Goal: Contribute content: Contribute content

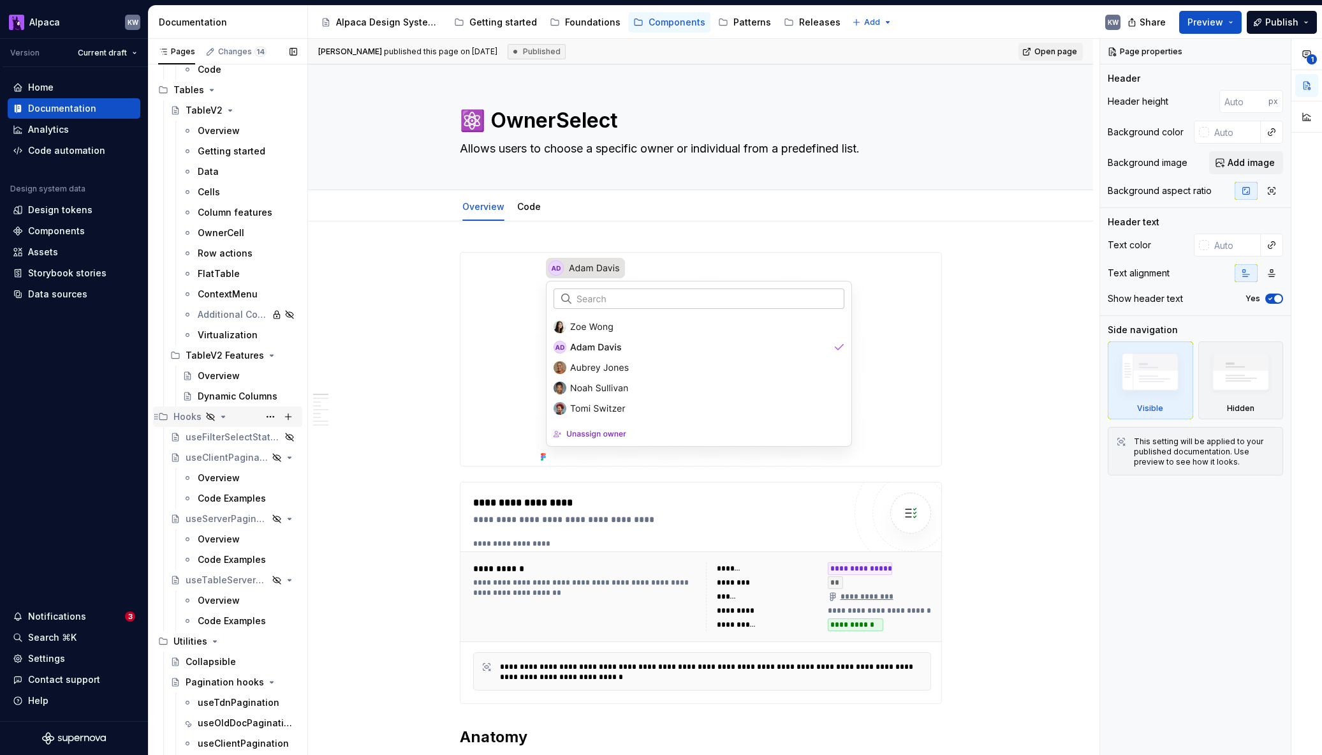
scroll to position [4189, 0]
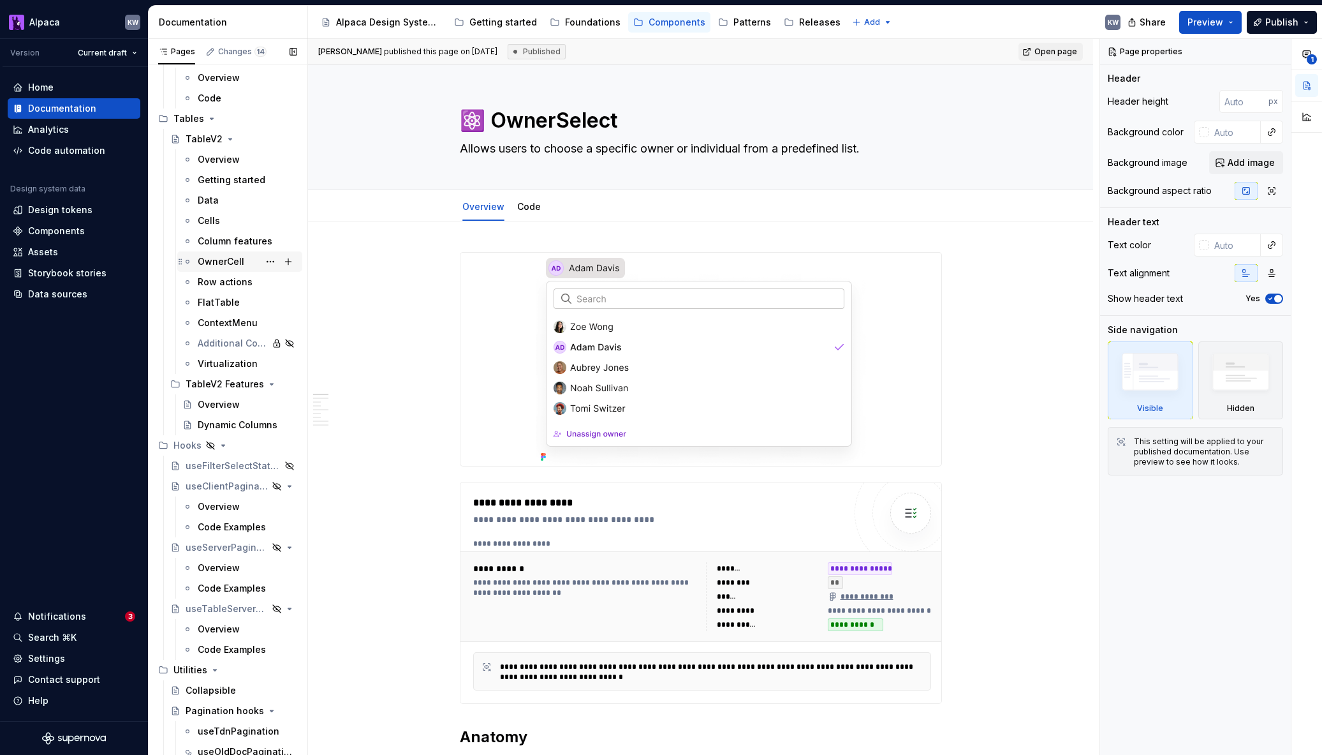
click at [227, 269] on div "OwnerCell" at bounding box center [248, 262] width 100 height 18
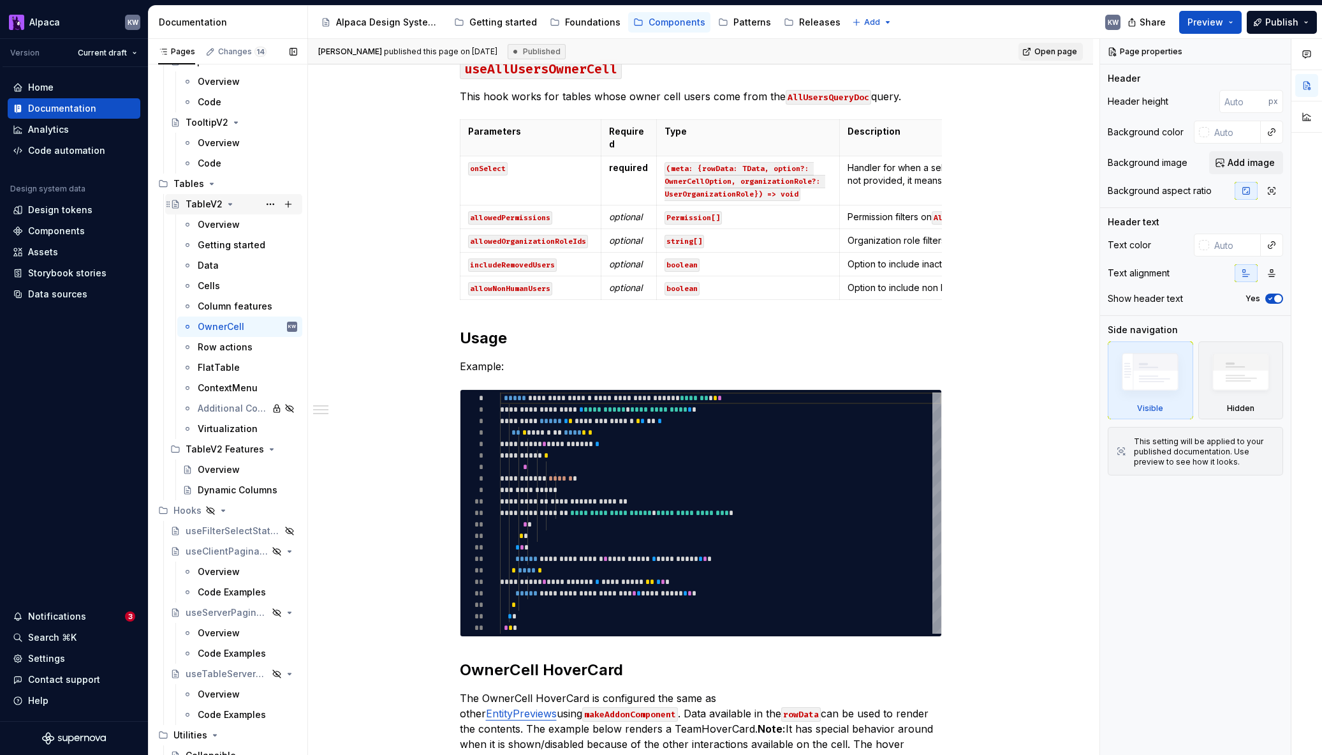
scroll to position [4112, 0]
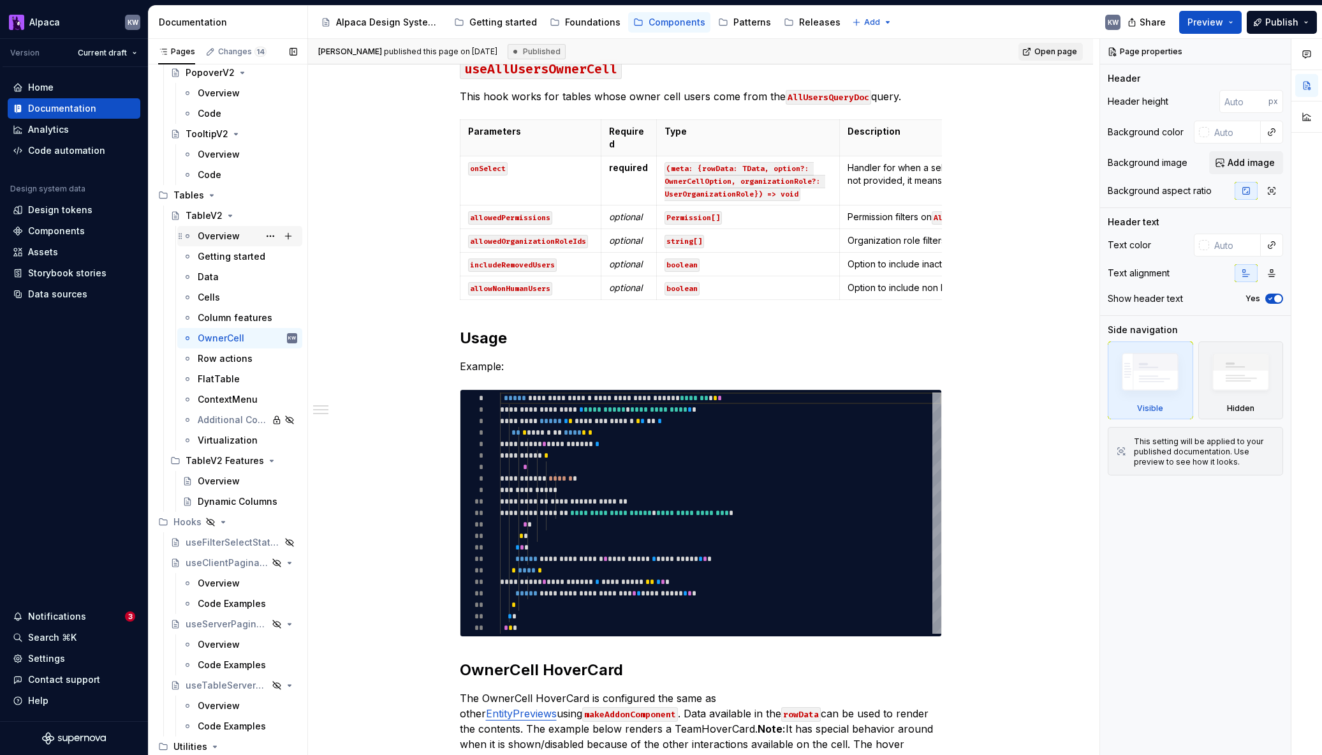
click at [214, 232] on div "Overview" at bounding box center [219, 236] width 42 height 13
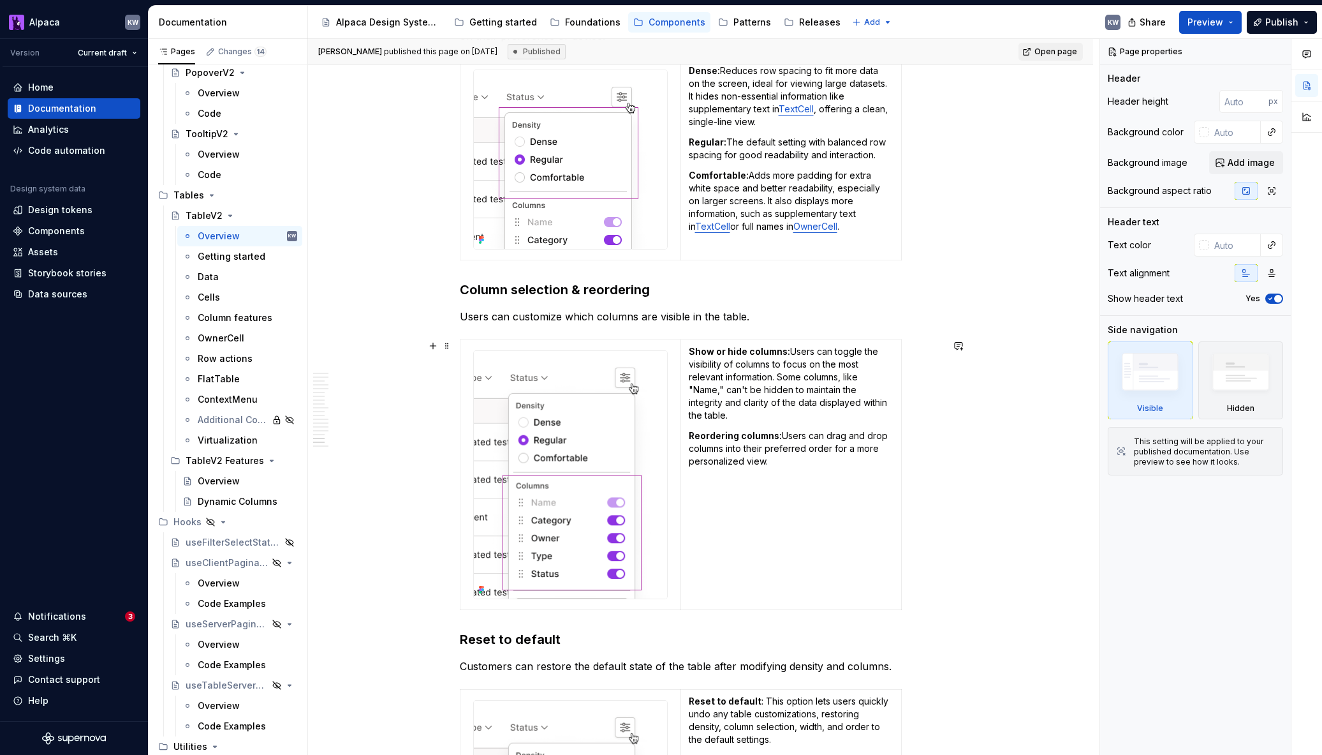
scroll to position [4373, 0]
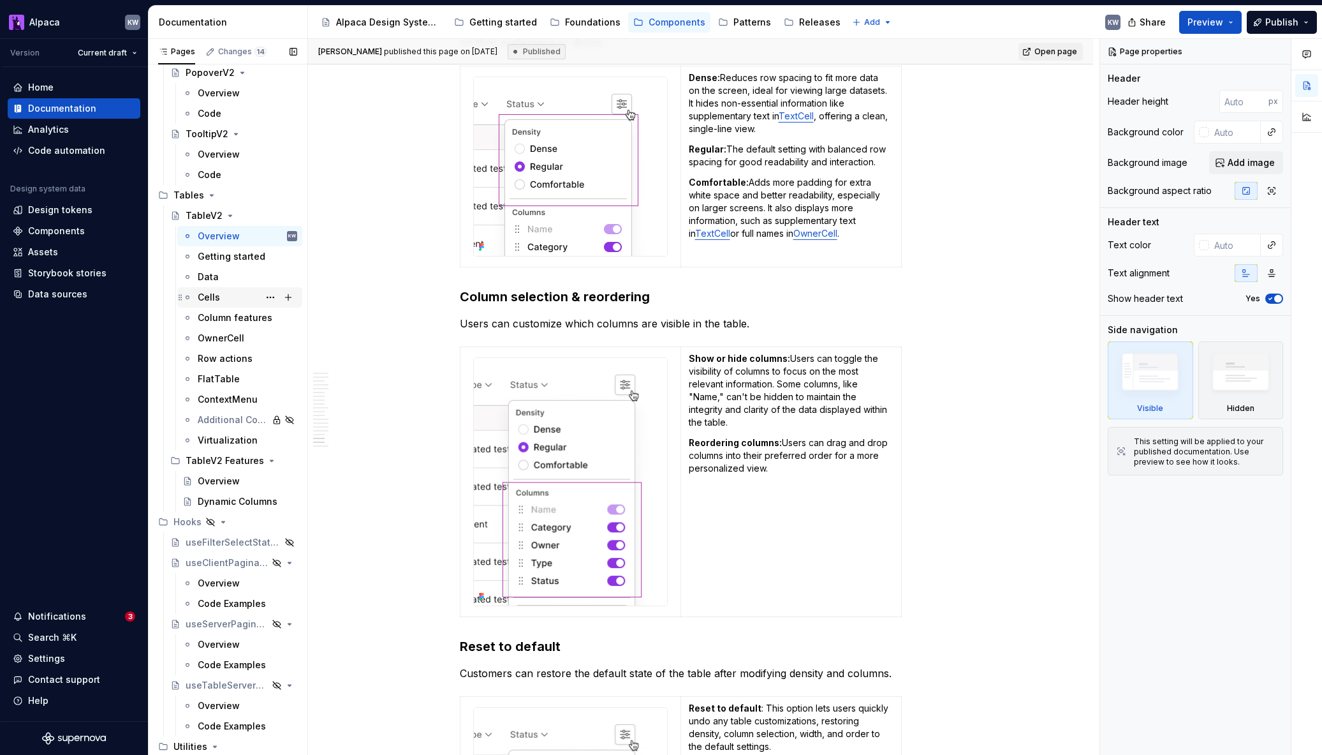
click at [226, 301] on div "Cells" at bounding box center [248, 297] width 100 height 18
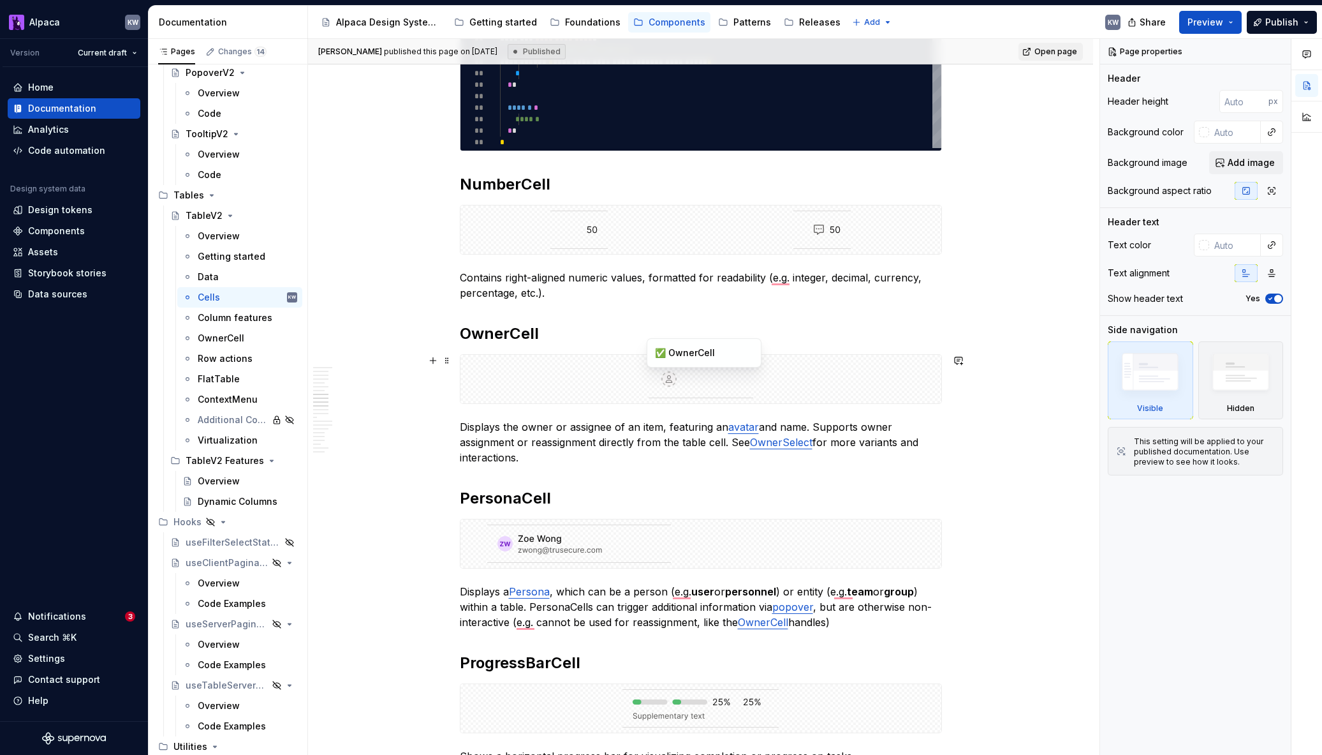
click at [765, 385] on div "To enrich screen reader interactions, please activate Accessibility in Grammarl…" at bounding box center [701, 379] width 481 height 48
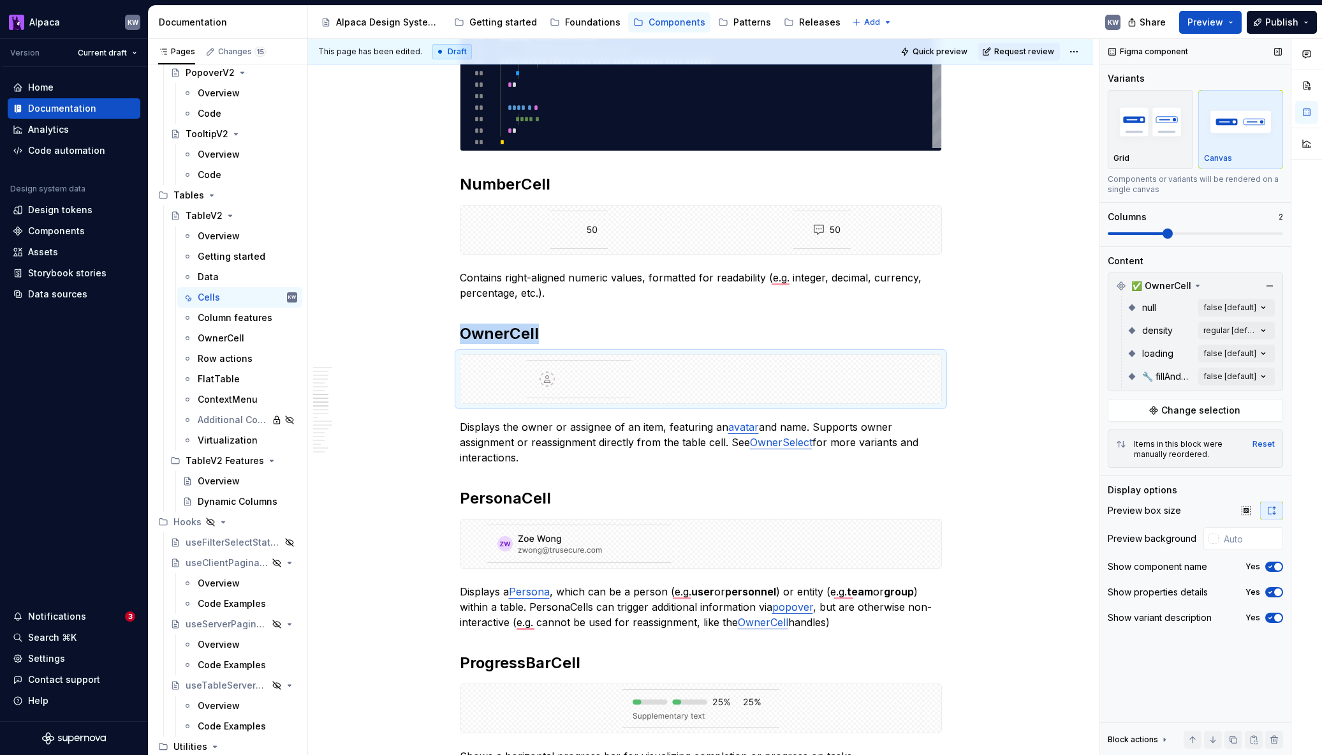
click at [1163, 234] on span at bounding box center [1168, 233] width 10 height 10
click at [1220, 233] on span at bounding box center [1223, 233] width 10 height 10
click at [638, 388] on div "To enrich screen reader interactions, please activate Accessibility in Grammarl…" at bounding box center [701, 379] width 481 height 48
click at [646, 379] on div "To enrich screen reader interactions, please activate Accessibility in Grammarl…" at bounding box center [701, 379] width 481 height 48
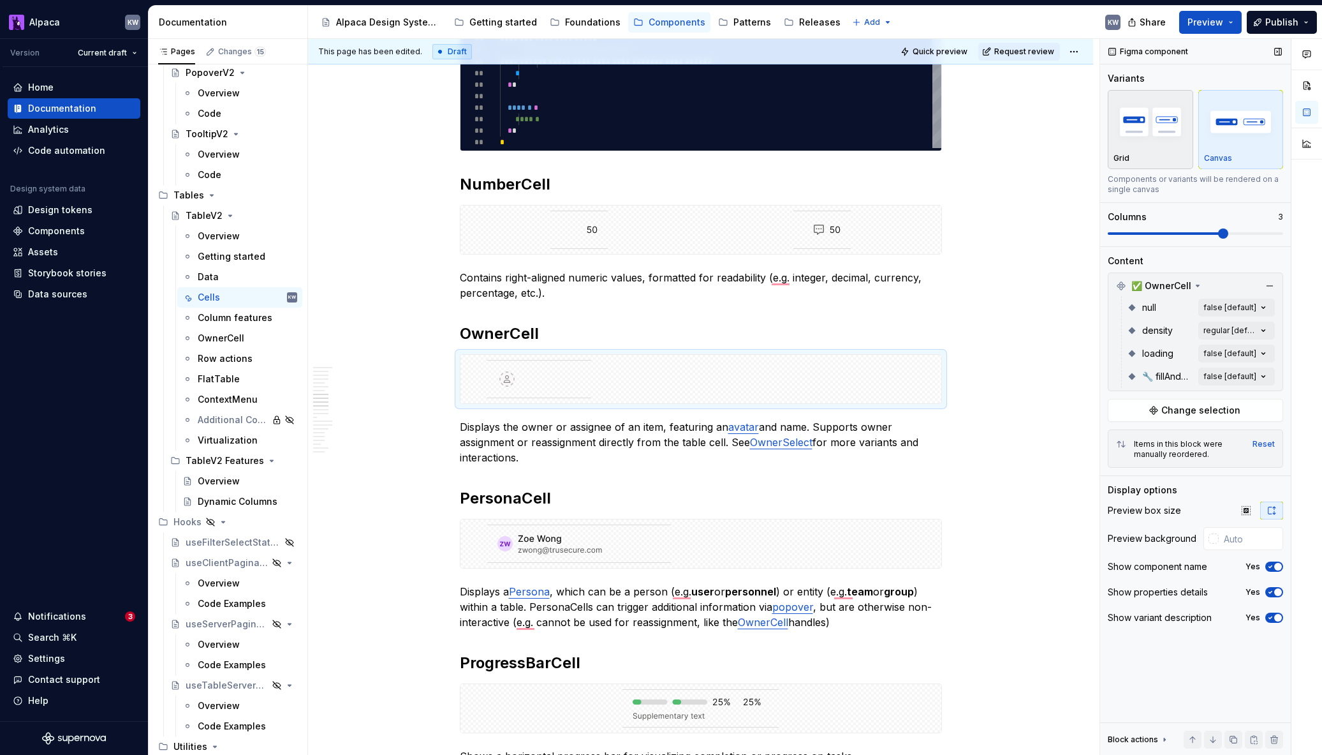
click at [1151, 149] on div "Grid" at bounding box center [1151, 130] width 74 height 68
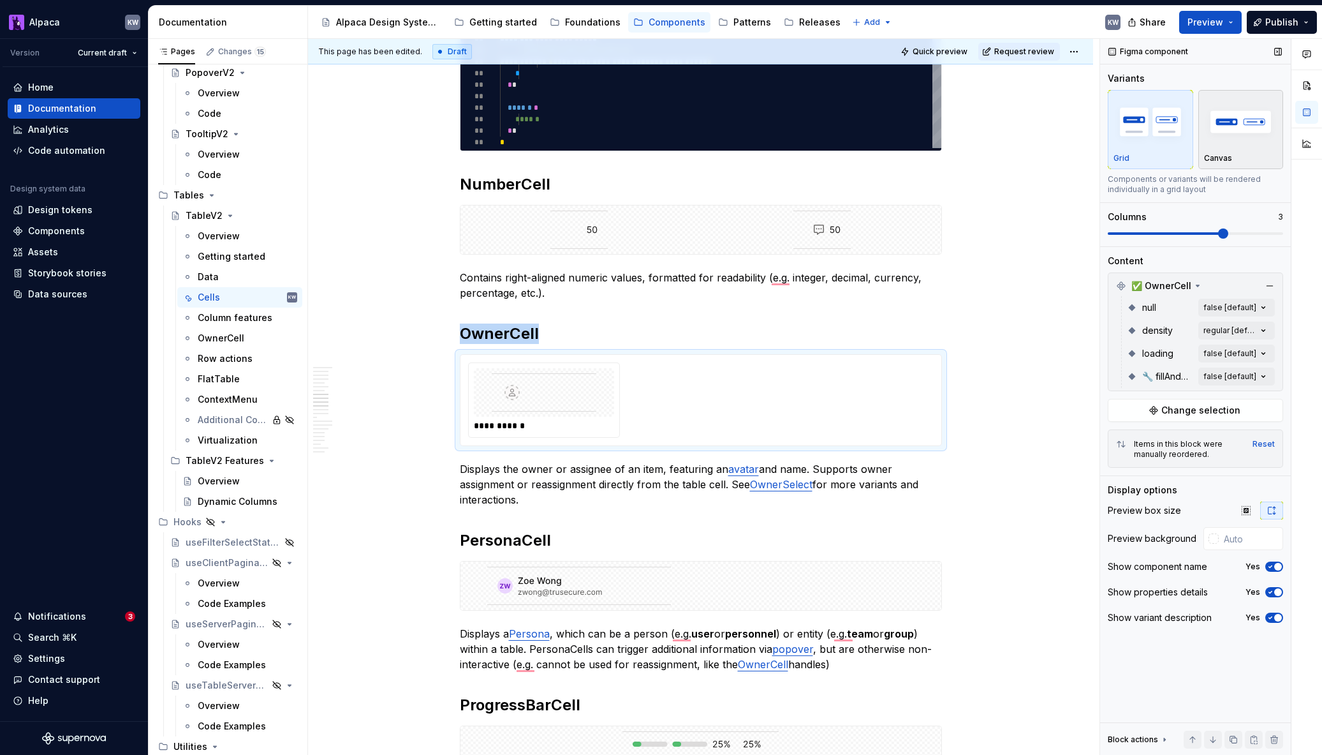
click at [1249, 148] on div "Canvas" at bounding box center [1241, 130] width 74 height 68
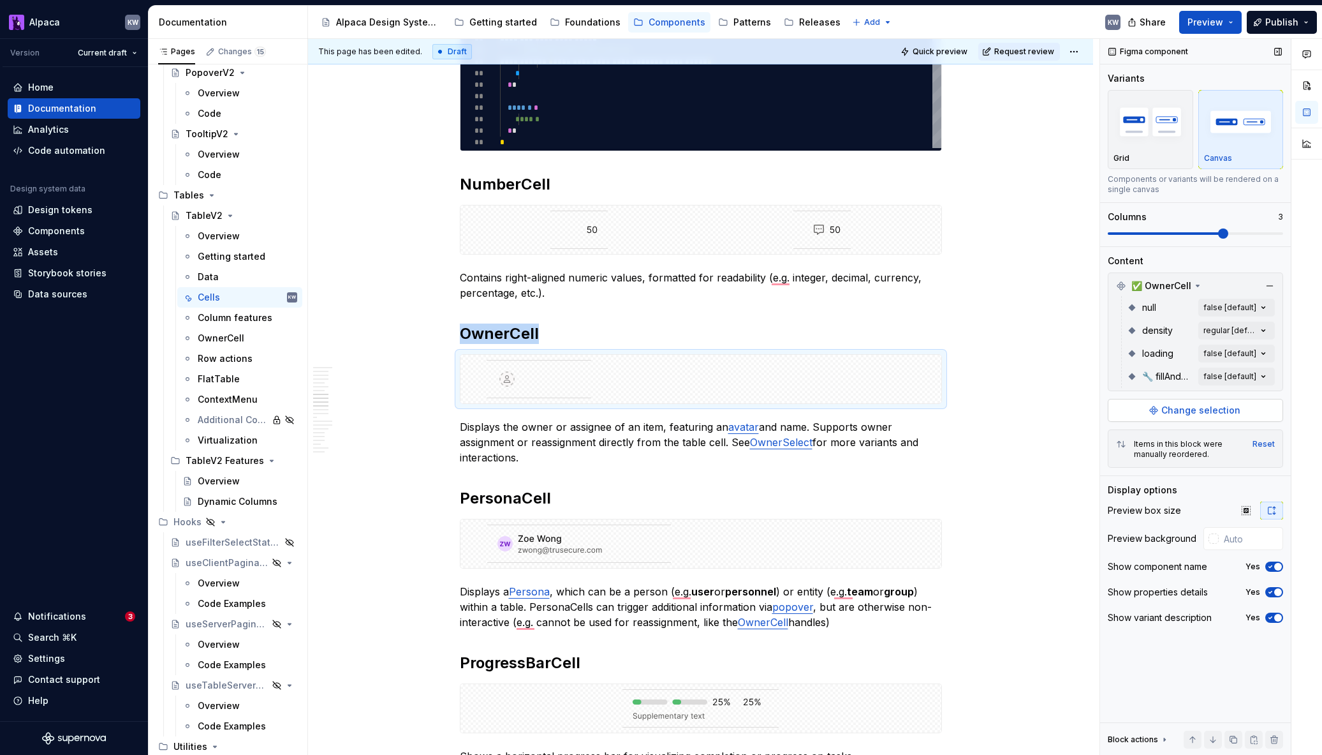
click at [1210, 415] on span "Change selection" at bounding box center [1201, 410] width 79 height 13
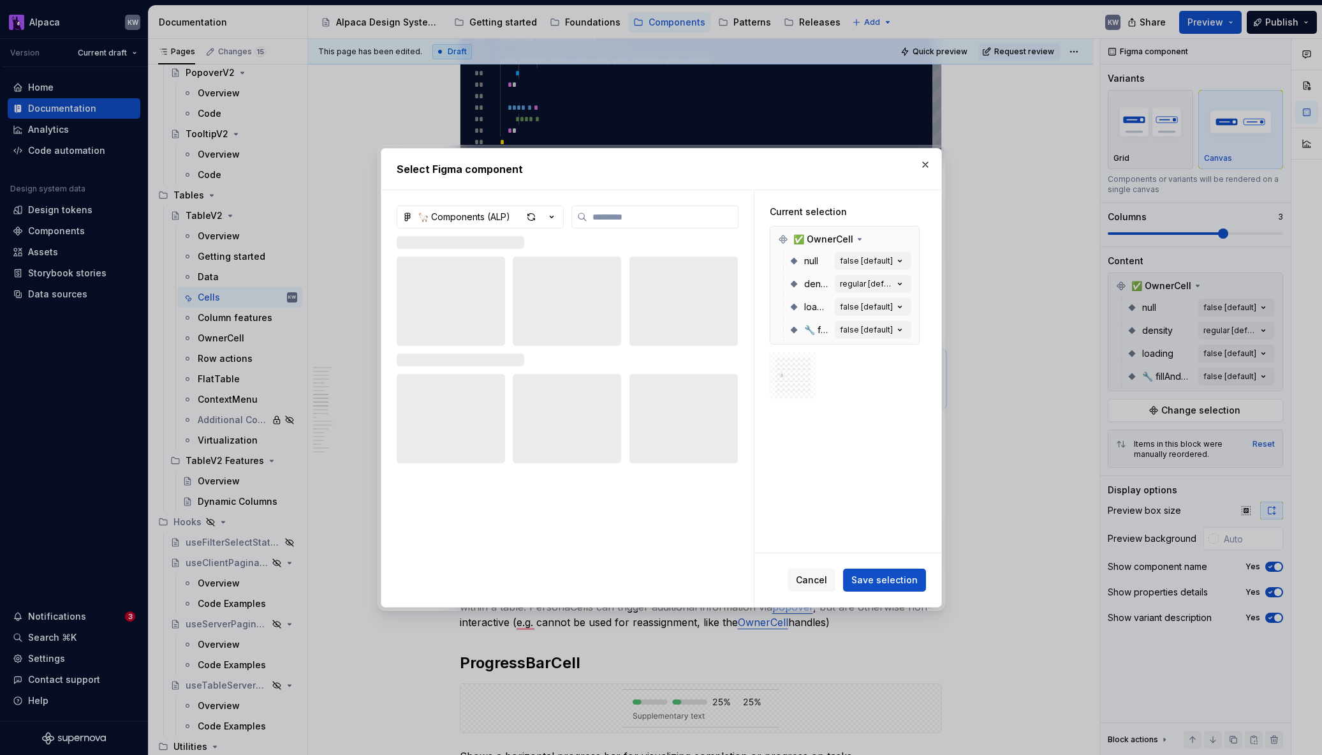
type textarea "*"
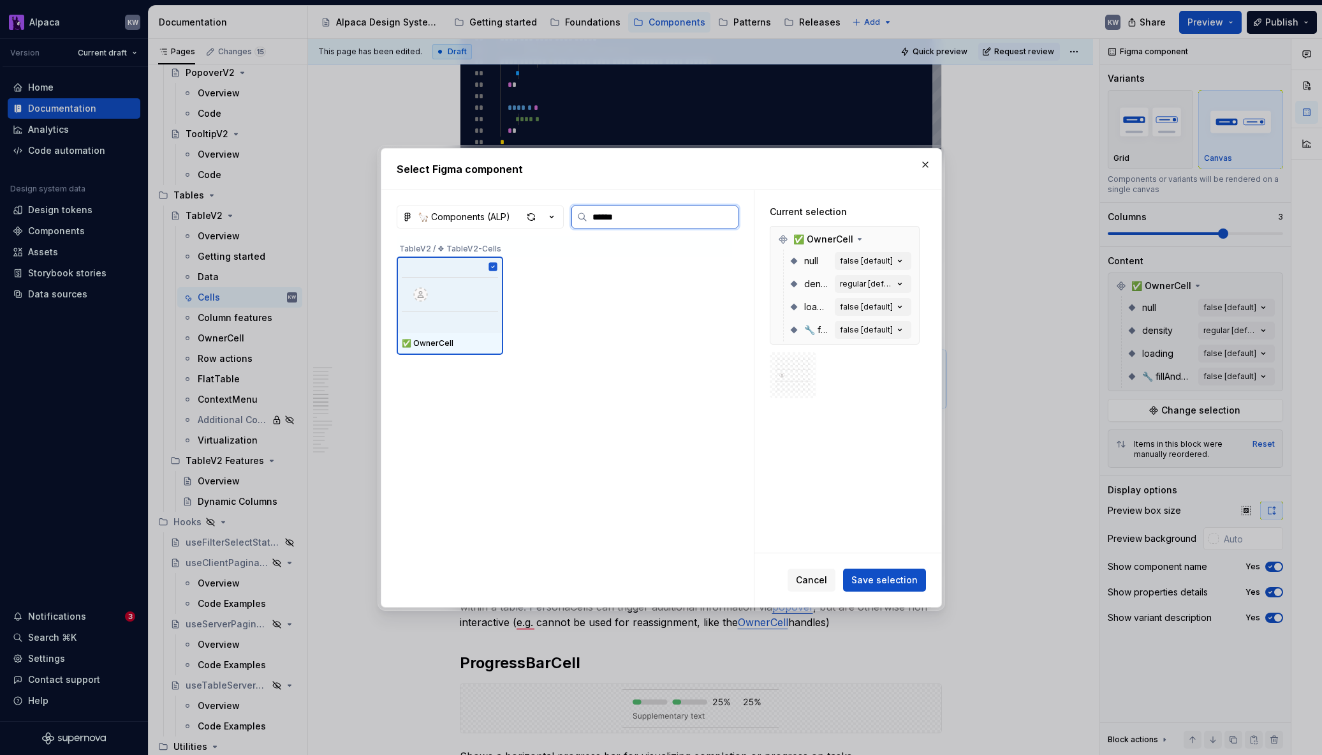
type input "*******"
click at [901, 283] on icon "button" at bounding box center [899, 284] width 3 height 2
click at [906, 261] on icon "button" at bounding box center [900, 261] width 13 height 13
click at [886, 473] on div "Current selection ✅ OwnerCell null false [default] density regular [default] lo…" at bounding box center [848, 371] width 187 height 362
click at [903, 580] on span "Save selection" at bounding box center [885, 579] width 66 height 13
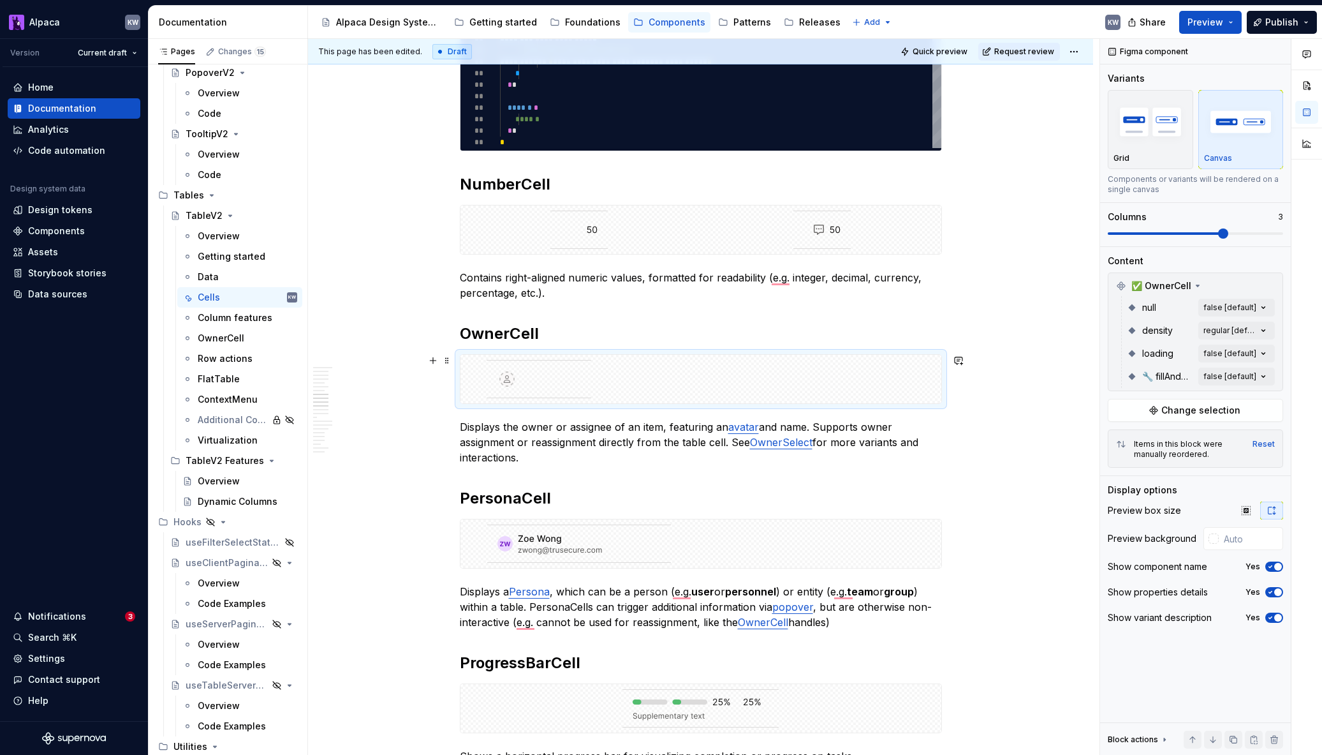
click at [671, 377] on div "To enrich screen reader interactions, please activate Accessibility in Grammarl…" at bounding box center [701, 379] width 481 height 48
click at [1255, 374] on div "Comments Open comments No comments yet Select ‘Comment’ from the block context …" at bounding box center [1211, 397] width 222 height 716
click at [1256, 374] on div "Comments Open comments No comments yet Select ‘Comment’ from the block context …" at bounding box center [1211, 397] width 222 height 716
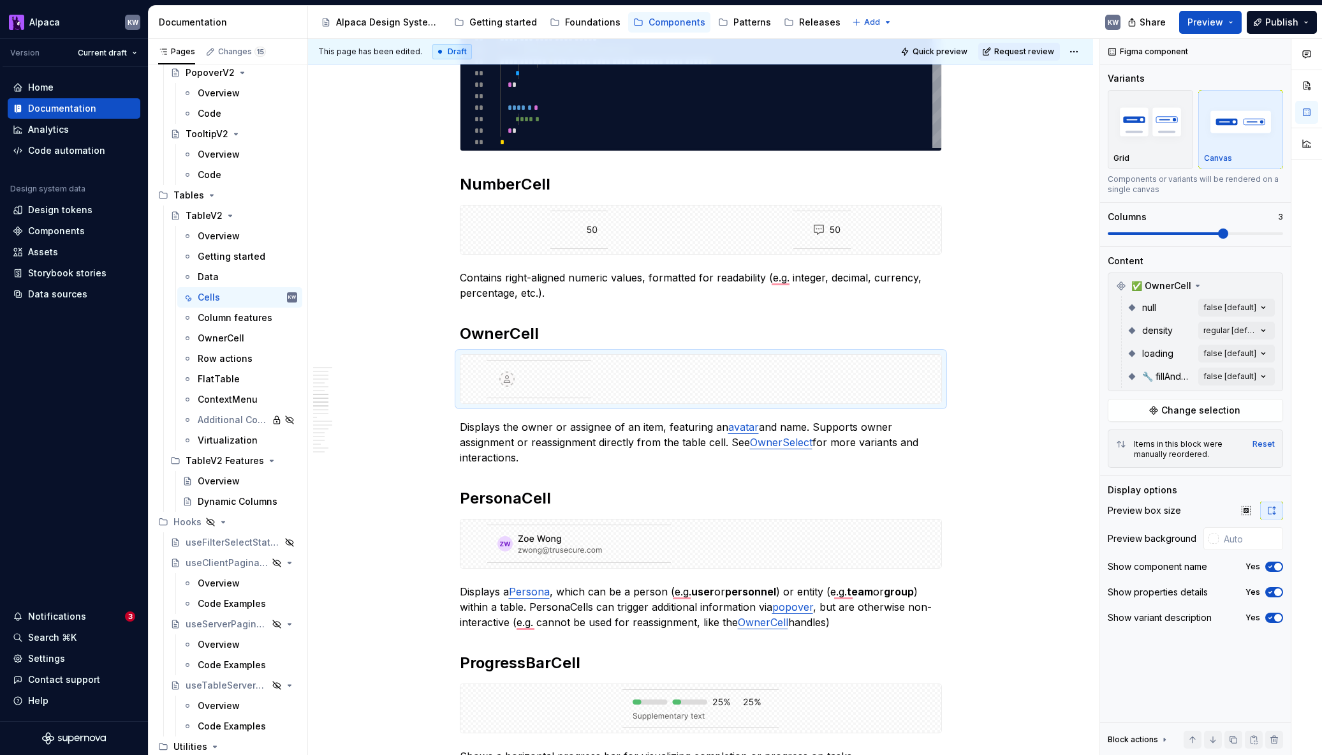
click at [1258, 306] on div "Comments Open comments No comments yet Select ‘Comment’ from the block context …" at bounding box center [1211, 397] width 222 height 716
click at [1257, 306] on div "Comments Open comments No comments yet Select ‘Comment’ from the block context …" at bounding box center [1211, 397] width 222 height 716
click at [1259, 332] on div "Comments Open comments No comments yet Select ‘Comment’ from the block context …" at bounding box center [1211, 397] width 222 height 716
click at [1238, 325] on div "Comments Open comments No comments yet Select ‘Comment’ from the block context …" at bounding box center [1211, 397] width 222 height 716
click at [1240, 350] on div "Comments Open comments No comments yet Select ‘Comment’ from the block context …" at bounding box center [1211, 397] width 222 height 716
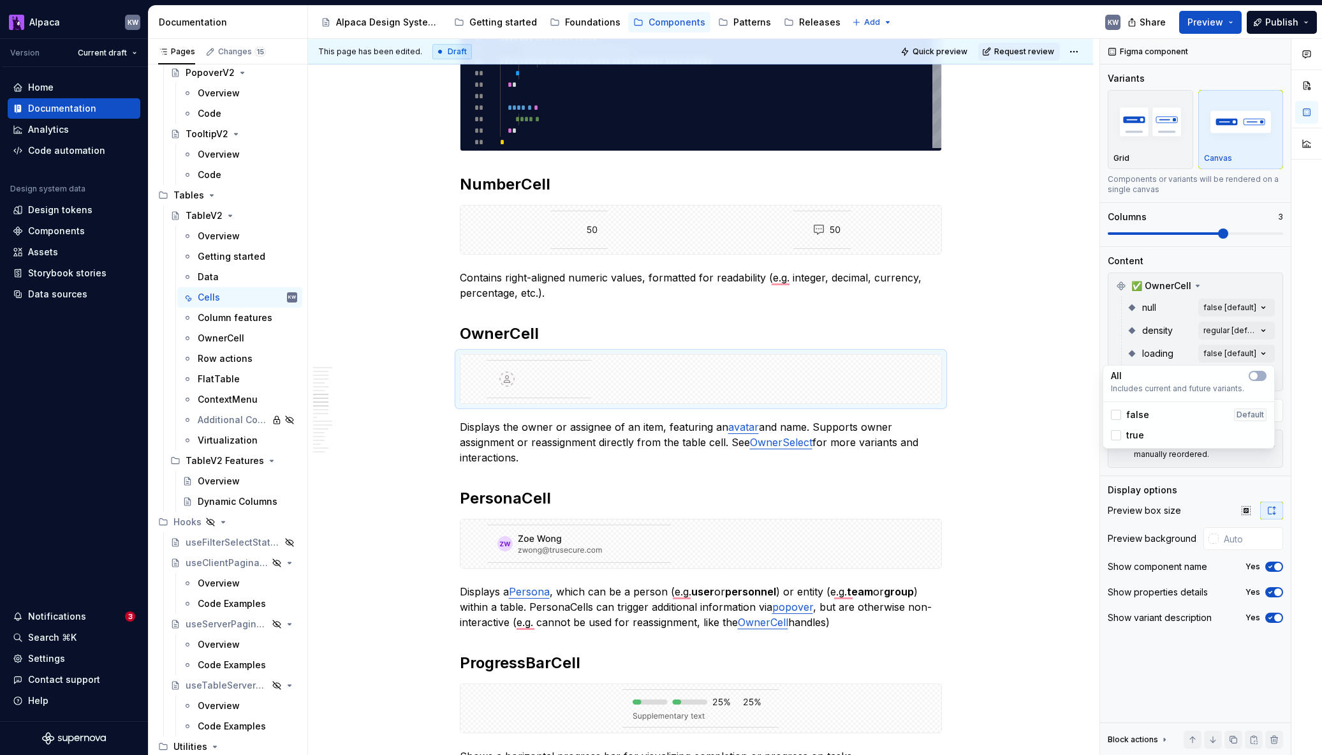
click at [1280, 341] on div "Comments Open comments No comments yet Select ‘Comment’ from the block context …" at bounding box center [1211, 397] width 222 height 716
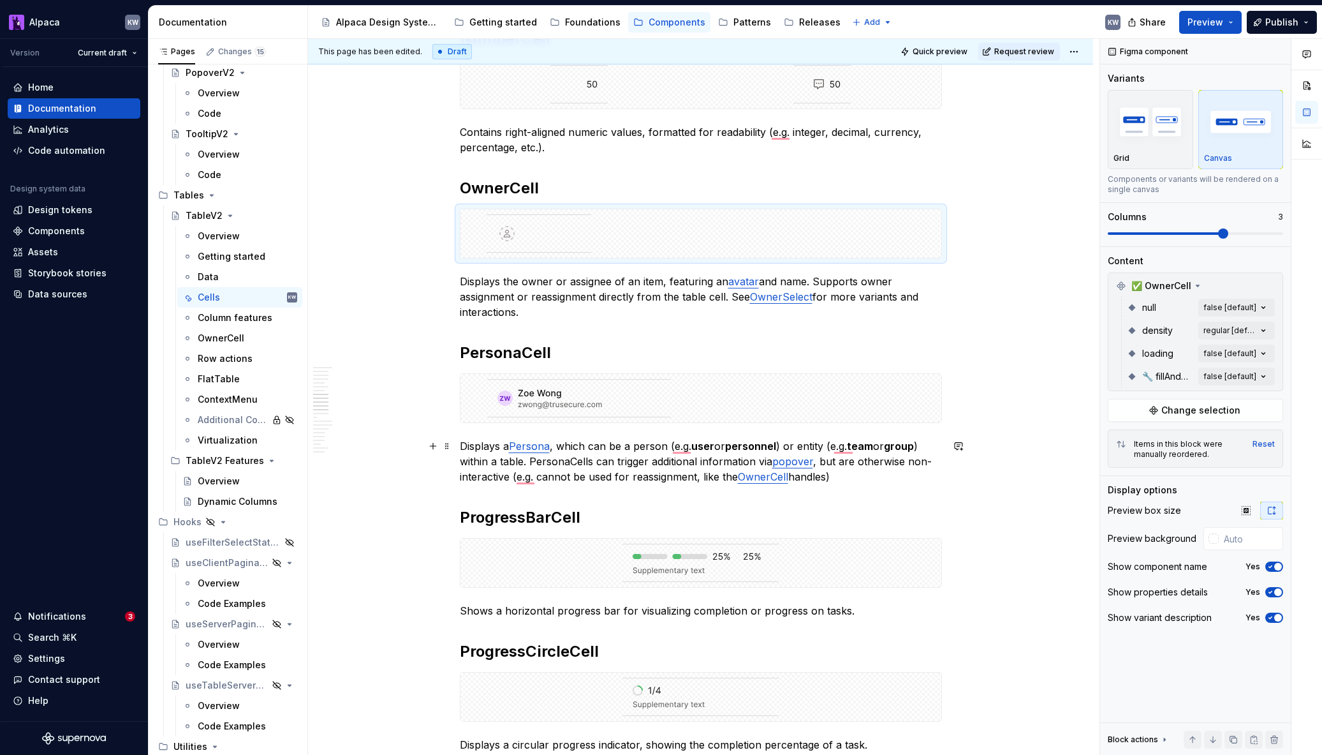
scroll to position [2135, 0]
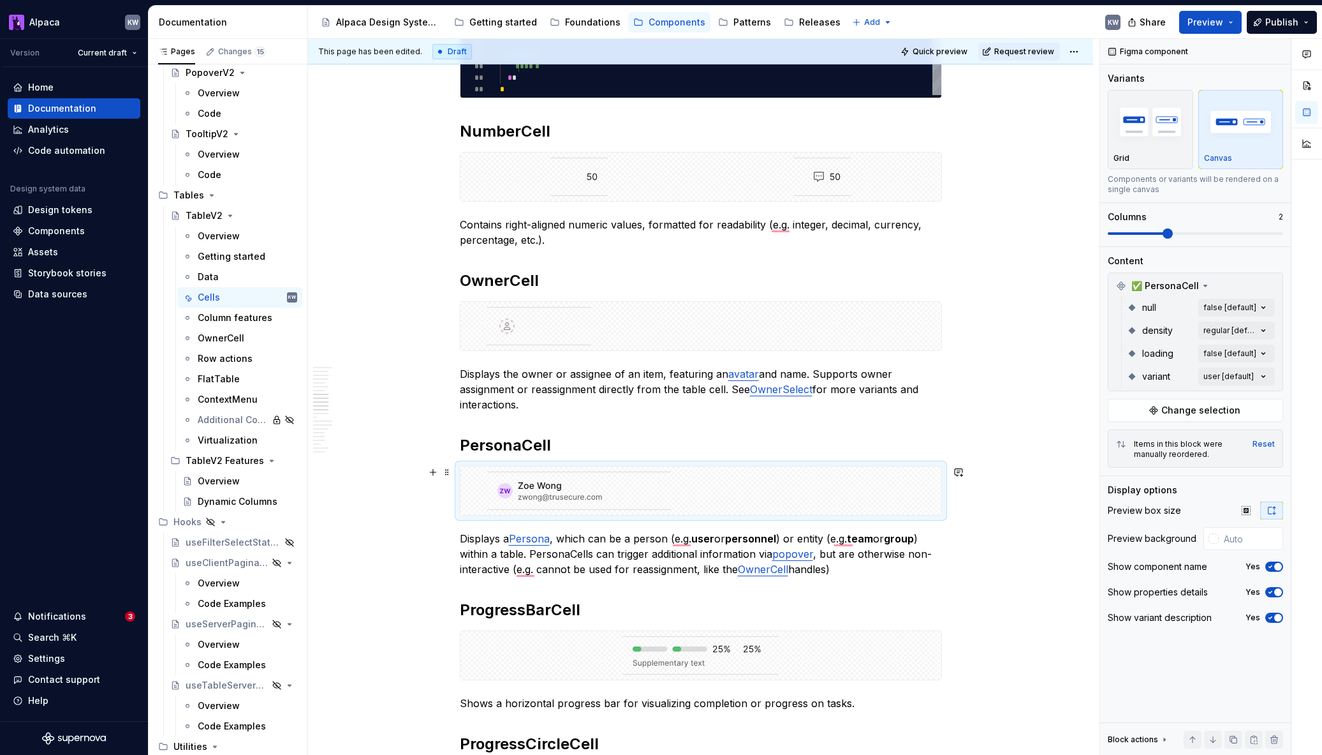
click at [744, 501] on div "To enrich screen reader interactions, please activate Accessibility in Grammarl…" at bounding box center [701, 490] width 481 height 48
click at [749, 489] on div "To enrich screen reader interactions, please activate Accessibility in Grammarl…" at bounding box center [701, 490] width 481 height 48
click at [1205, 286] on icon at bounding box center [1206, 286] width 10 height 10
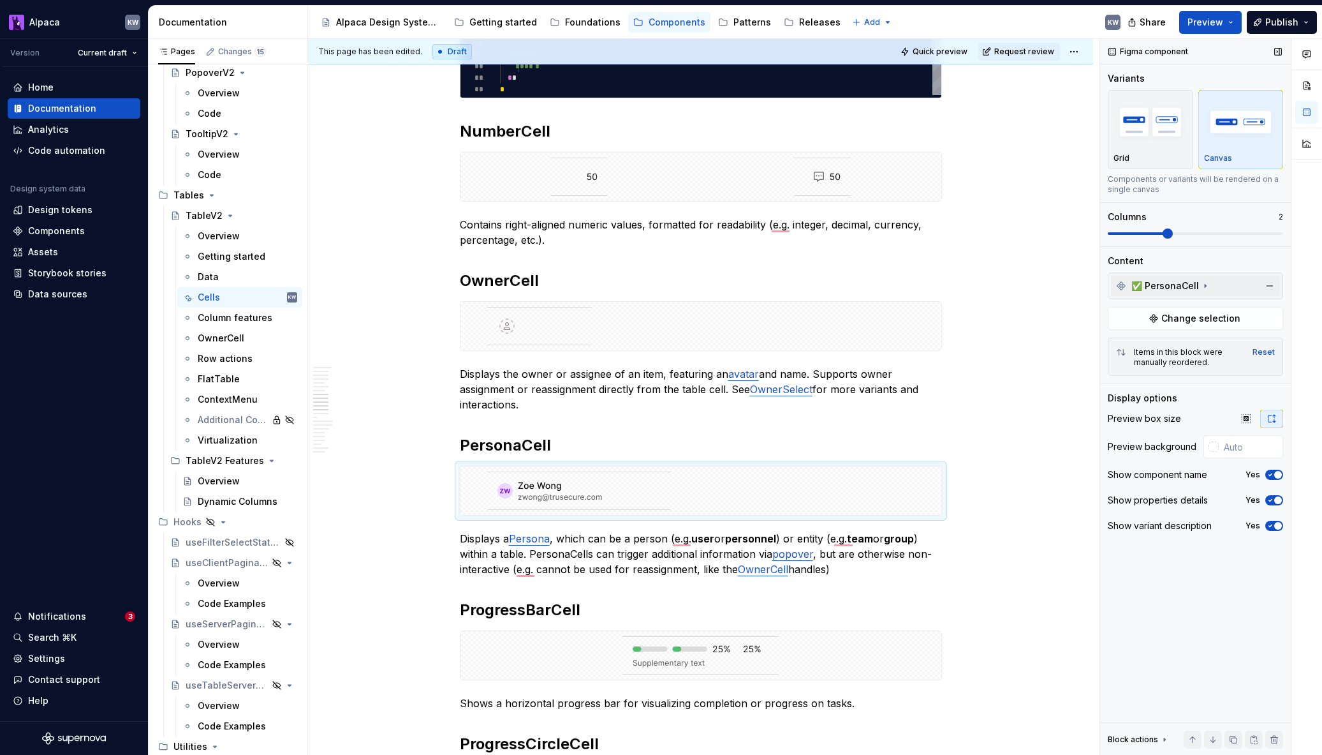
click at [1193, 285] on span "✅ PersonaCell" at bounding box center [1166, 285] width 68 height 13
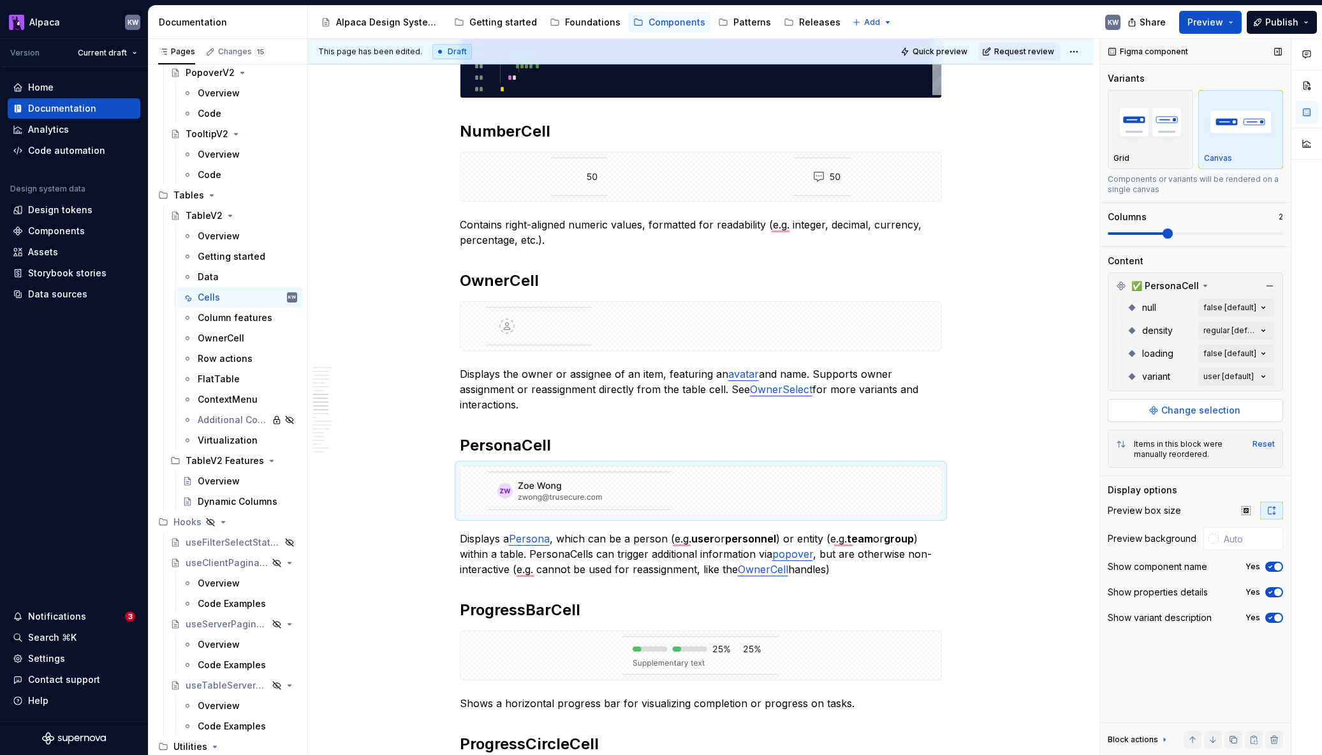
click at [1188, 408] on span "Change selection" at bounding box center [1201, 410] width 79 height 13
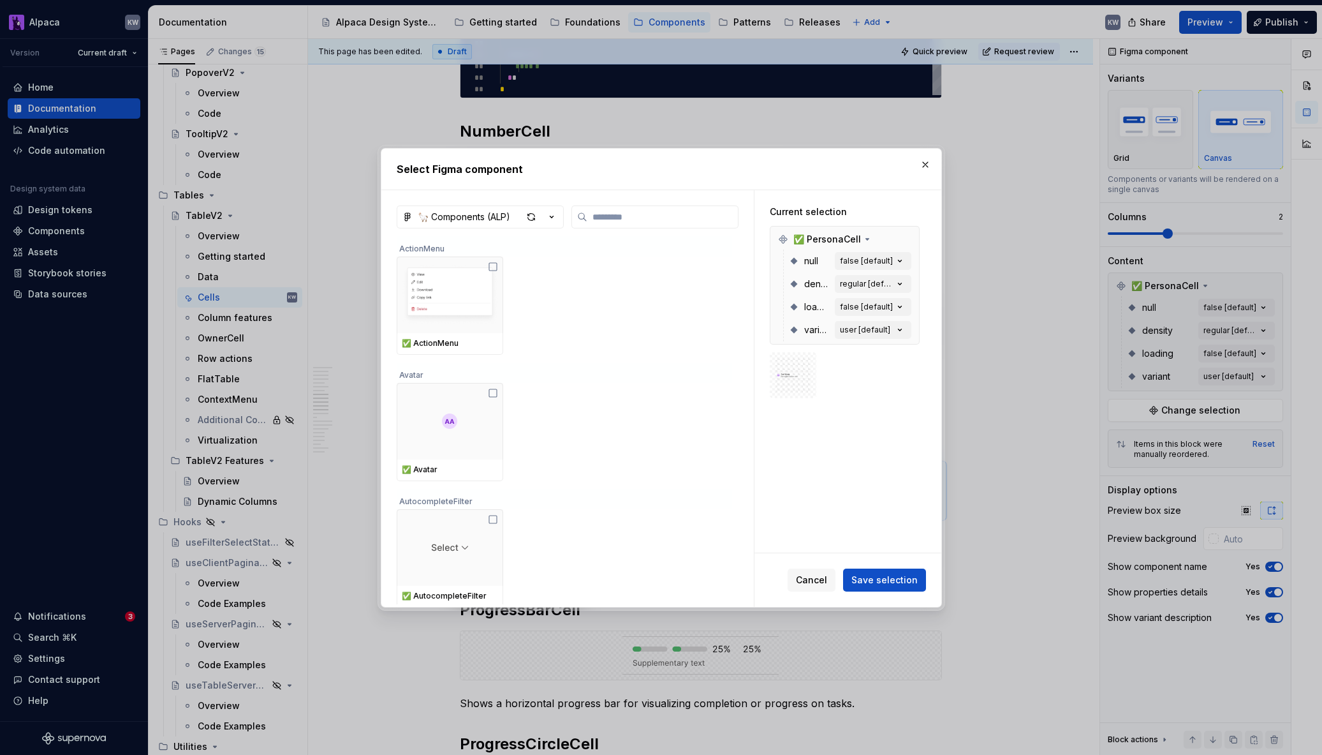
type textarea "*"
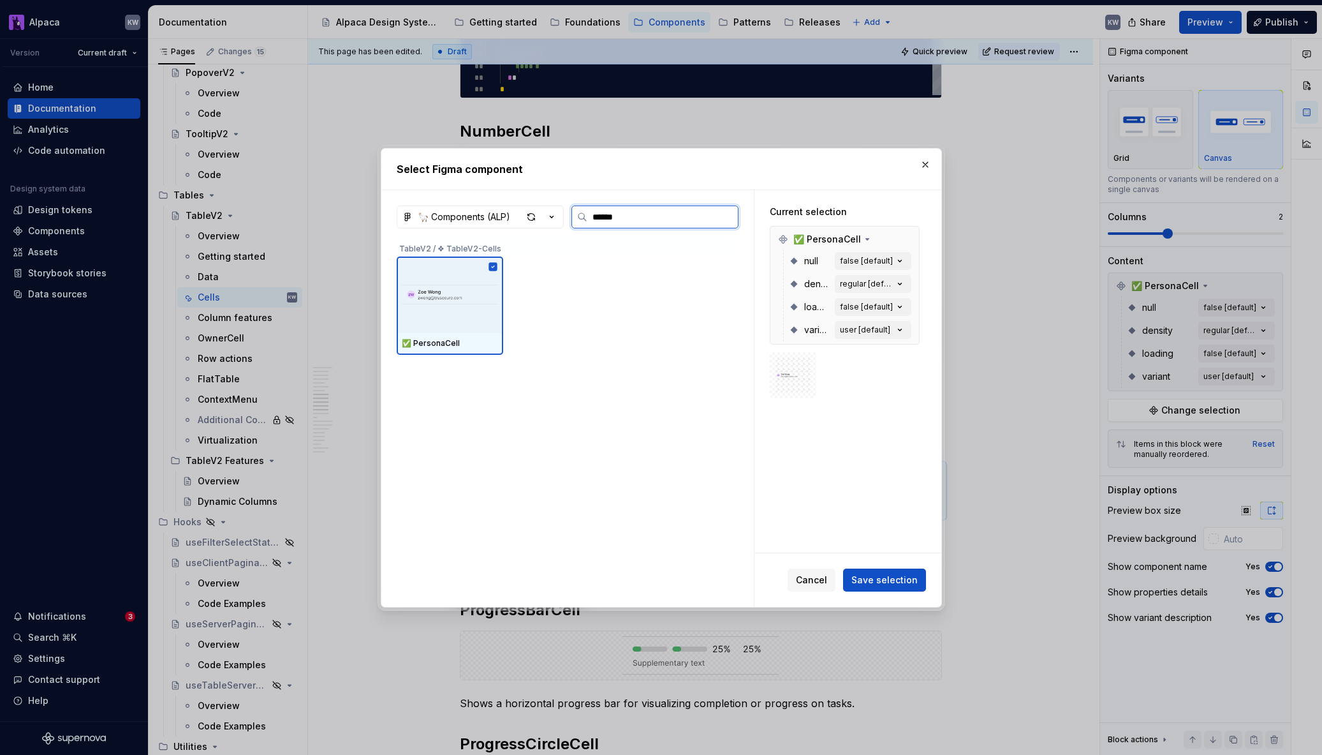
type input "*******"
click at [796, 373] on img at bounding box center [793, 375] width 36 height 36
click at [898, 329] on button "user [default]" at bounding box center [873, 330] width 77 height 18
click at [901, 330] on icon "button" at bounding box center [899, 330] width 3 height 2
click at [924, 168] on button "button" at bounding box center [926, 165] width 18 height 18
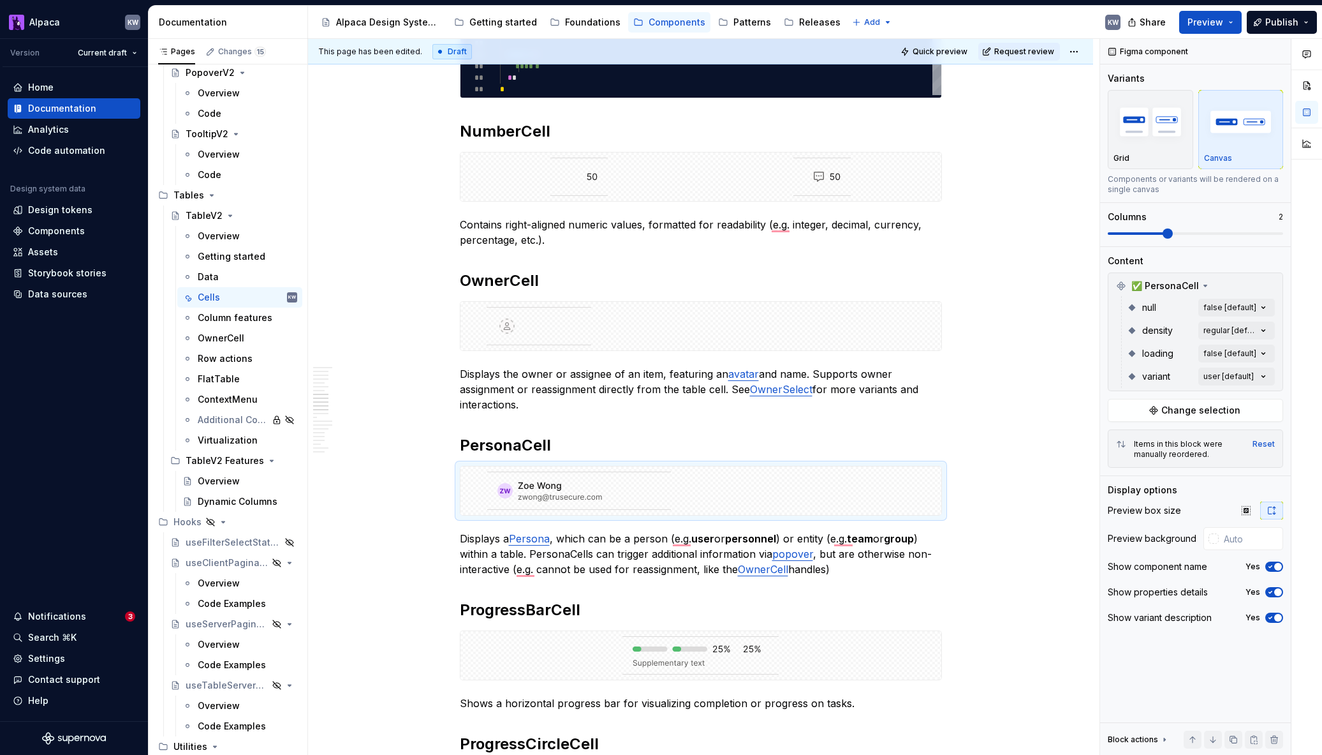
click at [1252, 378] on div "Comments Open comments No comments yet Select ‘Comment’ from the block context …" at bounding box center [1211, 397] width 222 height 716
click at [1118, 438] on div at bounding box center [1116, 437] width 10 height 10
click at [1151, 475] on div "team" at bounding box center [1189, 478] width 156 height 13
click at [1118, 499] on div at bounding box center [1116, 499] width 10 height 10
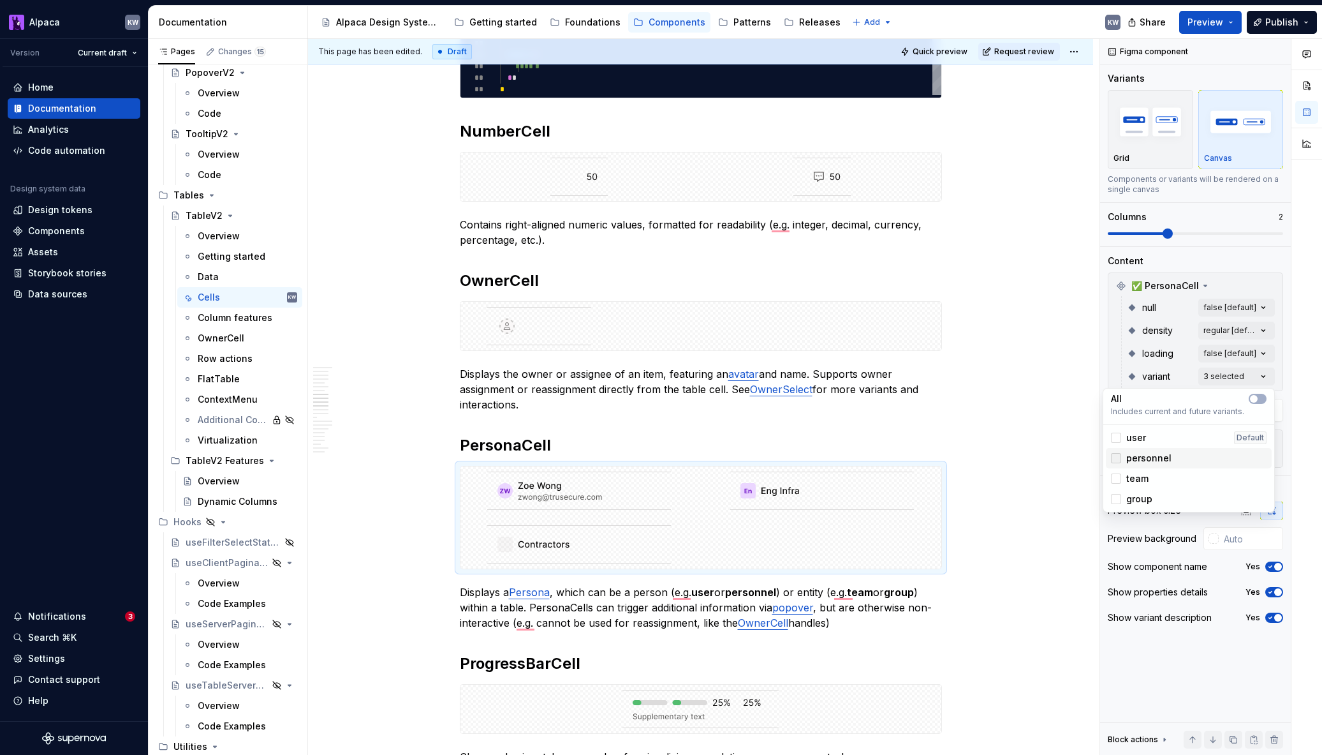
click at [1114, 458] on div at bounding box center [1116, 458] width 10 height 10
click at [1018, 463] on html "Alpaca KW Version Current draft Home Documentation Analytics Code automation De…" at bounding box center [661, 377] width 1322 height 755
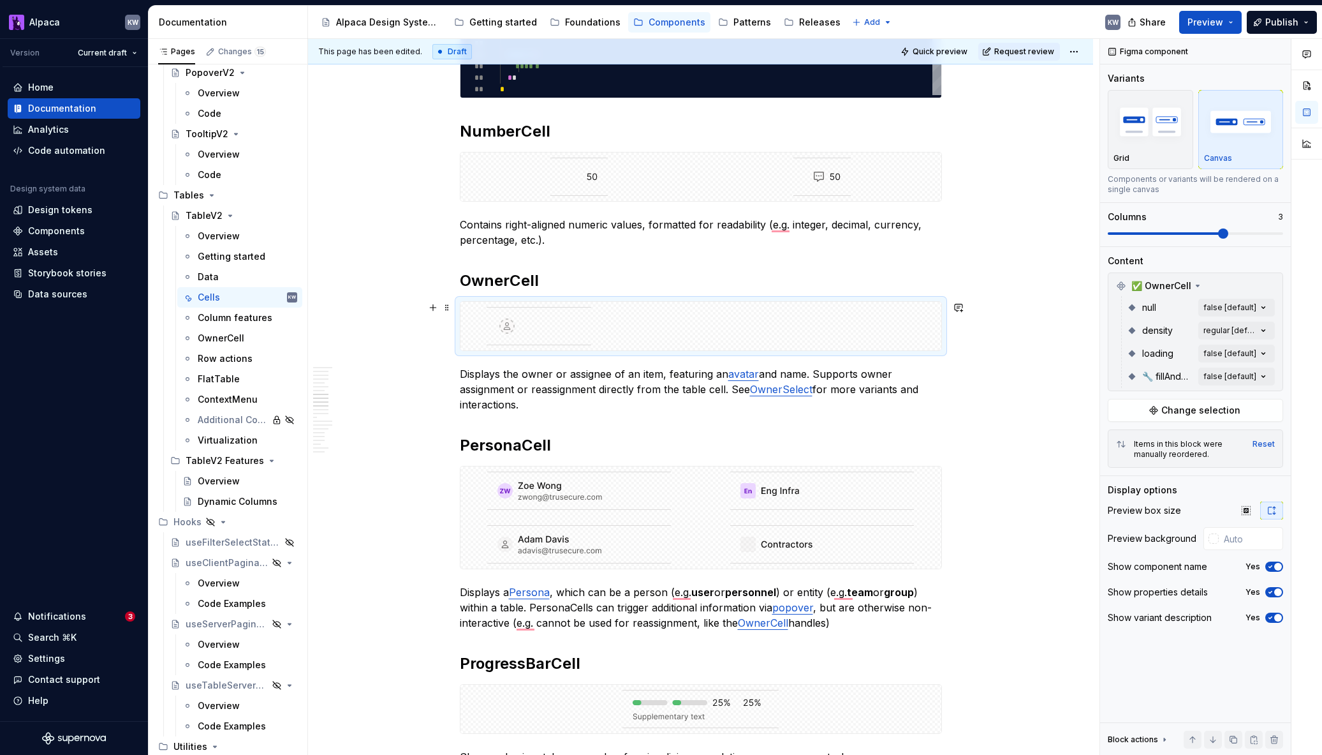
click at [743, 334] on div "To enrich screen reader interactions, please activate Accessibility in Grammarl…" at bounding box center [701, 326] width 481 height 48
click at [1259, 373] on div "Comments Open comments No comments yet Select ‘Comment’ from the block context …" at bounding box center [1211, 397] width 222 height 716
click at [996, 346] on html "Alpaca KW Version Current draft Home Documentation Analytics Code automation De…" at bounding box center [661, 377] width 1322 height 755
click at [869, 322] on div "To enrich screen reader interactions, please activate Accessibility in Grammarl…" at bounding box center [701, 326] width 481 height 48
click at [1155, 235] on span at bounding box center [1195, 233] width 175 height 10
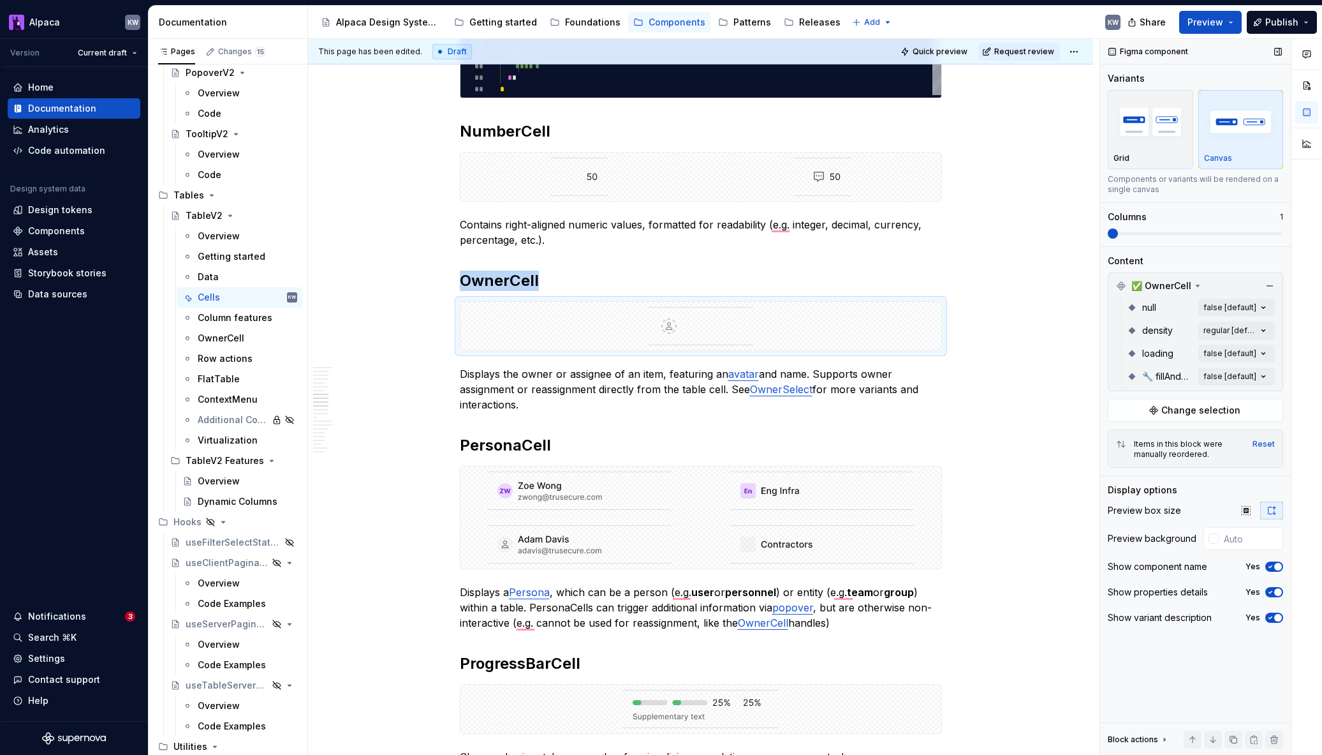
click at [1108, 237] on span at bounding box center [1195, 233] width 175 height 10
click at [1248, 372] on div "Comments Open comments No comments yet Select ‘Comment’ from the block context …" at bounding box center [1211, 397] width 222 height 716
click at [1125, 459] on div "true" at bounding box center [1127, 458] width 33 height 13
click at [1123, 437] on div "false" at bounding box center [1130, 437] width 38 height 13
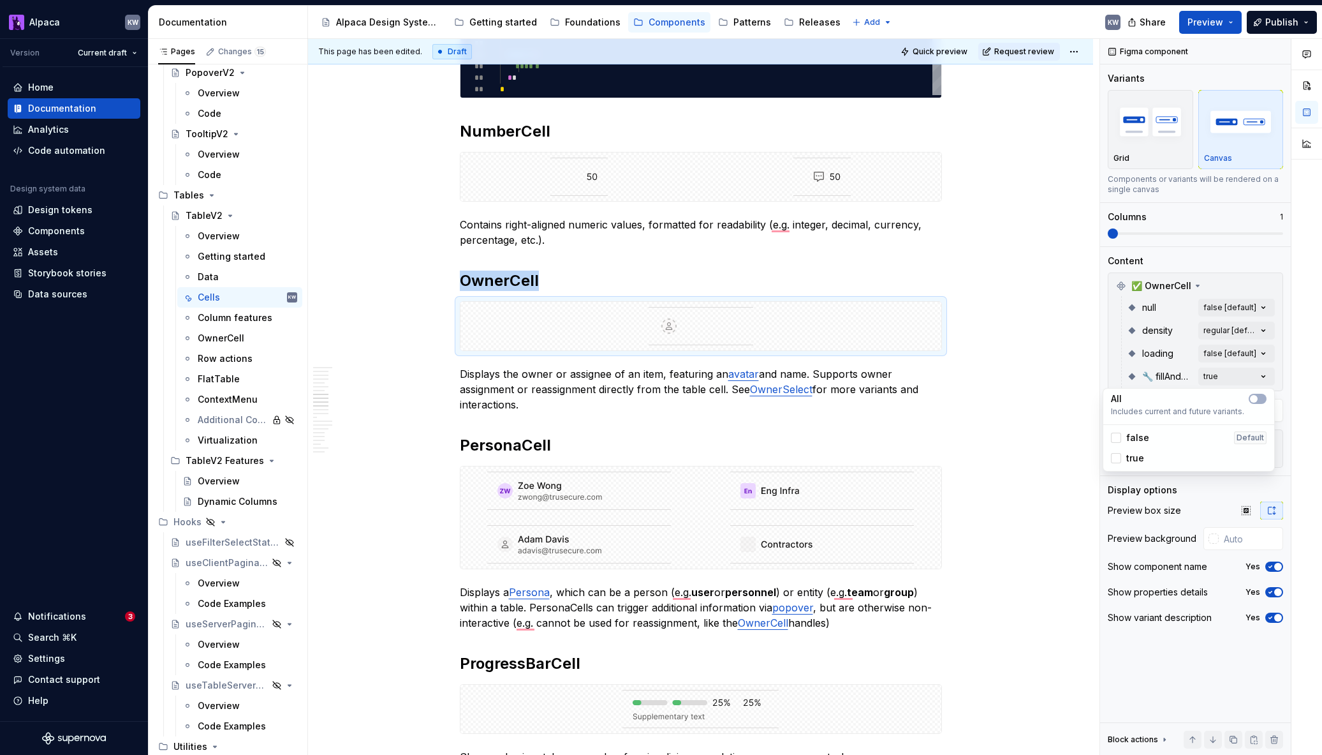
click at [1120, 463] on div "true" at bounding box center [1127, 458] width 33 height 13
click at [1263, 326] on div "Comments Open comments No comments yet Select ‘Comment’ from the block context …" at bounding box center [1211, 397] width 222 height 716
click at [1134, 232] on span at bounding box center [1195, 233] width 175 height 3
click at [1147, 233] on span at bounding box center [1195, 233] width 175 height 3
click at [1252, 329] on div "Comments Open comments No comments yet Select ‘Comment’ from the block context …" at bounding box center [1211, 397] width 222 height 716
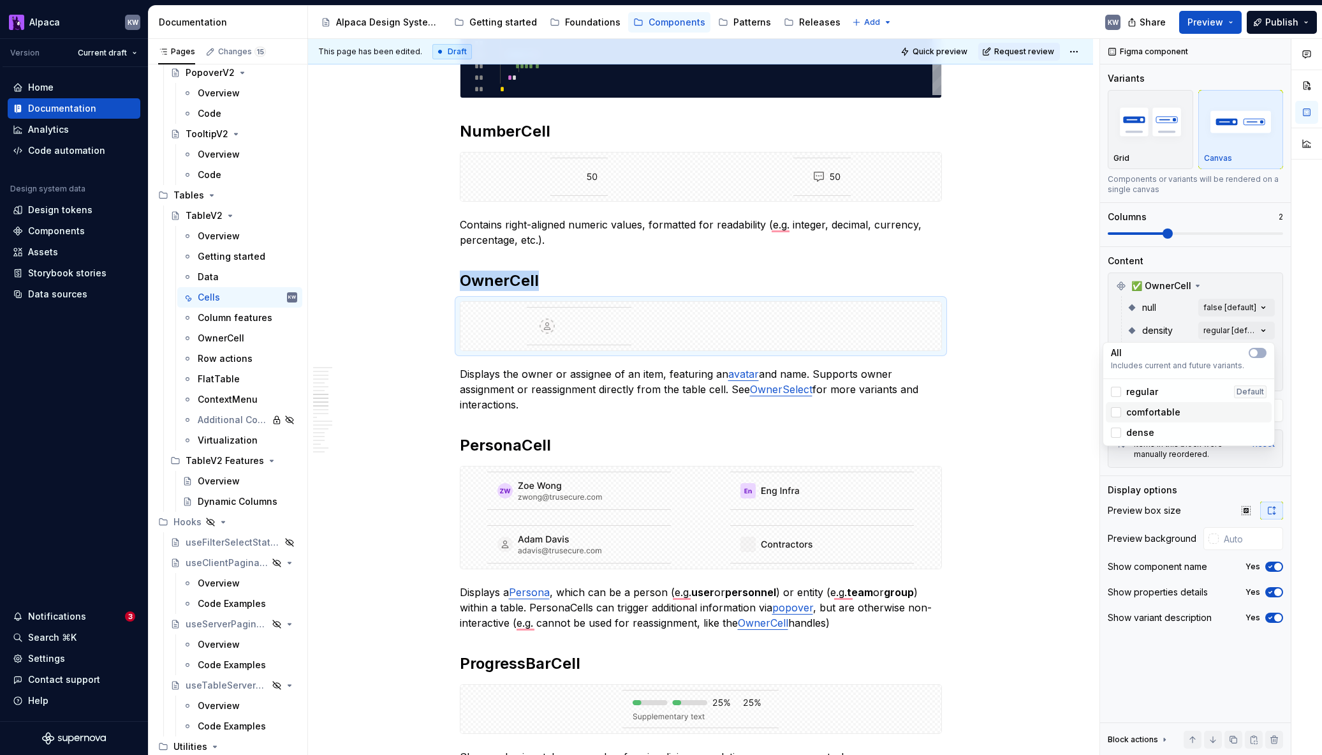
click at [1177, 413] on span "comfortable" at bounding box center [1154, 412] width 54 height 13
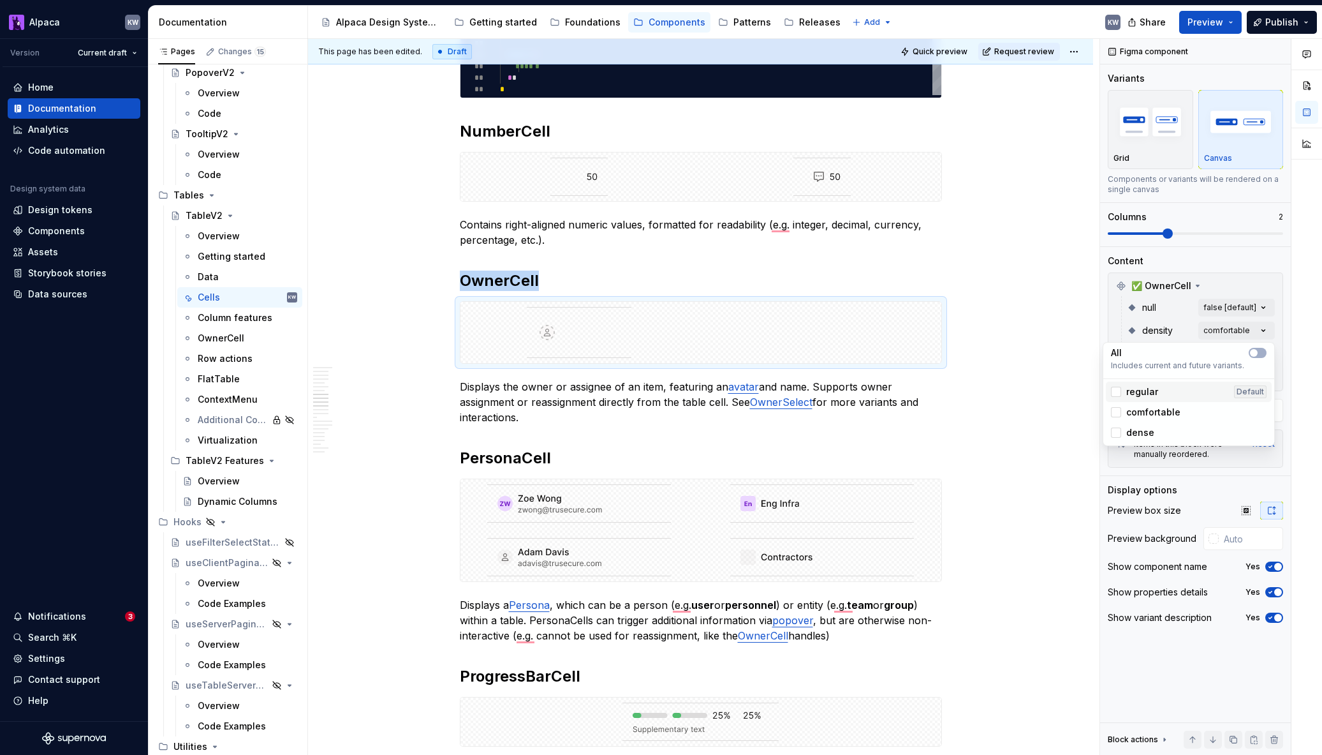
click at [1152, 391] on span "regular" at bounding box center [1143, 391] width 32 height 13
click at [1151, 413] on span "comfortable" at bounding box center [1154, 412] width 54 height 13
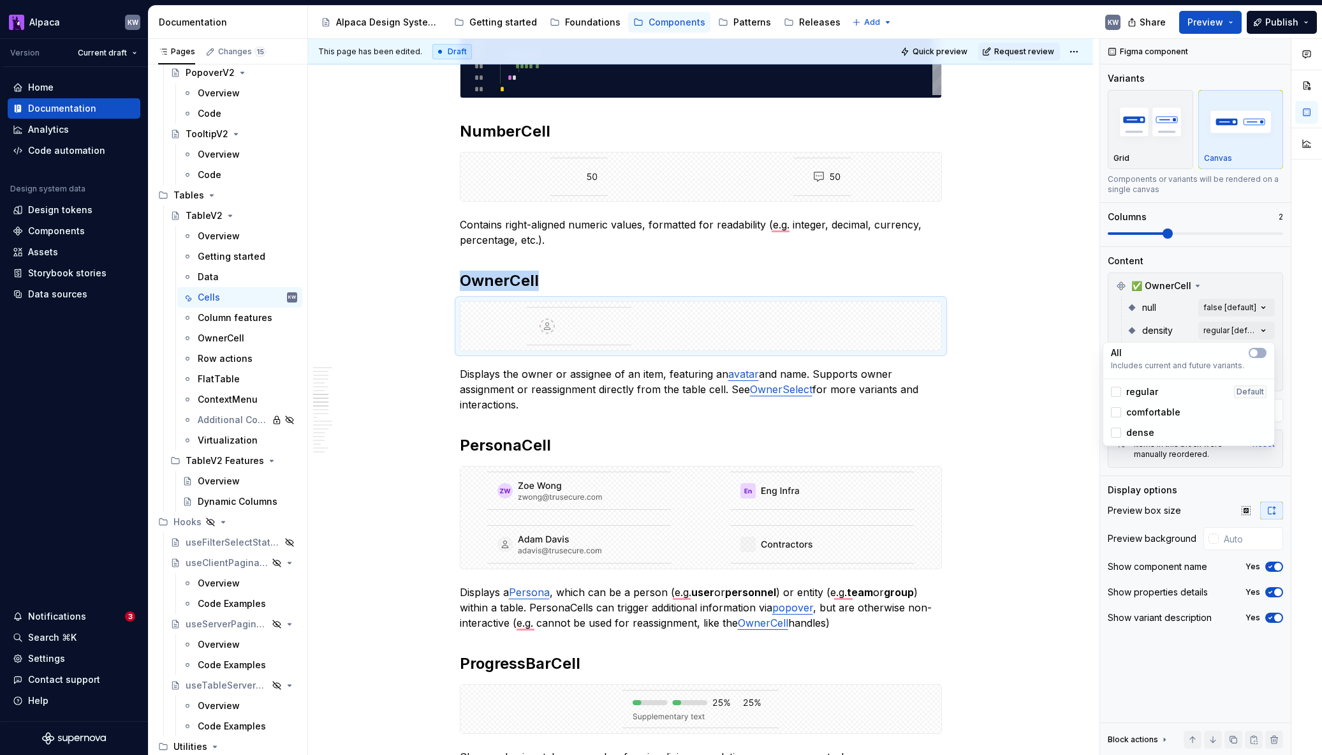
click at [1148, 392] on span "regular" at bounding box center [1143, 391] width 32 height 13
click at [1282, 323] on div "Comments Open comments No comments yet Select ‘Comment’ from the block context …" at bounding box center [1211, 397] width 222 height 716
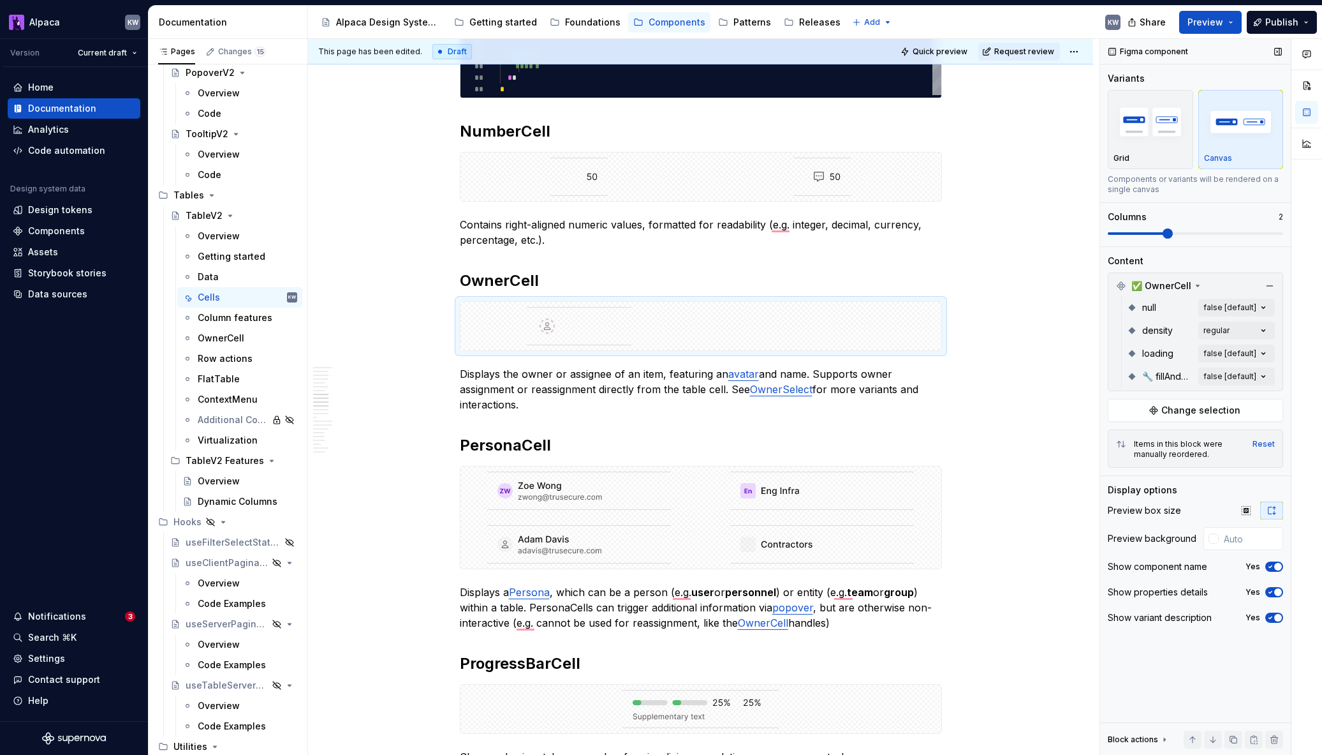
click at [1138, 235] on span at bounding box center [1195, 233] width 175 height 10
click at [1127, 233] on span at bounding box center [1195, 233] width 175 height 10
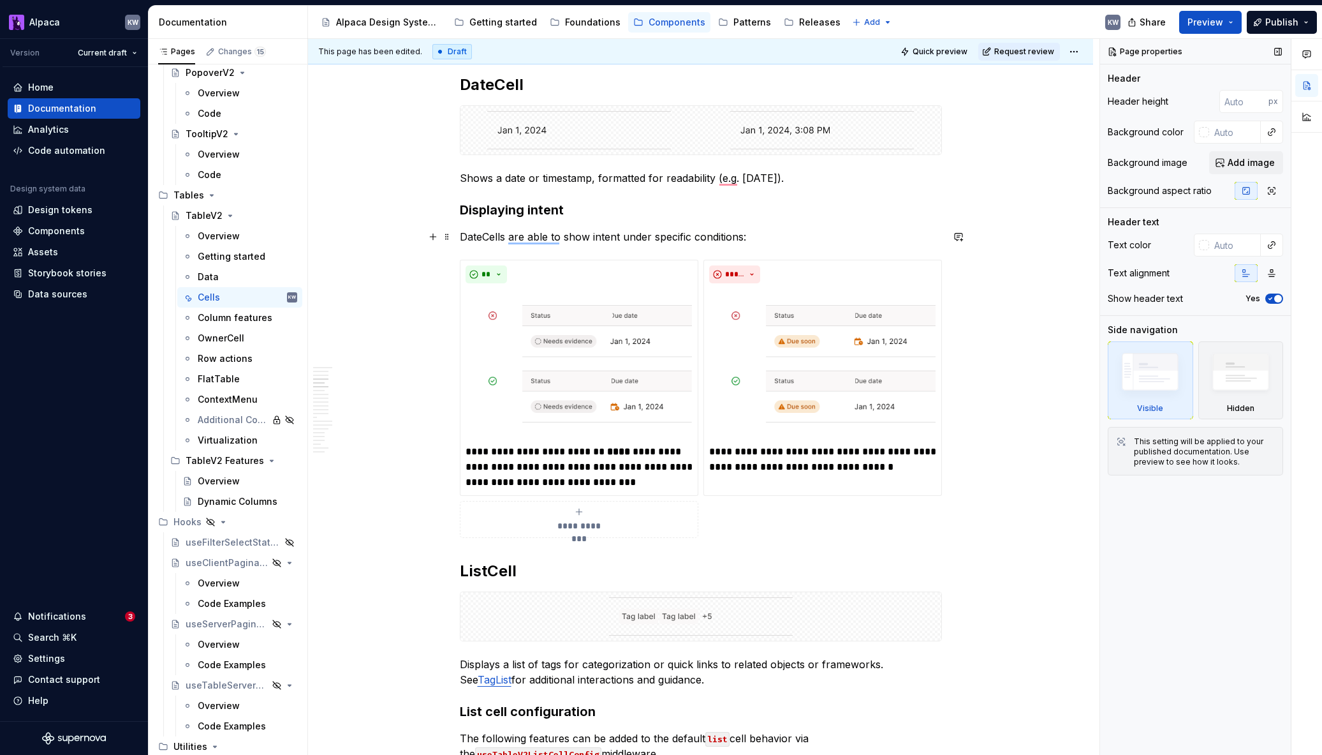
scroll to position [587, 0]
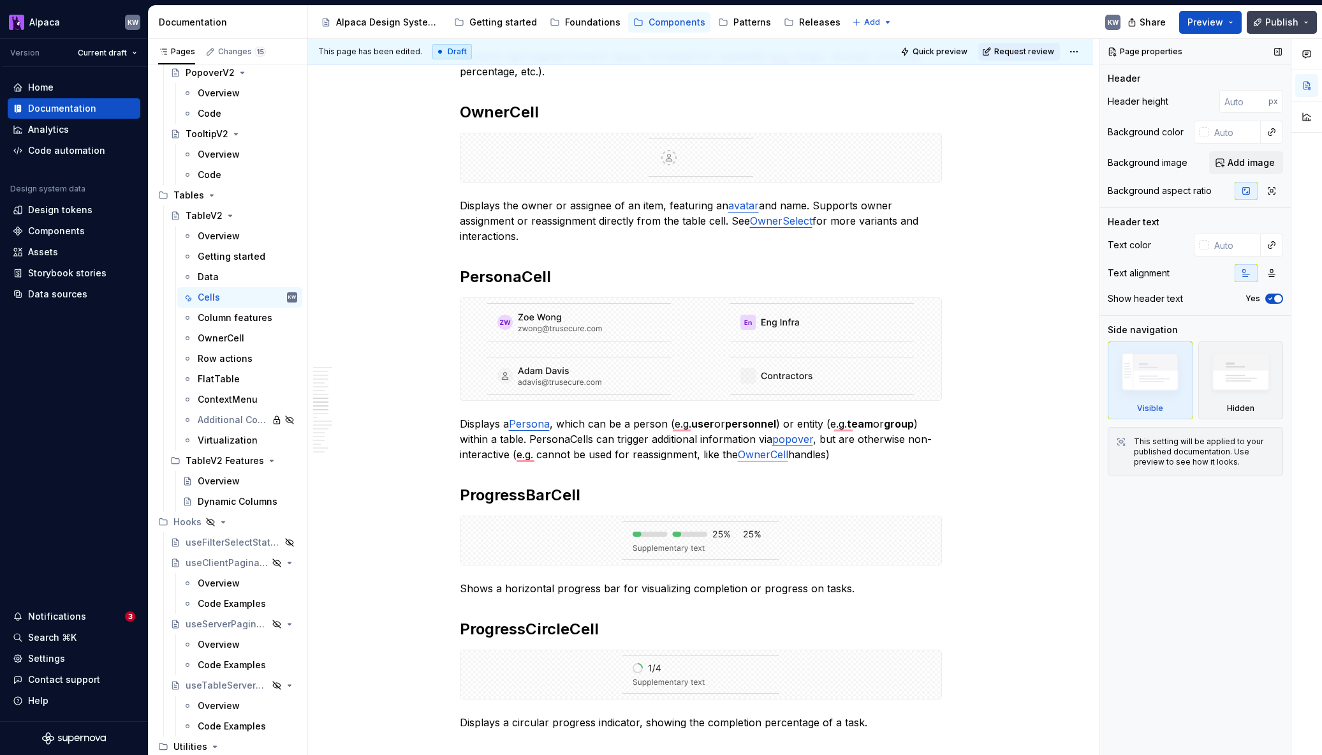
click at [1289, 24] on span "Publish" at bounding box center [1282, 22] width 33 height 13
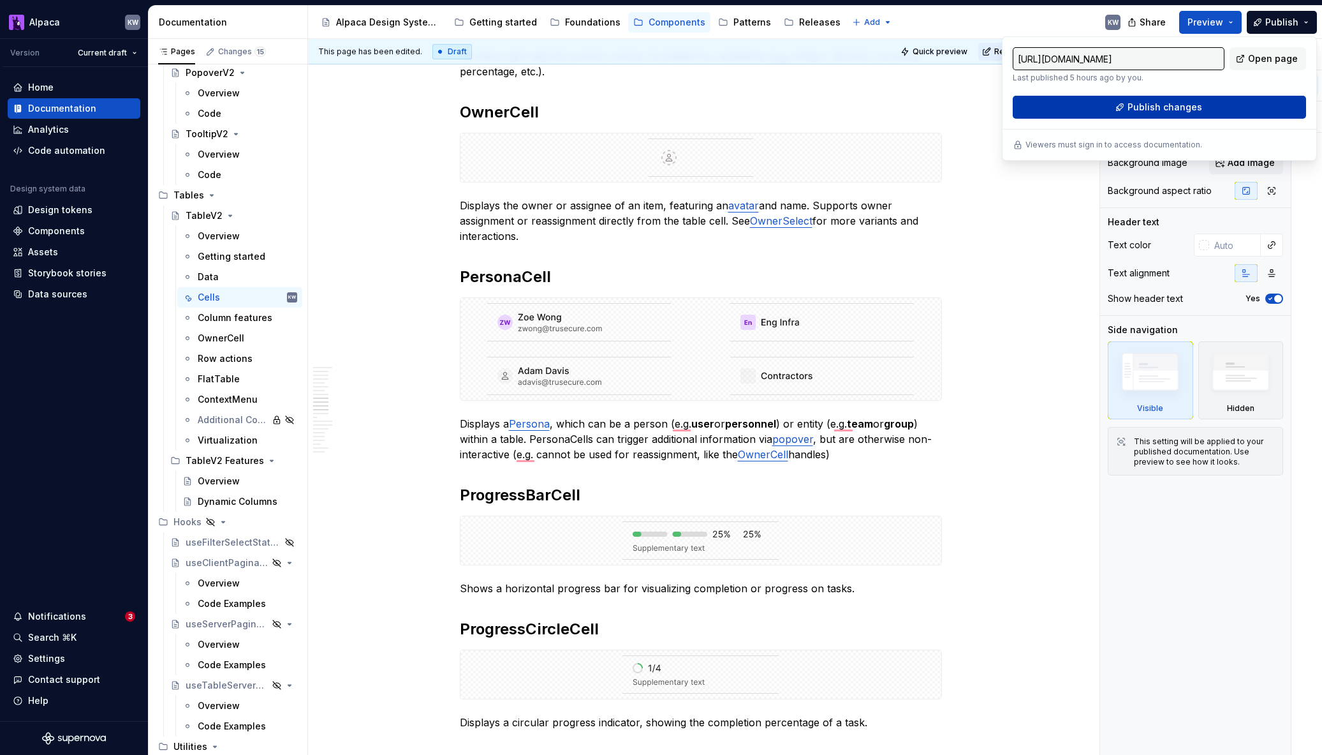
click at [1216, 103] on button "Publish changes" at bounding box center [1159, 107] width 293 height 23
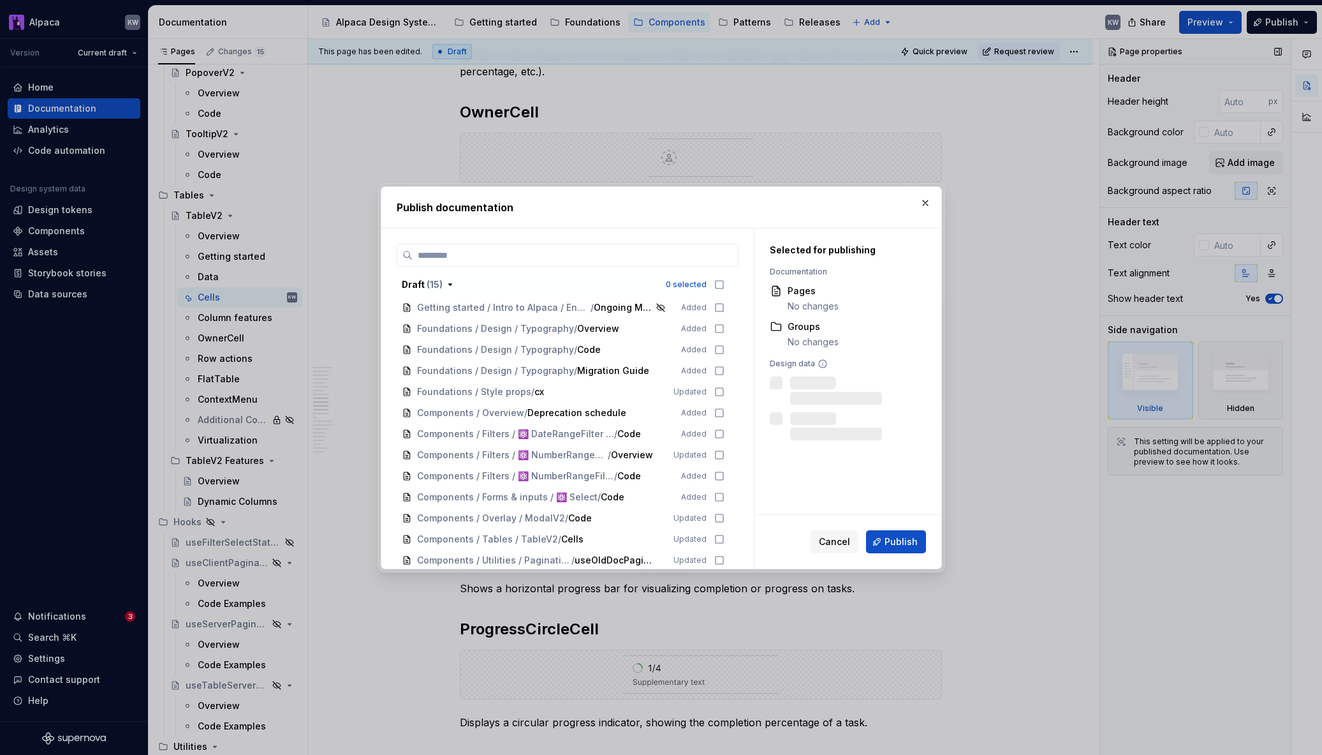
type textarea "*"
click at [691, 258] on input "search" at bounding box center [575, 255] width 325 height 13
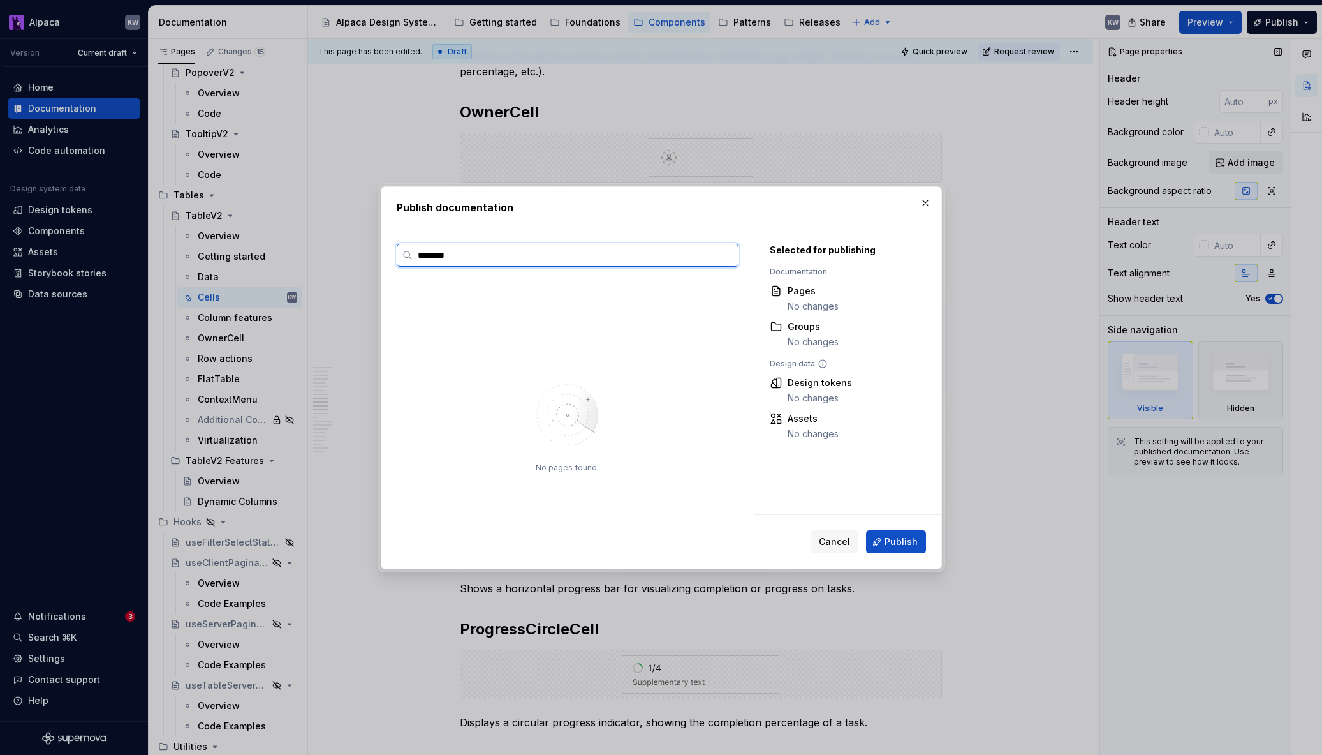
type input "*********"
type input "****"
click at [725, 308] on icon at bounding box center [719, 307] width 10 height 10
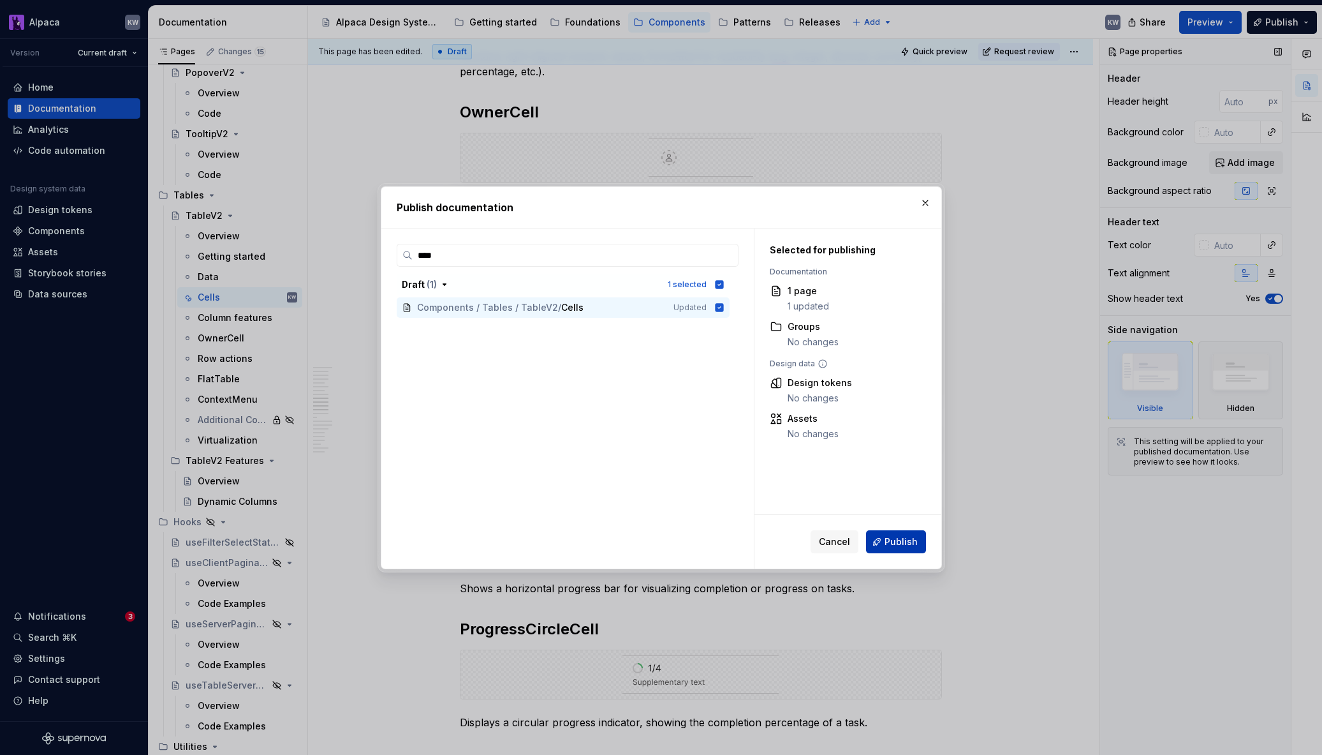
click at [912, 547] on button "Publish" at bounding box center [896, 541] width 60 height 23
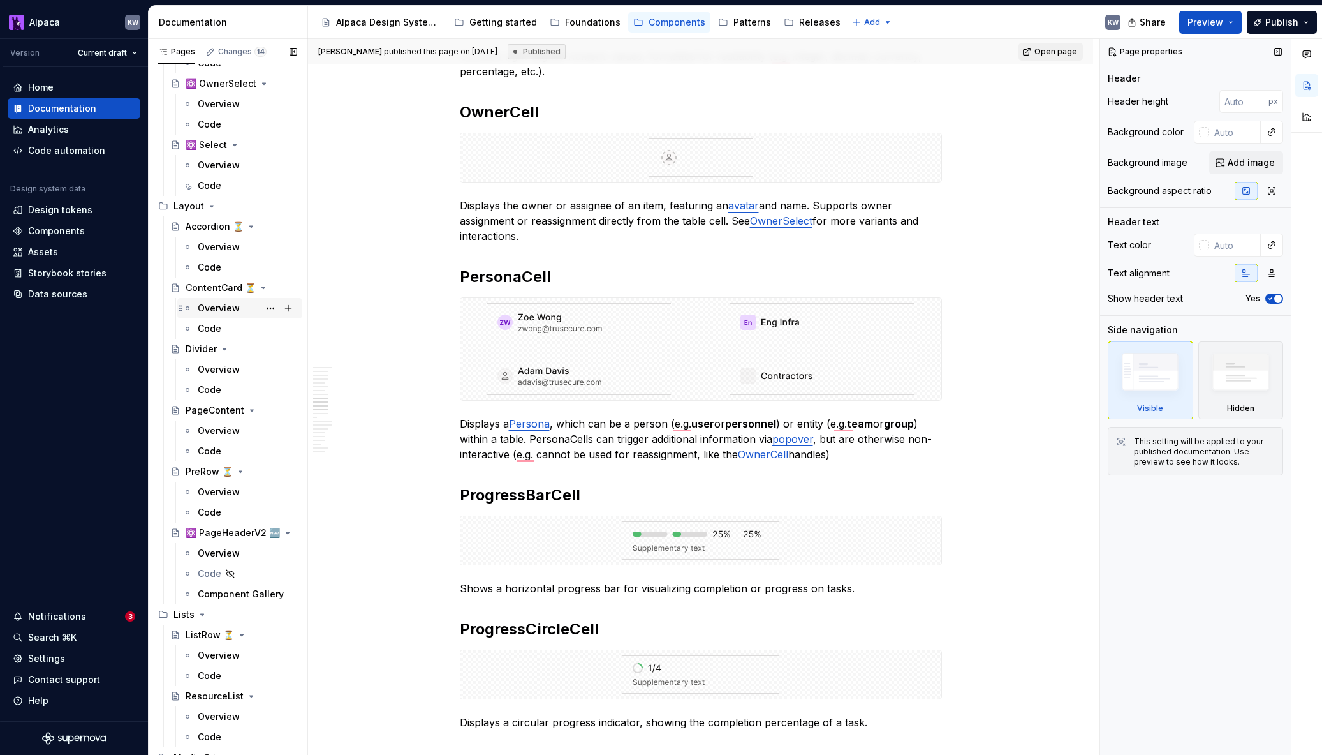
scroll to position [2469, 0]
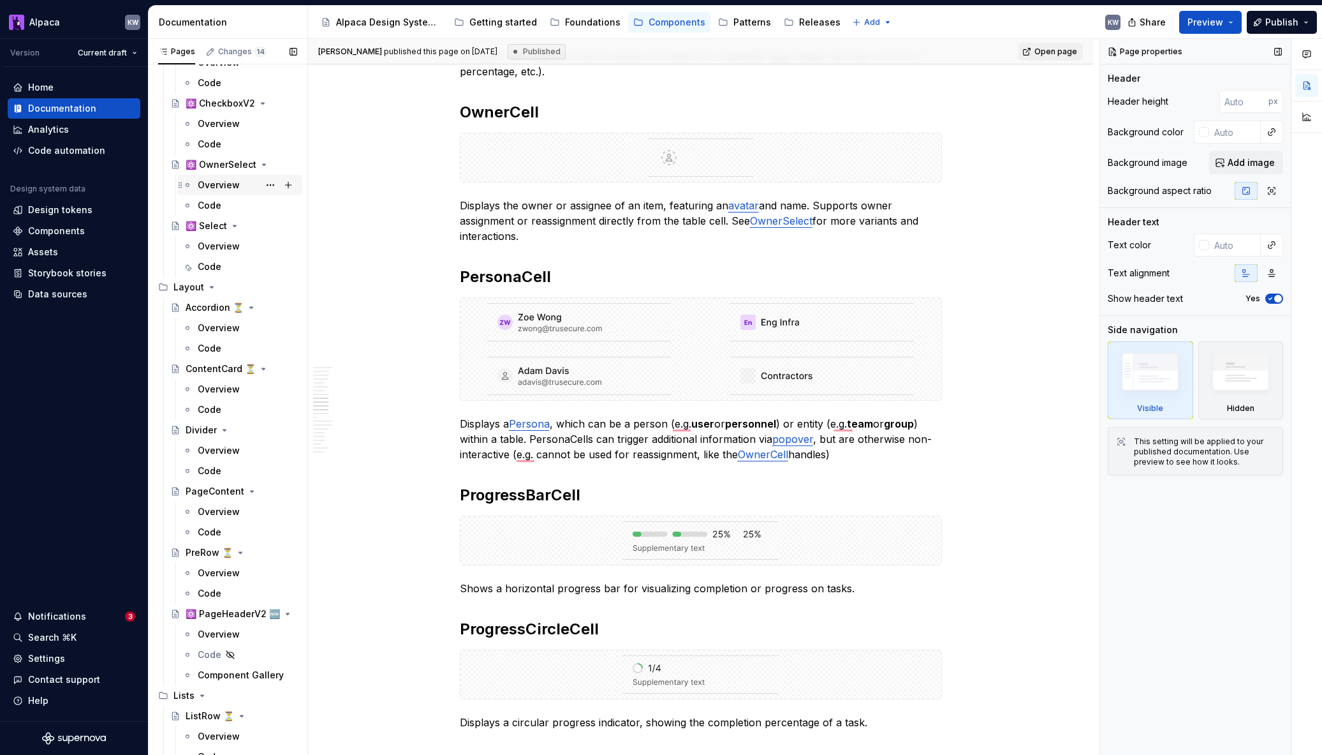
click at [225, 183] on div "Overview" at bounding box center [219, 185] width 42 height 13
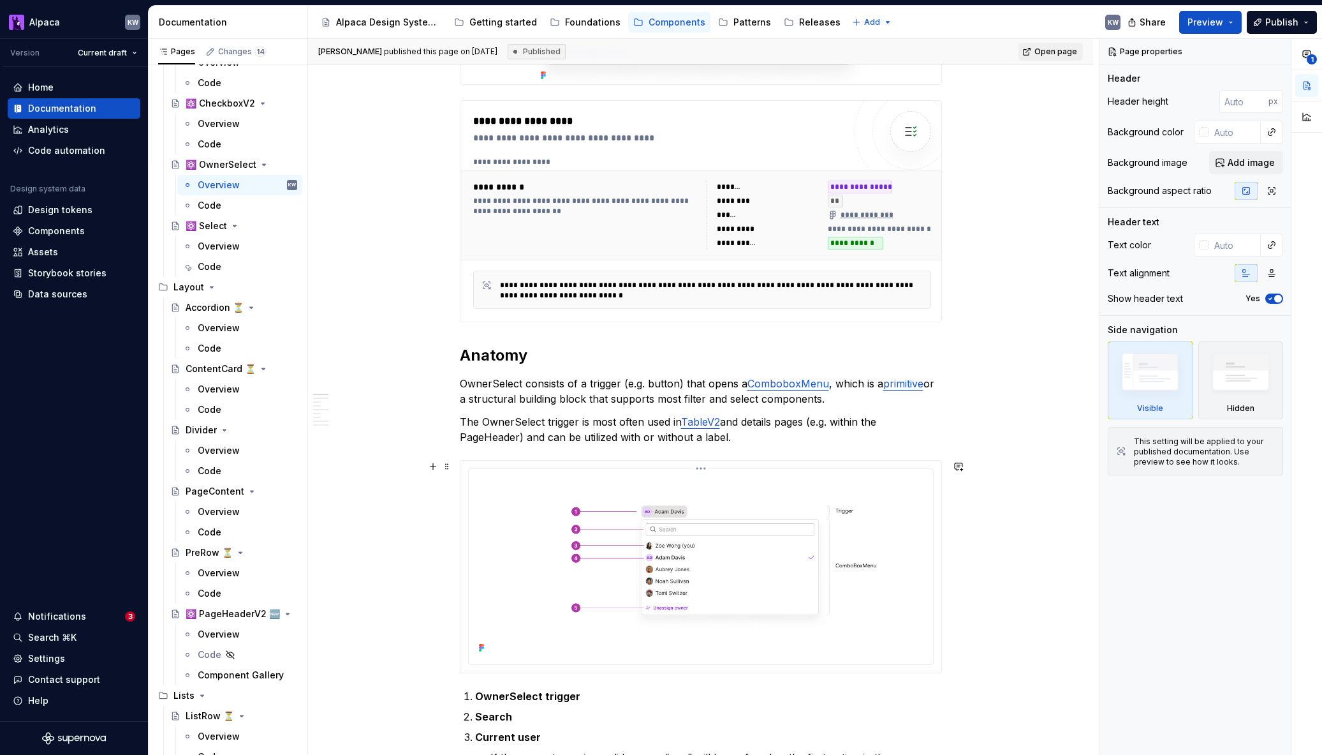
scroll to position [406, 0]
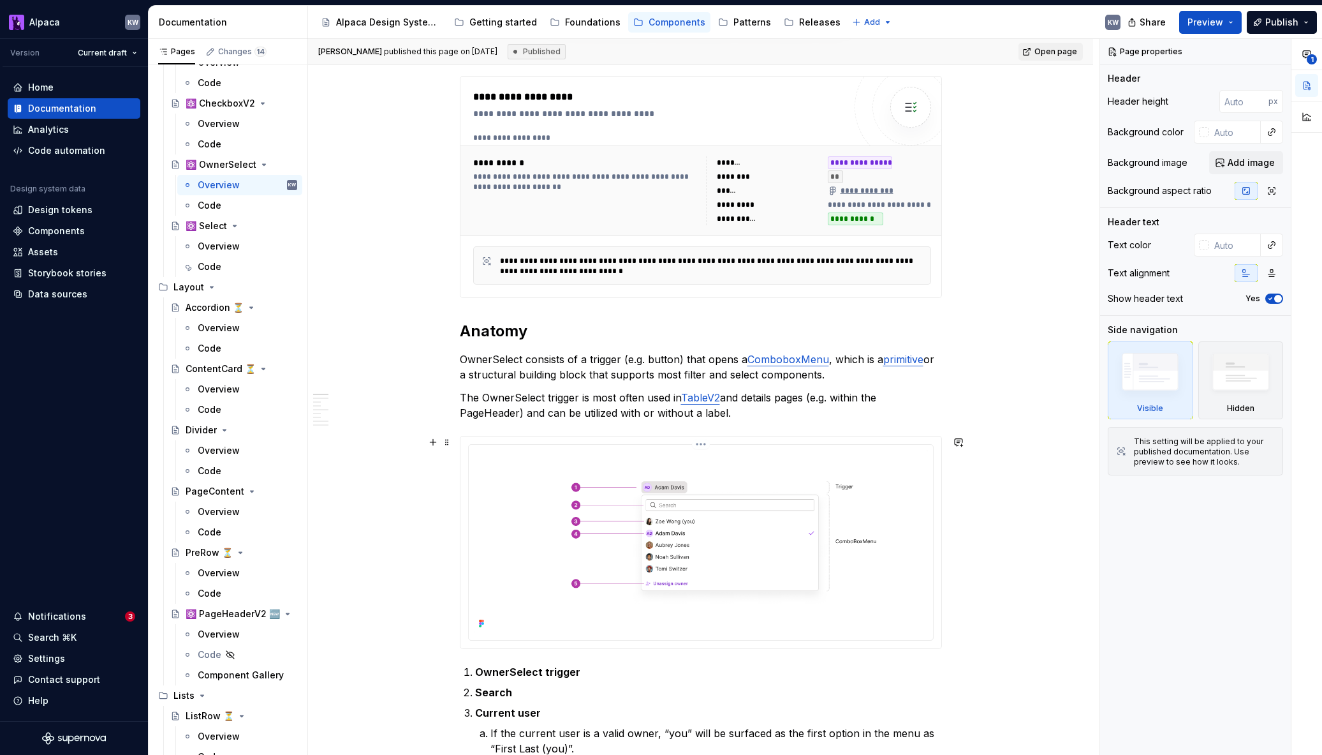
click at [777, 521] on img at bounding box center [701, 541] width 454 height 182
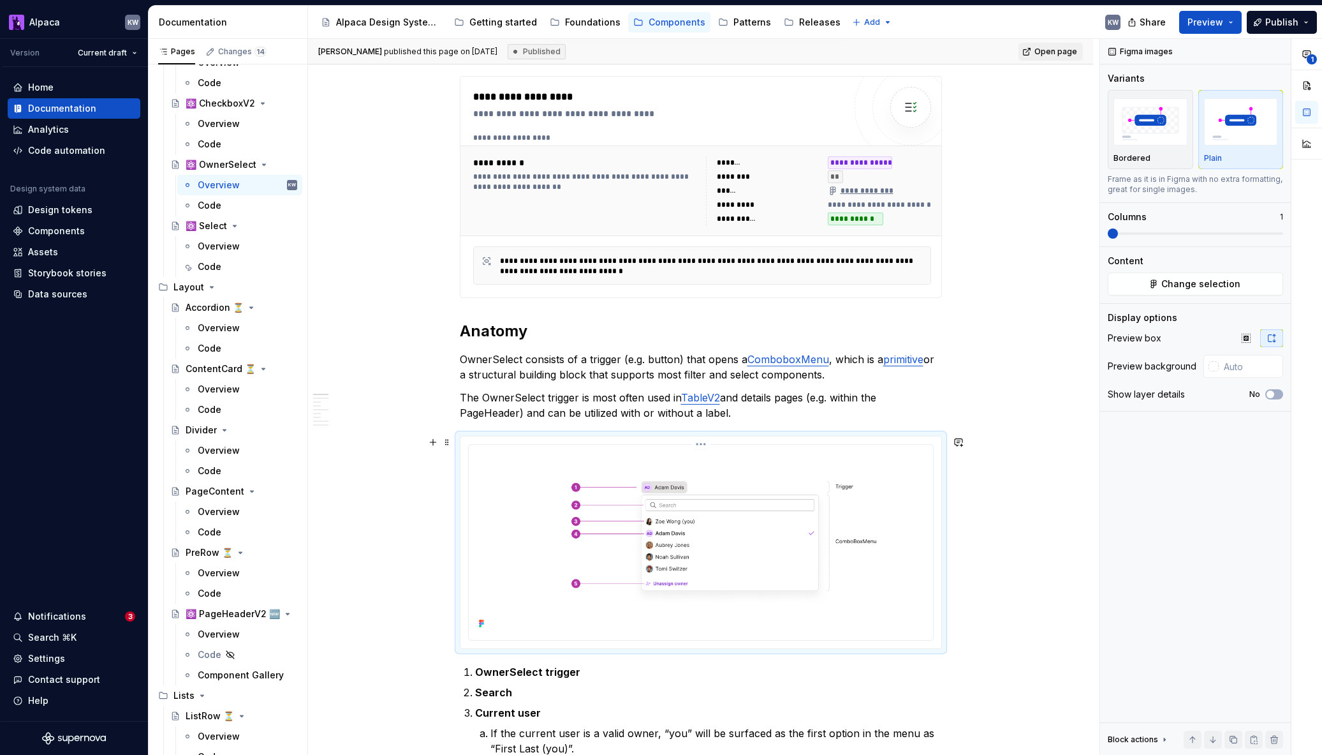
type textarea "*"
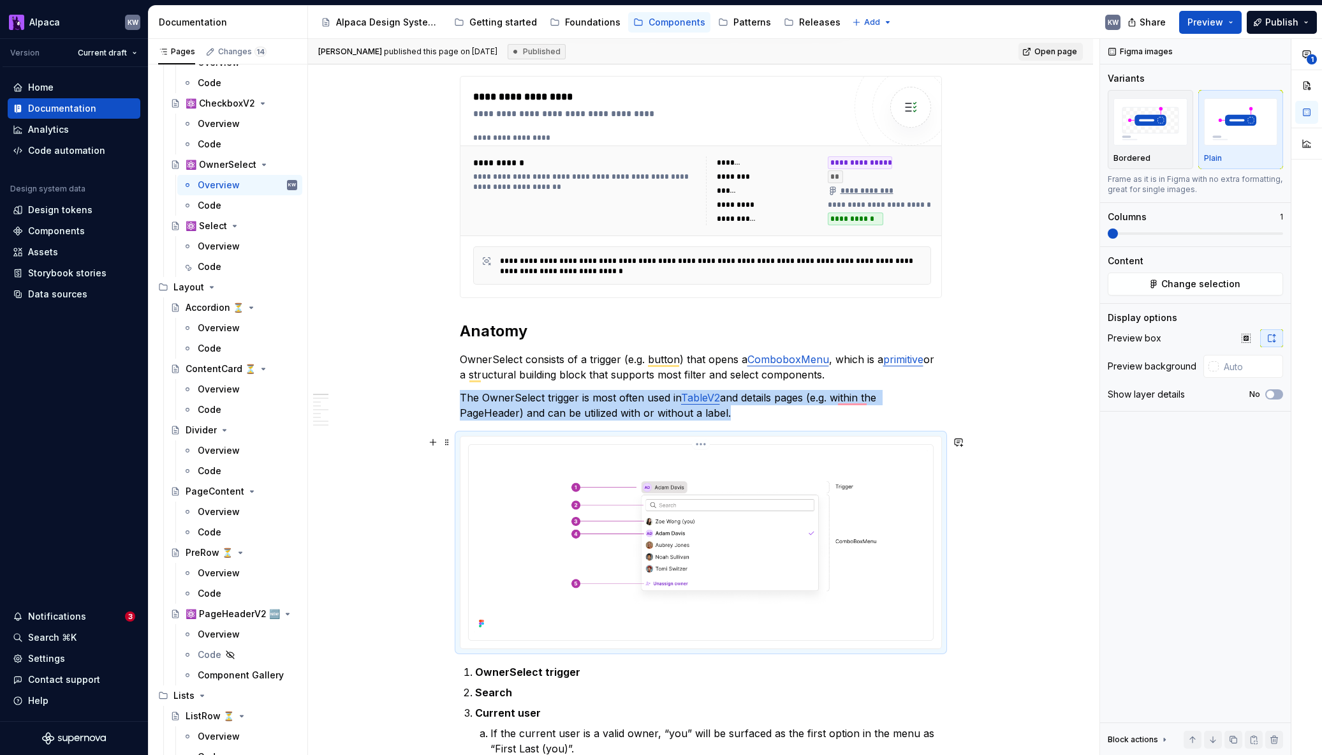
click at [825, 531] on img "To enrich screen reader interactions, please activate Accessibility in Grammarl…" at bounding box center [701, 541] width 454 height 182
click at [1167, 284] on span "Change selection" at bounding box center [1201, 283] width 79 height 13
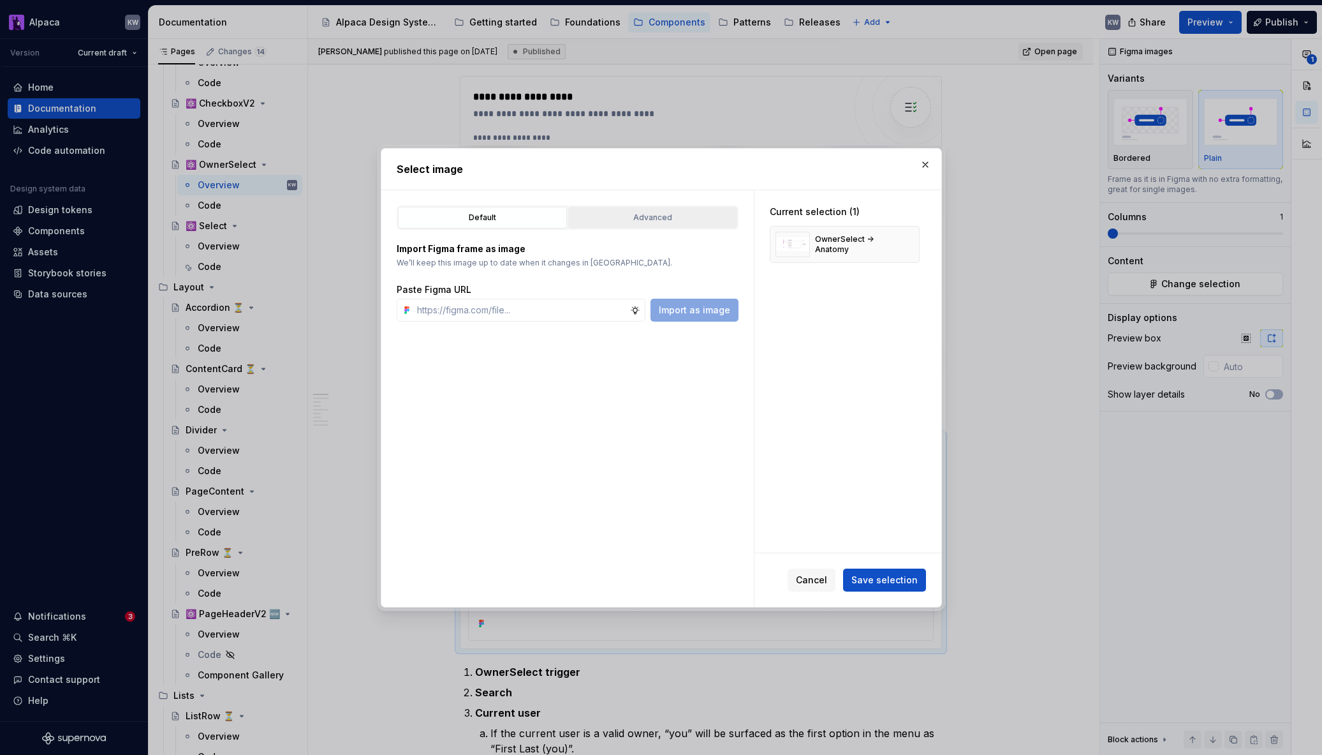
click at [646, 218] on div "Advanced" at bounding box center [653, 217] width 160 height 13
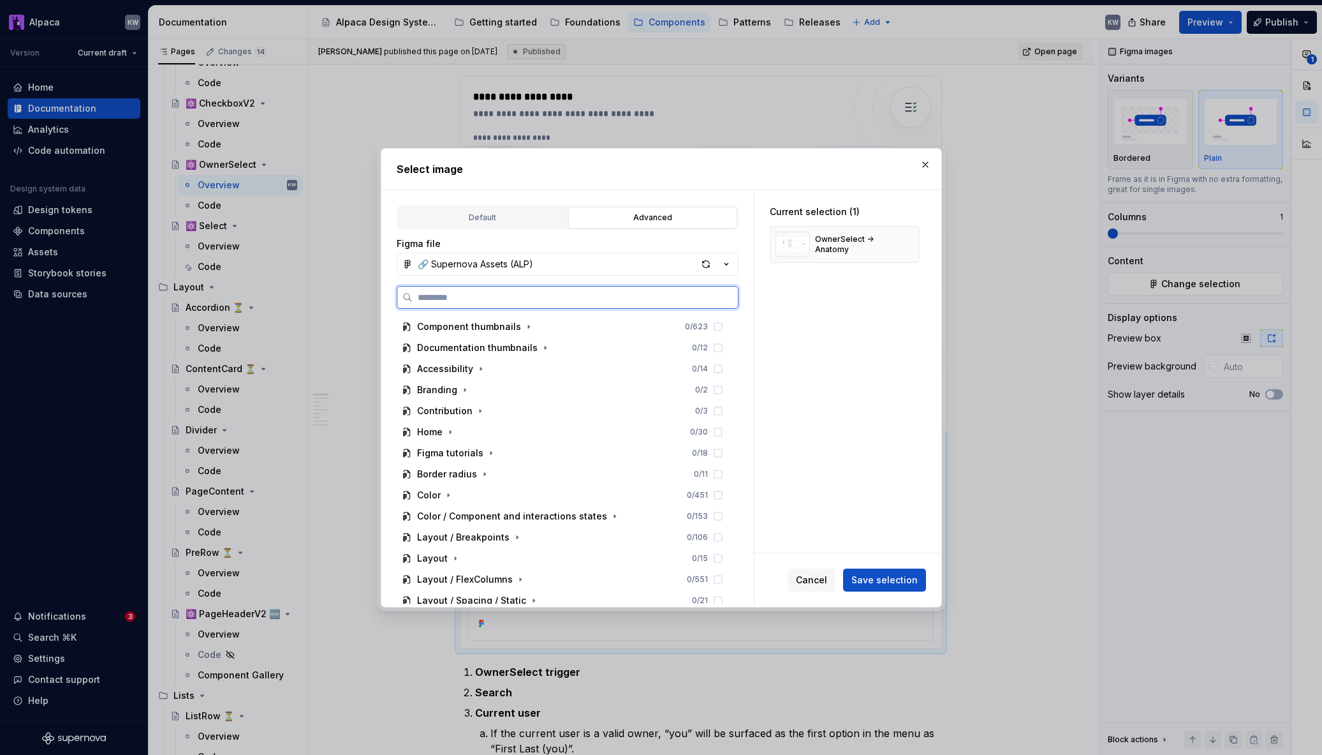
click at [610, 298] on input "search" at bounding box center [575, 297] width 325 height 13
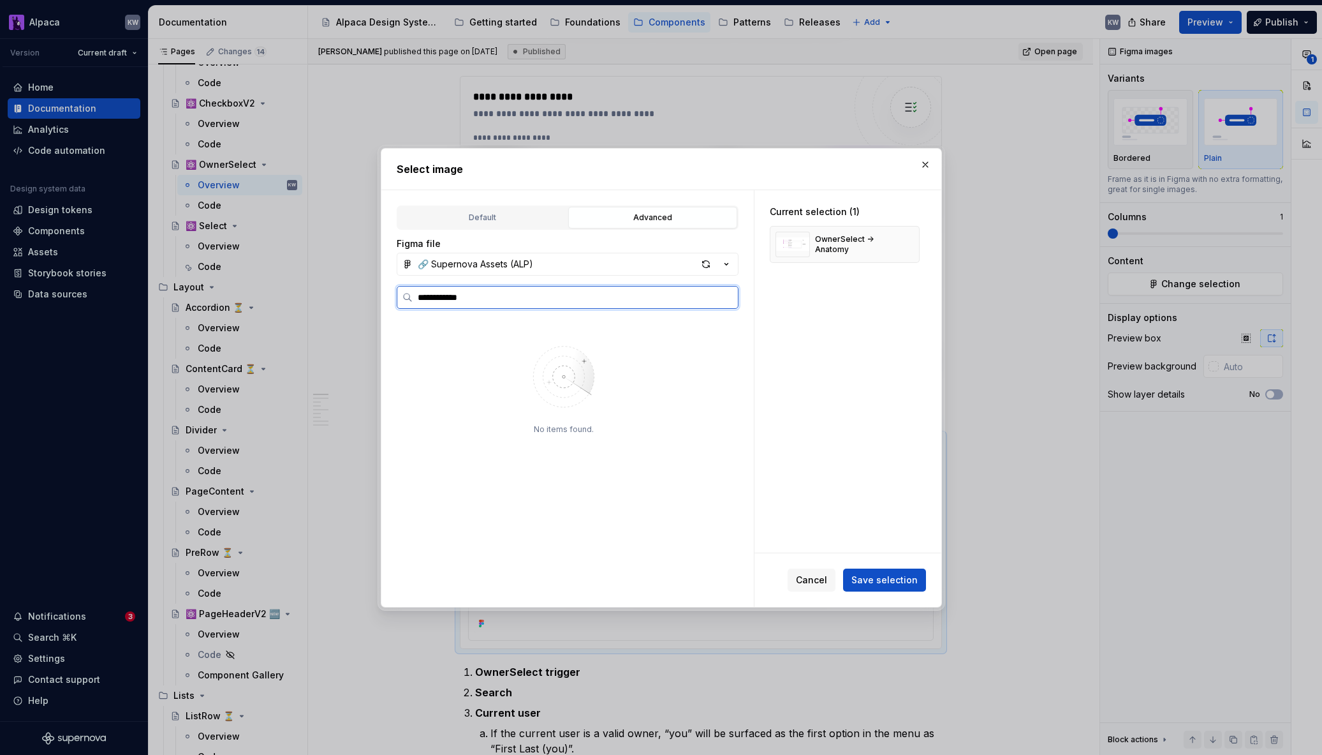
type input "**********"
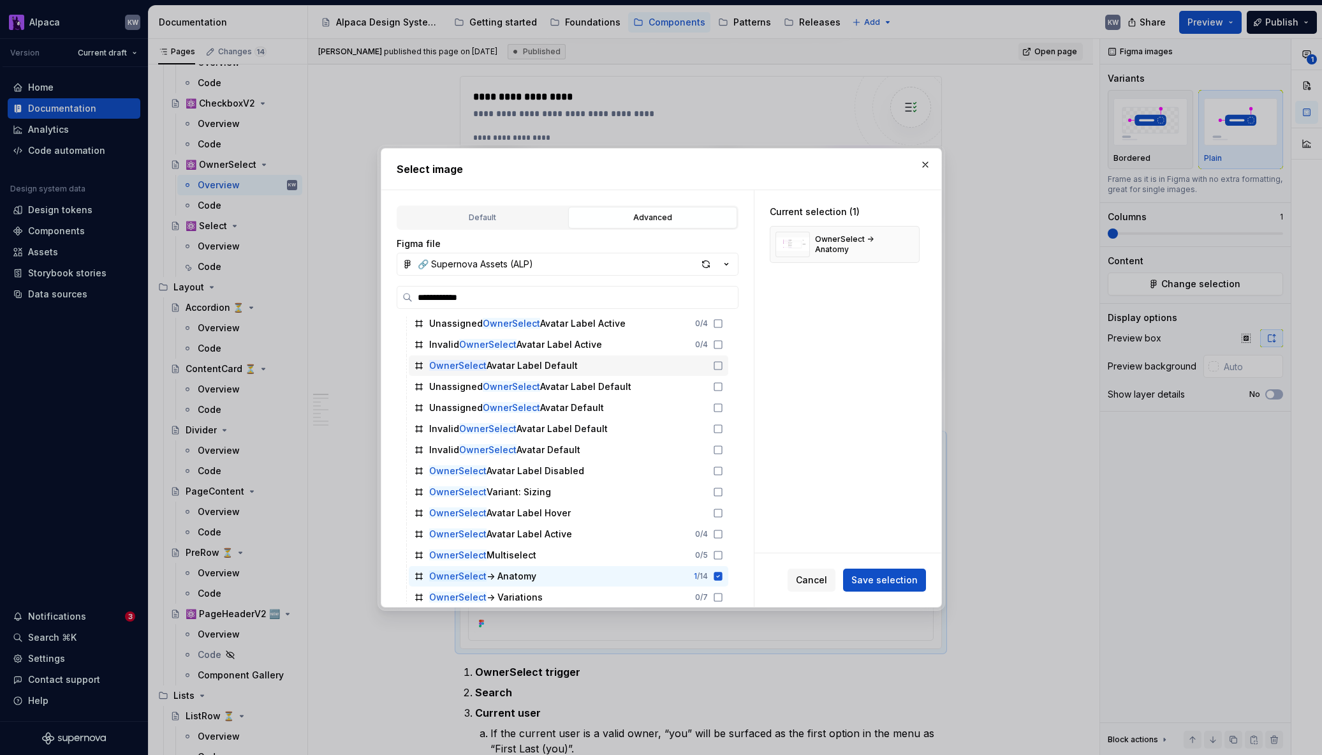
scroll to position [176, 0]
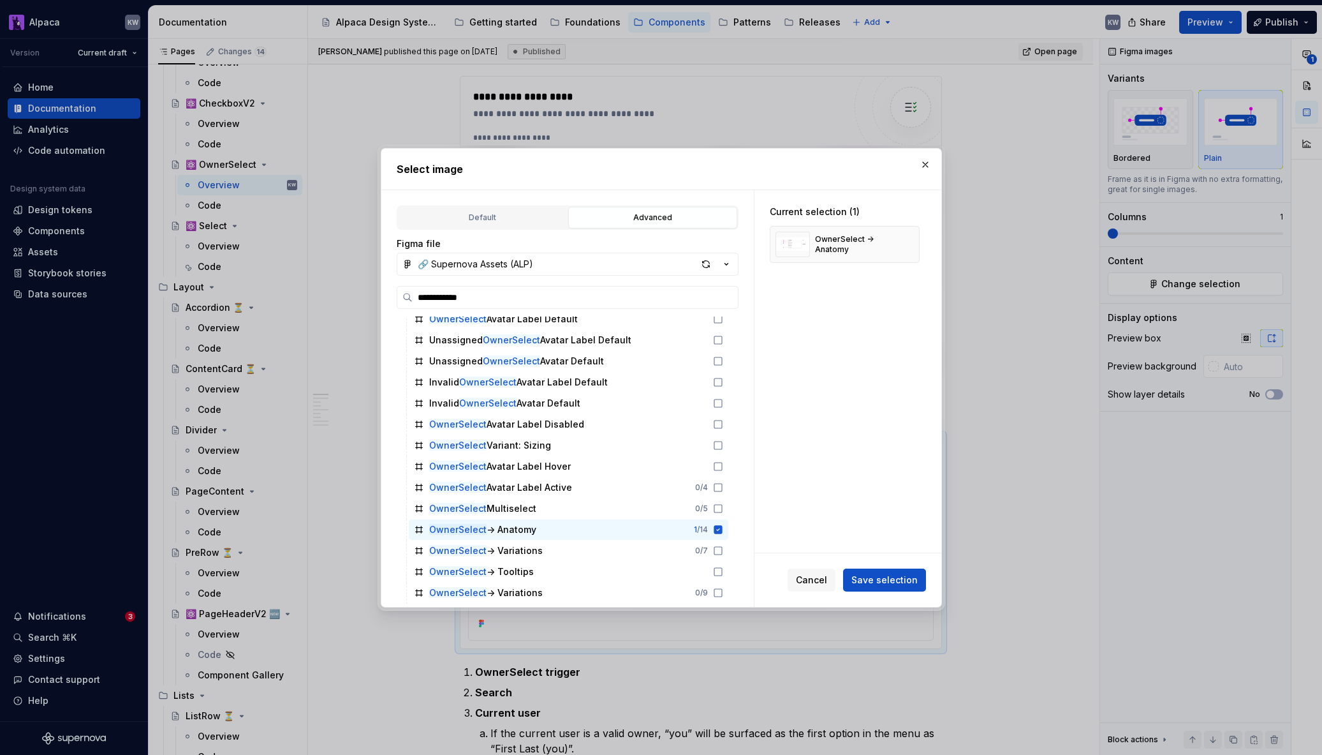
click at [869, 577] on span "Save selection" at bounding box center [885, 579] width 66 height 13
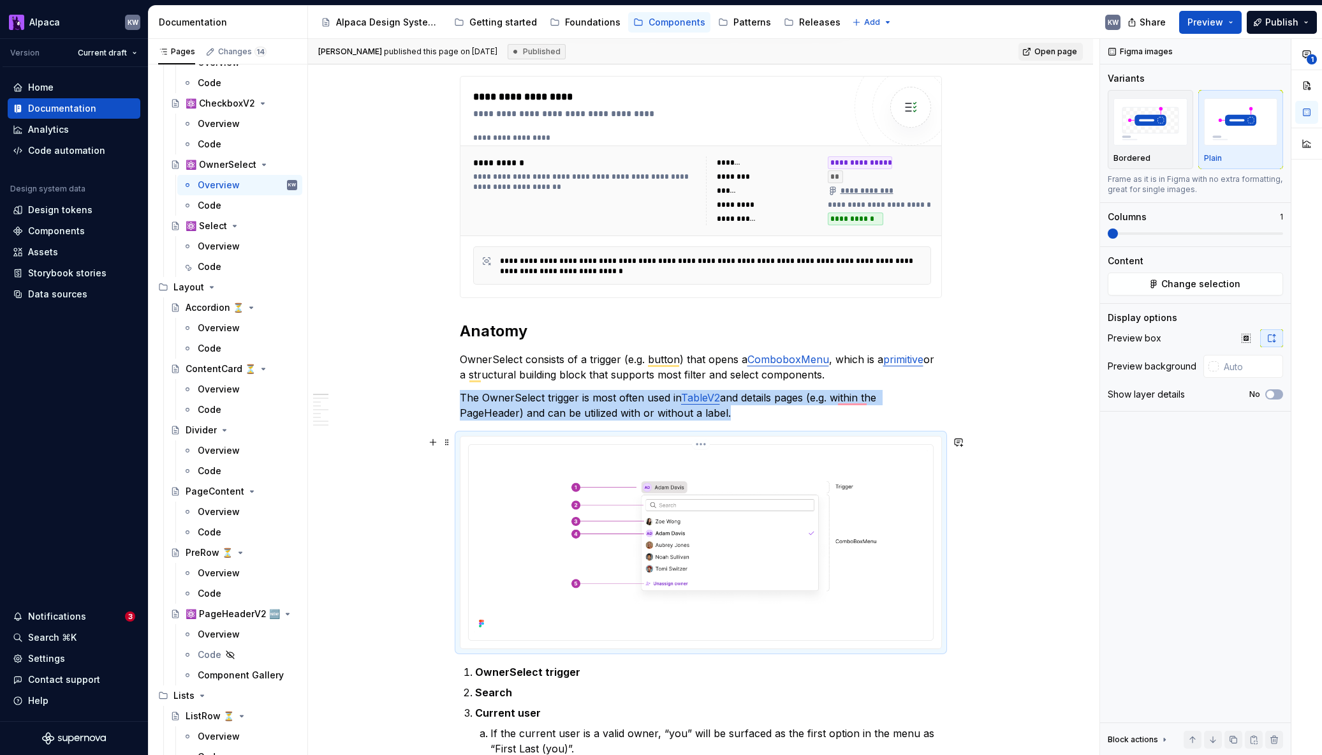
click at [862, 516] on img "To enrich screen reader interactions, please activate Accessibility in Grammarl…" at bounding box center [701, 541] width 454 height 182
click at [834, 508] on img "To enrich screen reader interactions, please activate Accessibility in Grammarl…" at bounding box center [701, 541] width 454 height 182
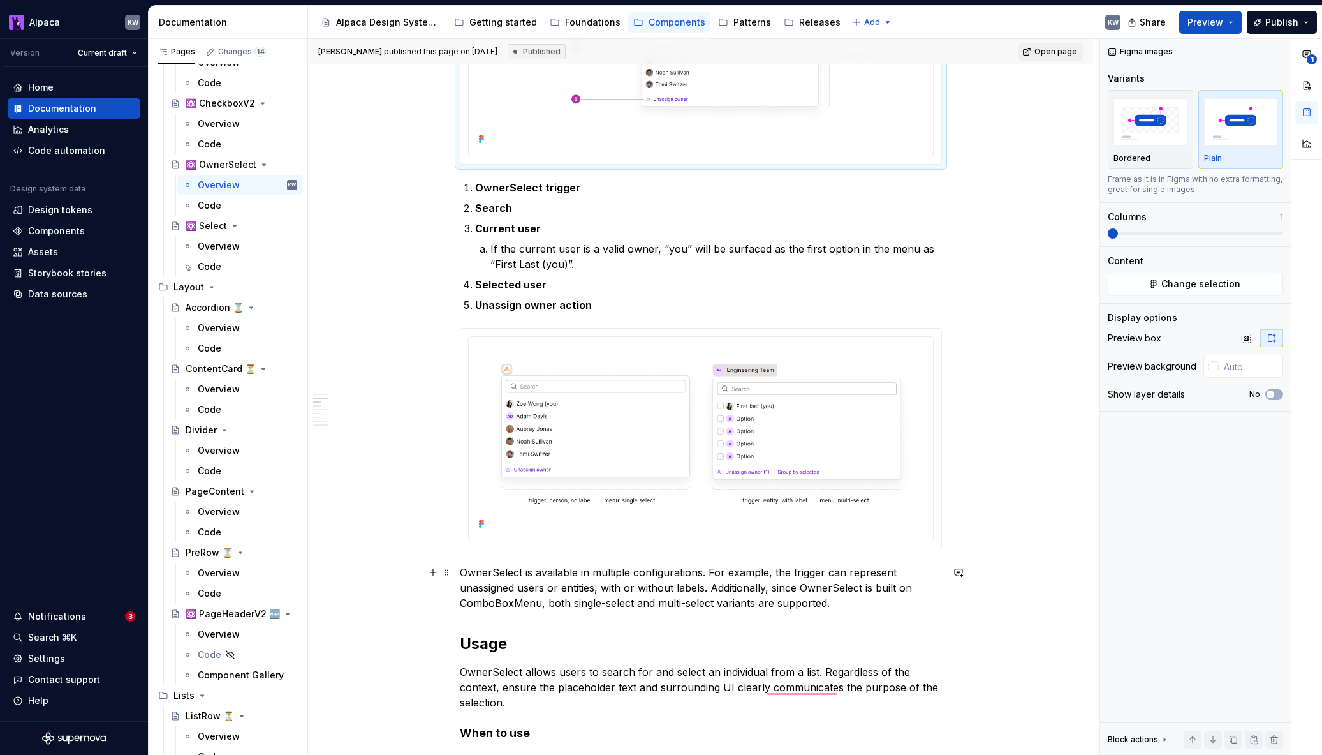
scroll to position [895, 0]
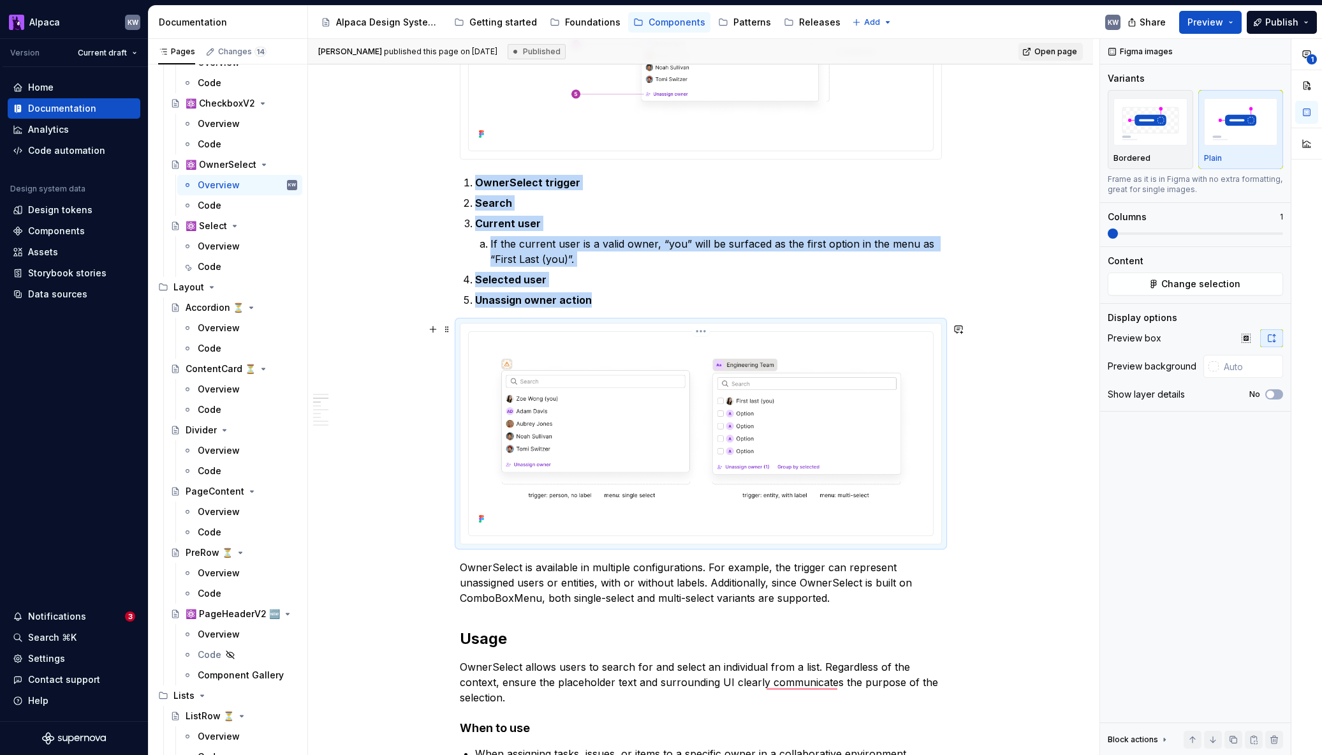
click at [827, 471] on img "To enrich screen reader interactions, please activate Accessibility in Grammarl…" at bounding box center [701, 432] width 454 height 191
click at [1255, 281] on button "Change selection" at bounding box center [1195, 283] width 175 height 23
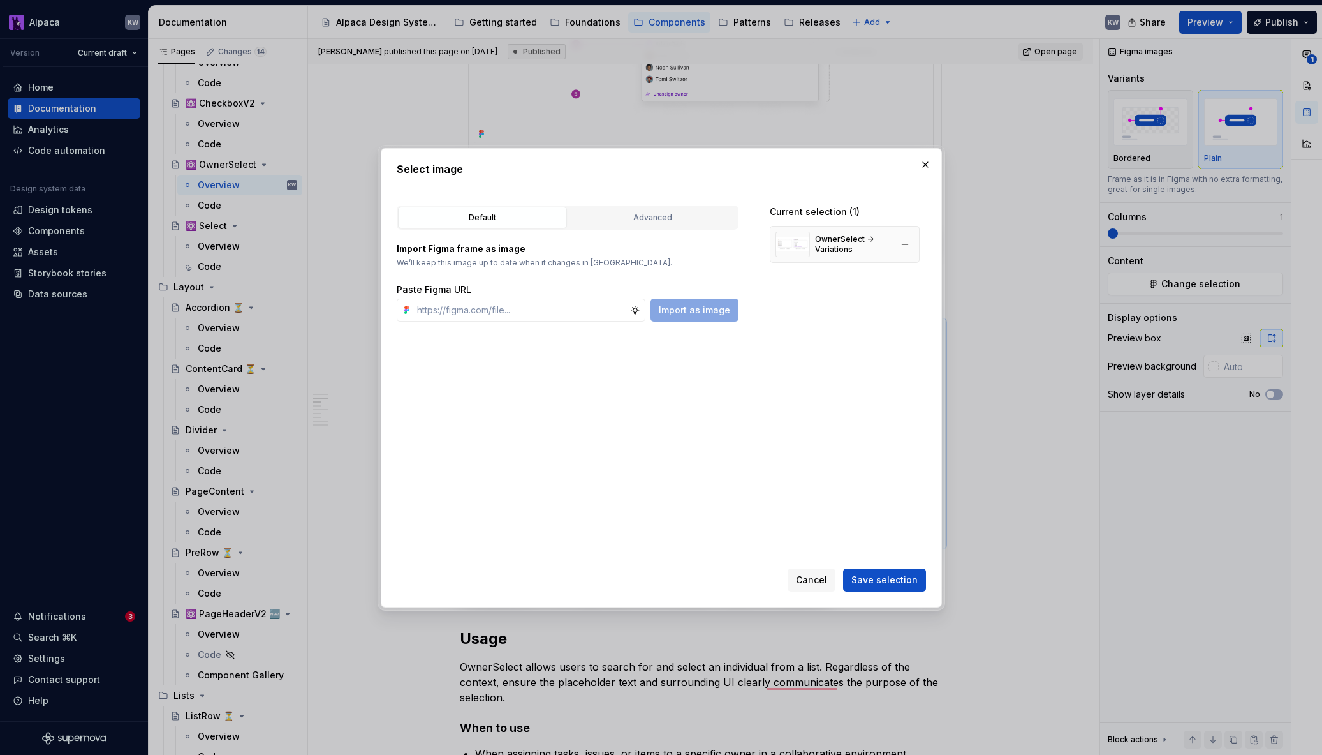
type textarea "*"
click at [637, 211] on div "Advanced" at bounding box center [653, 217] width 160 height 13
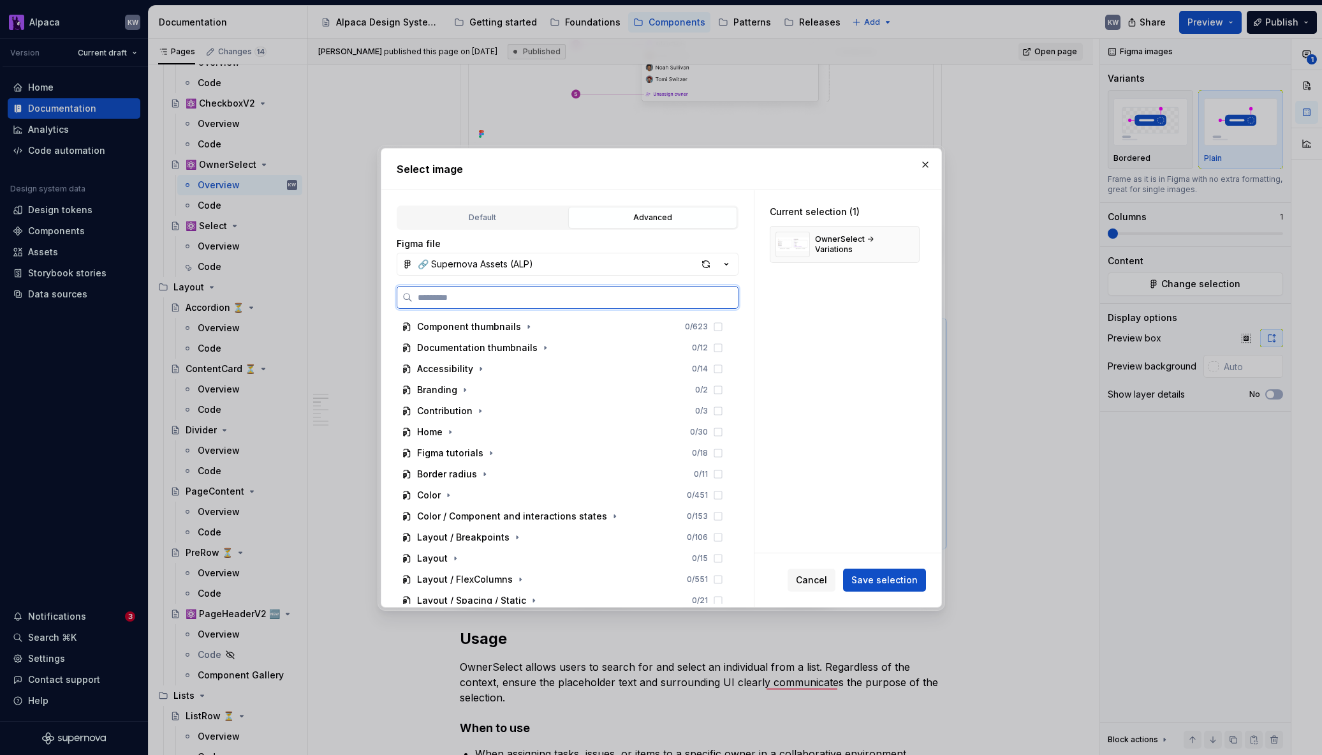
click at [612, 300] on input "search" at bounding box center [575, 297] width 325 height 13
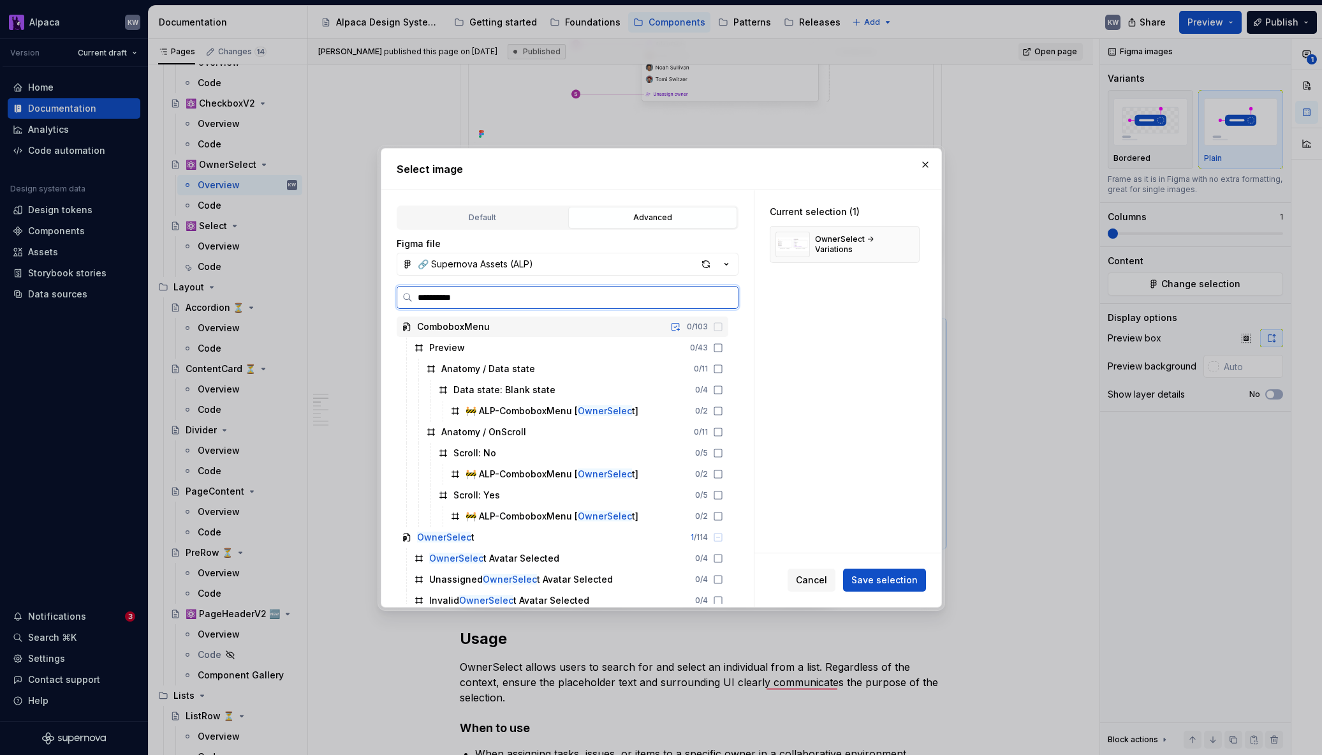
type input "**********"
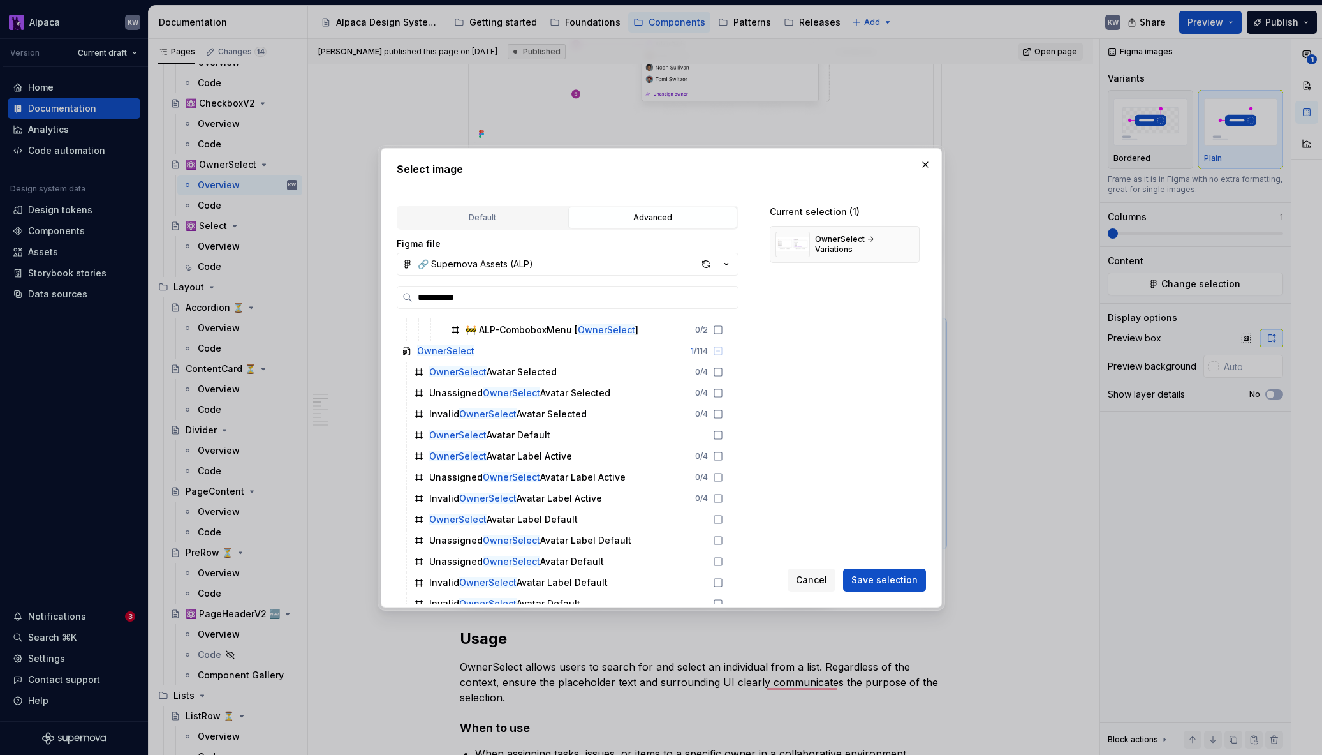
scroll to position [450, 0]
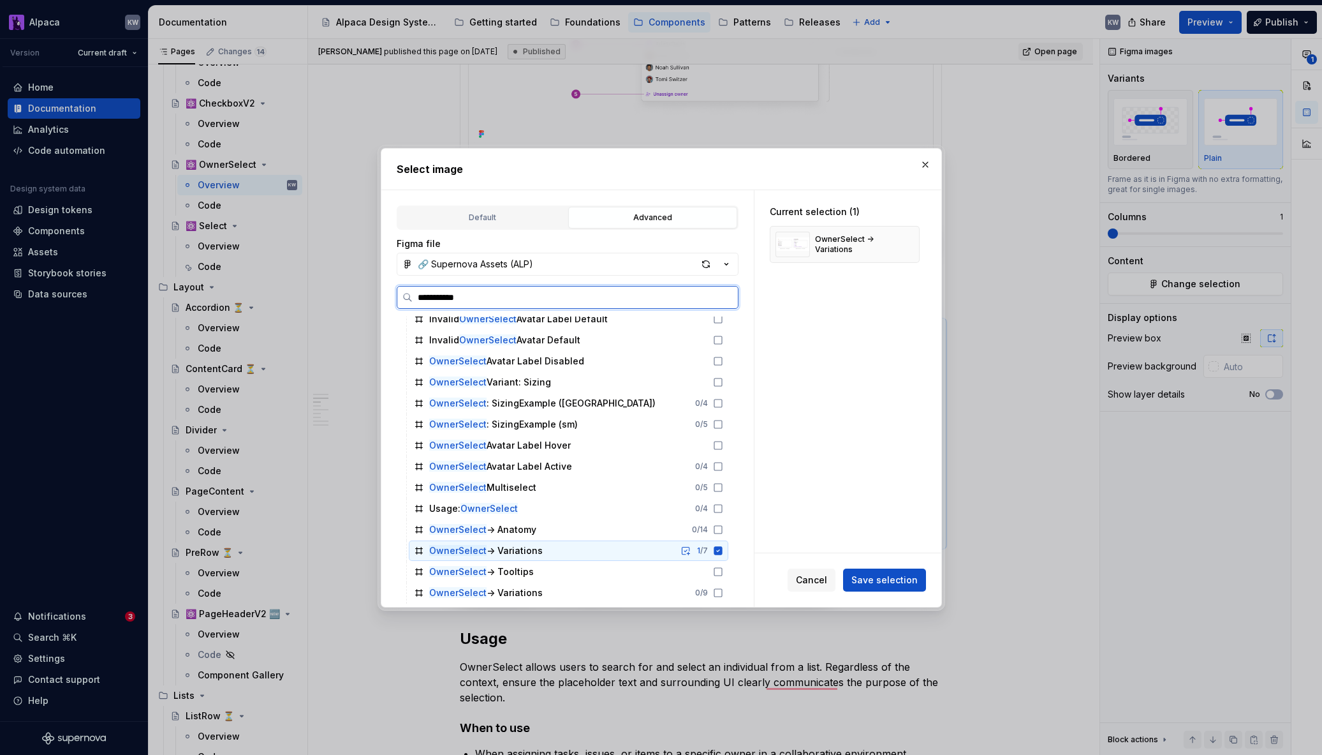
click at [722, 546] on icon at bounding box center [718, 550] width 8 height 8
click at [723, 551] on icon at bounding box center [718, 550] width 10 height 10
click at [875, 572] on button "Save selection" at bounding box center [884, 579] width 83 height 23
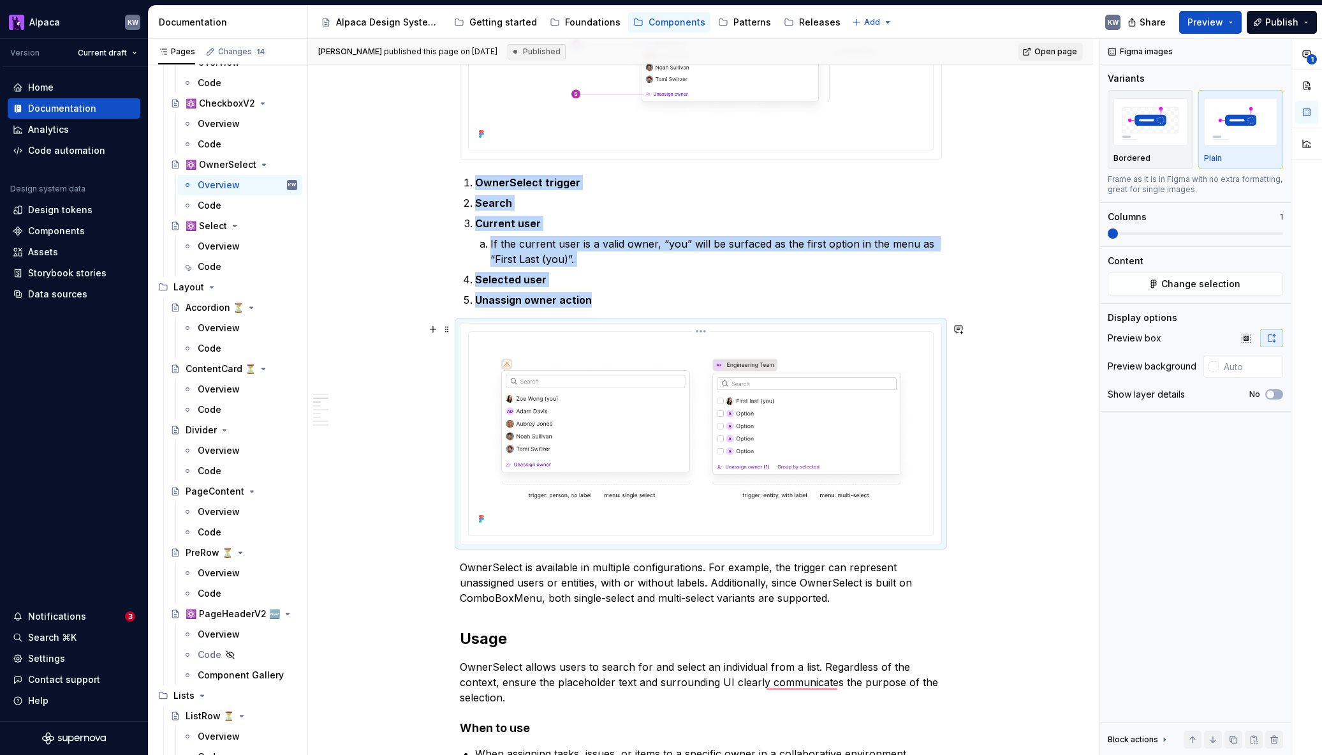
click at [883, 489] on img "To enrich screen reader interactions, please activate Accessibility in Grammarl…" at bounding box center [701, 432] width 454 height 191
click at [697, 430] on img "To enrich screen reader interactions, please activate Accessibility in Grammarl…" at bounding box center [701, 432] width 454 height 191
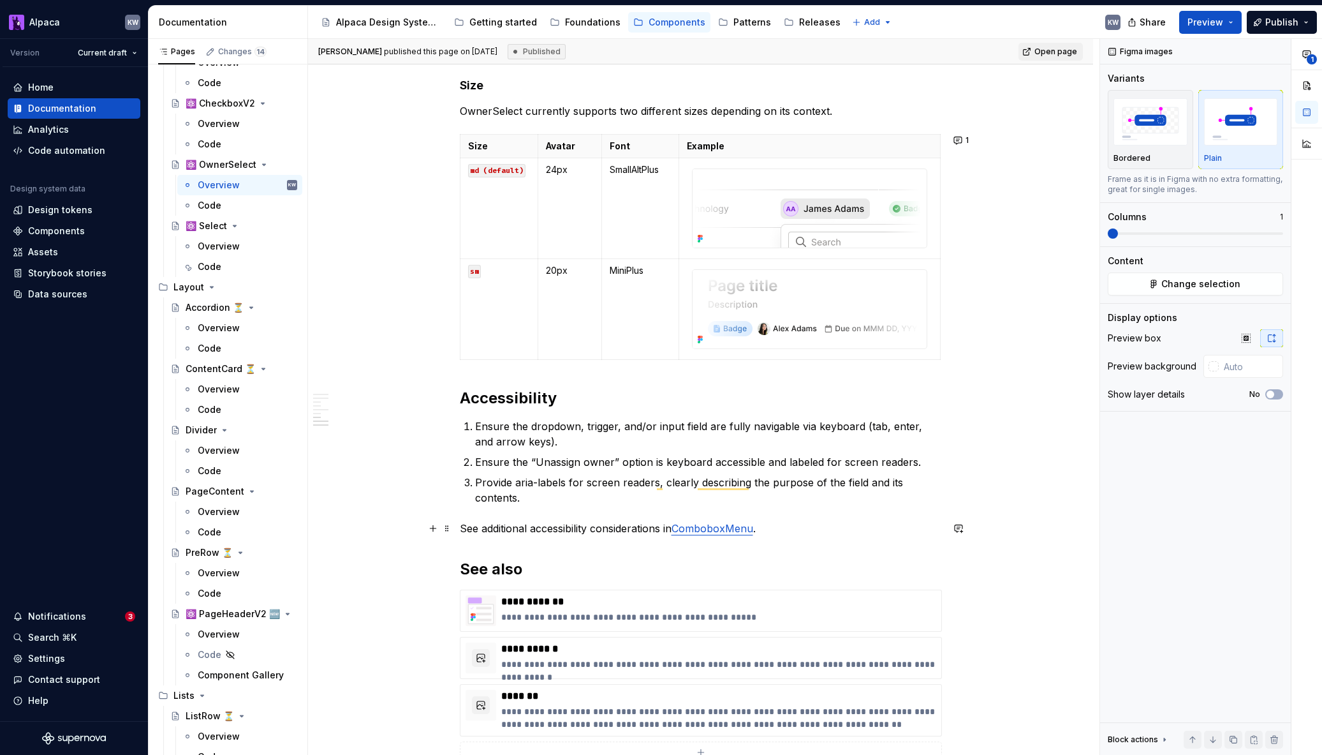
scroll to position [3296, 0]
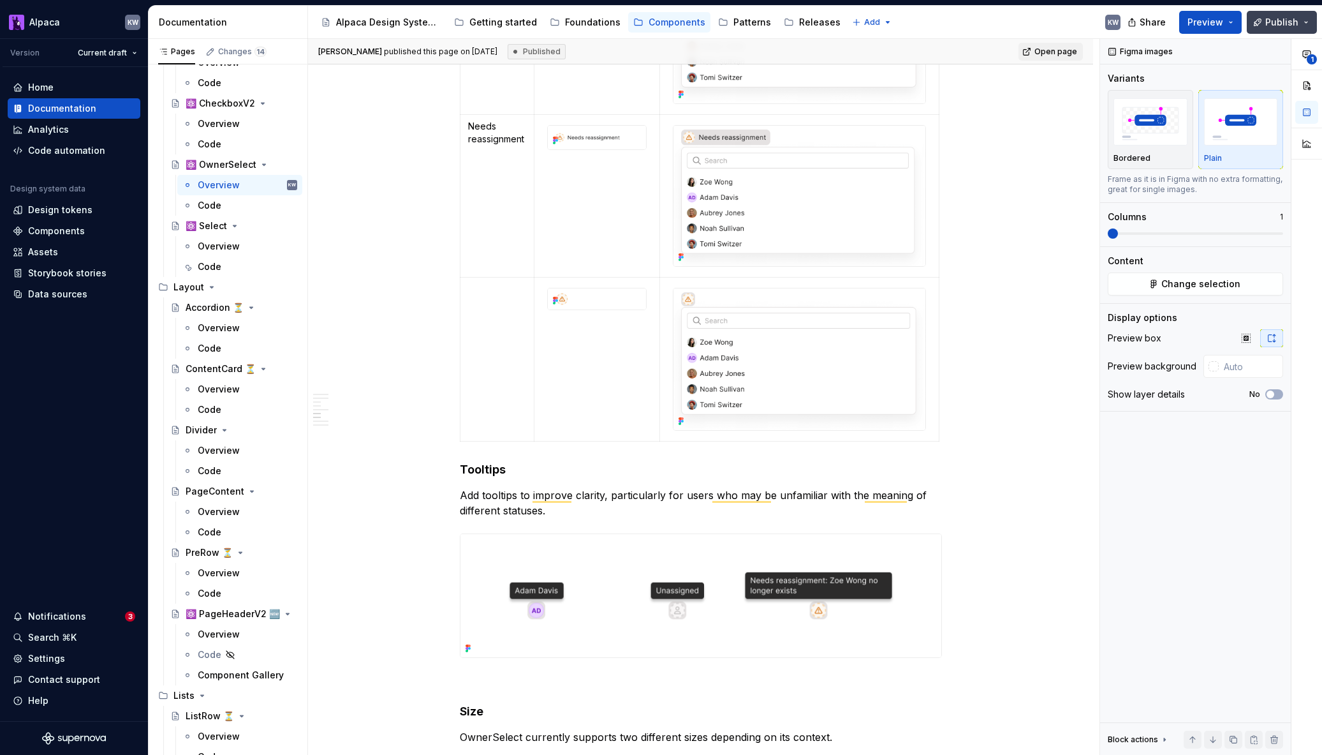
click at [1290, 21] on span "Publish" at bounding box center [1282, 22] width 33 height 13
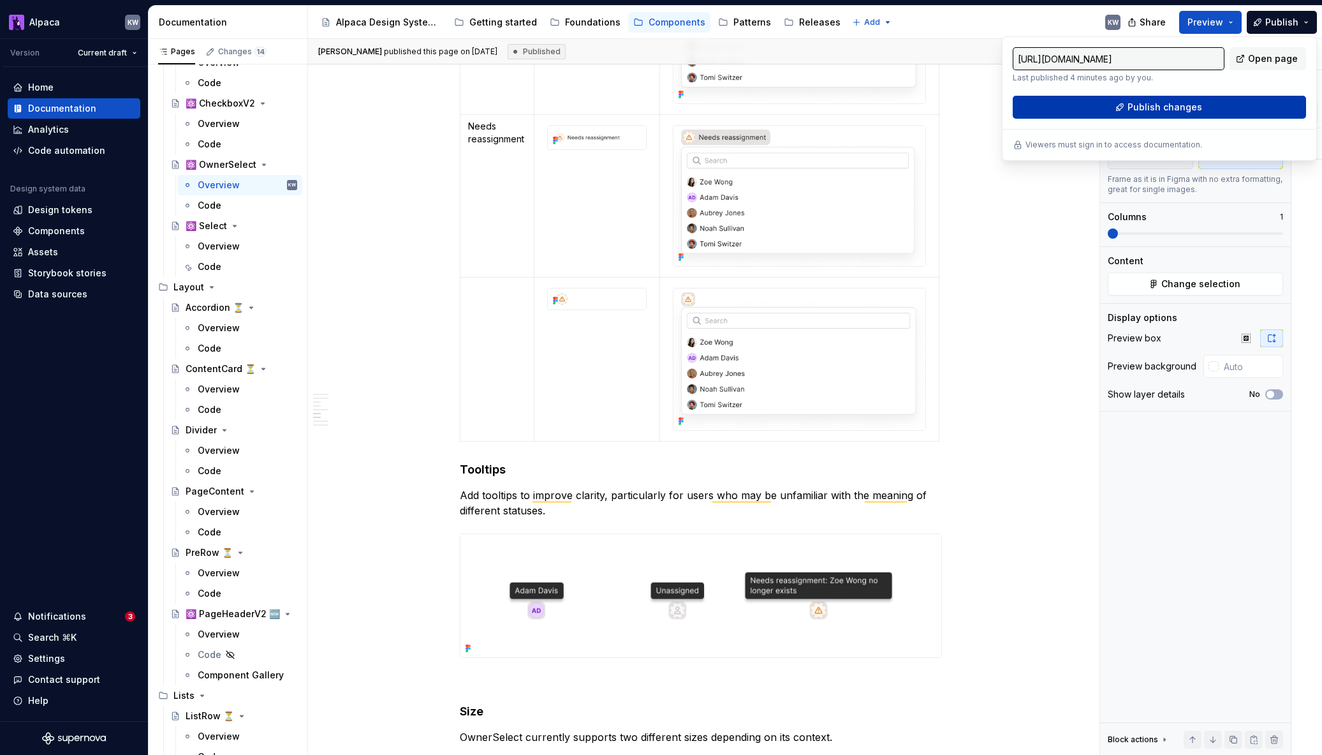
click at [1216, 108] on button "Publish changes" at bounding box center [1159, 107] width 293 height 23
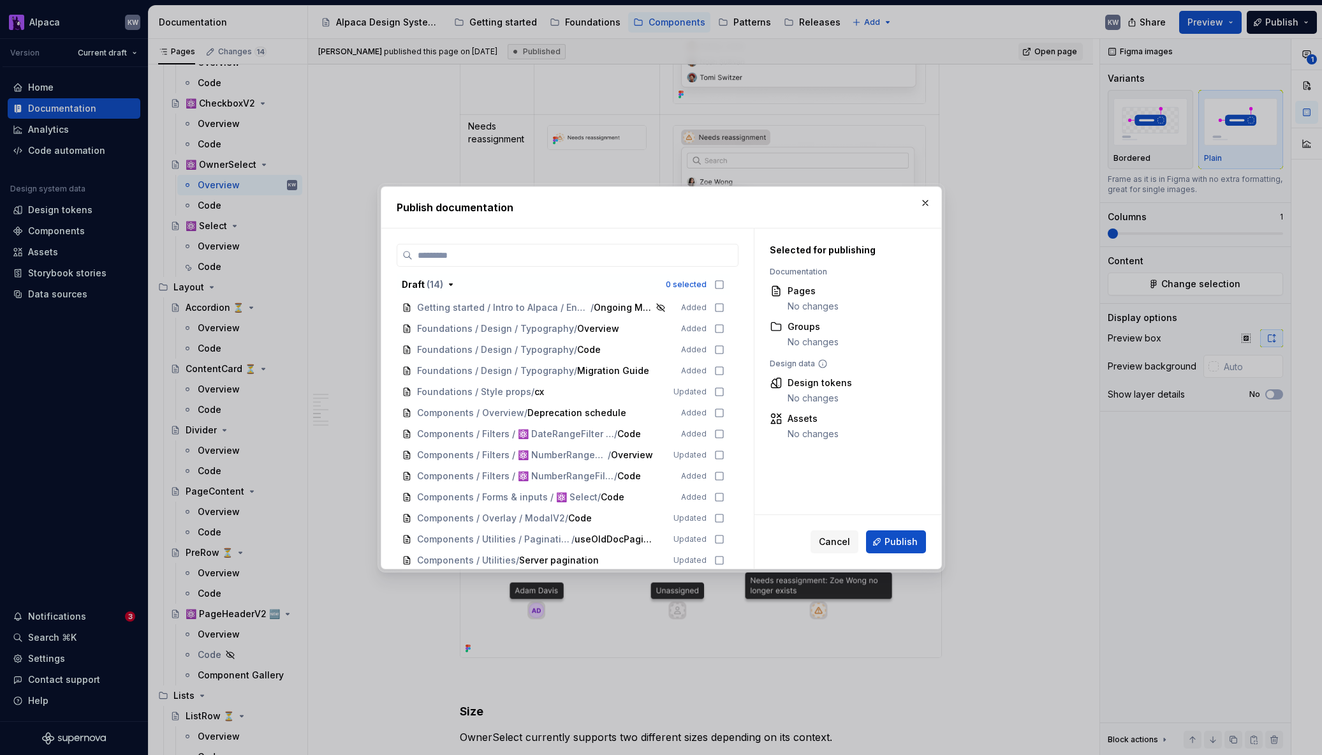
type textarea "*"
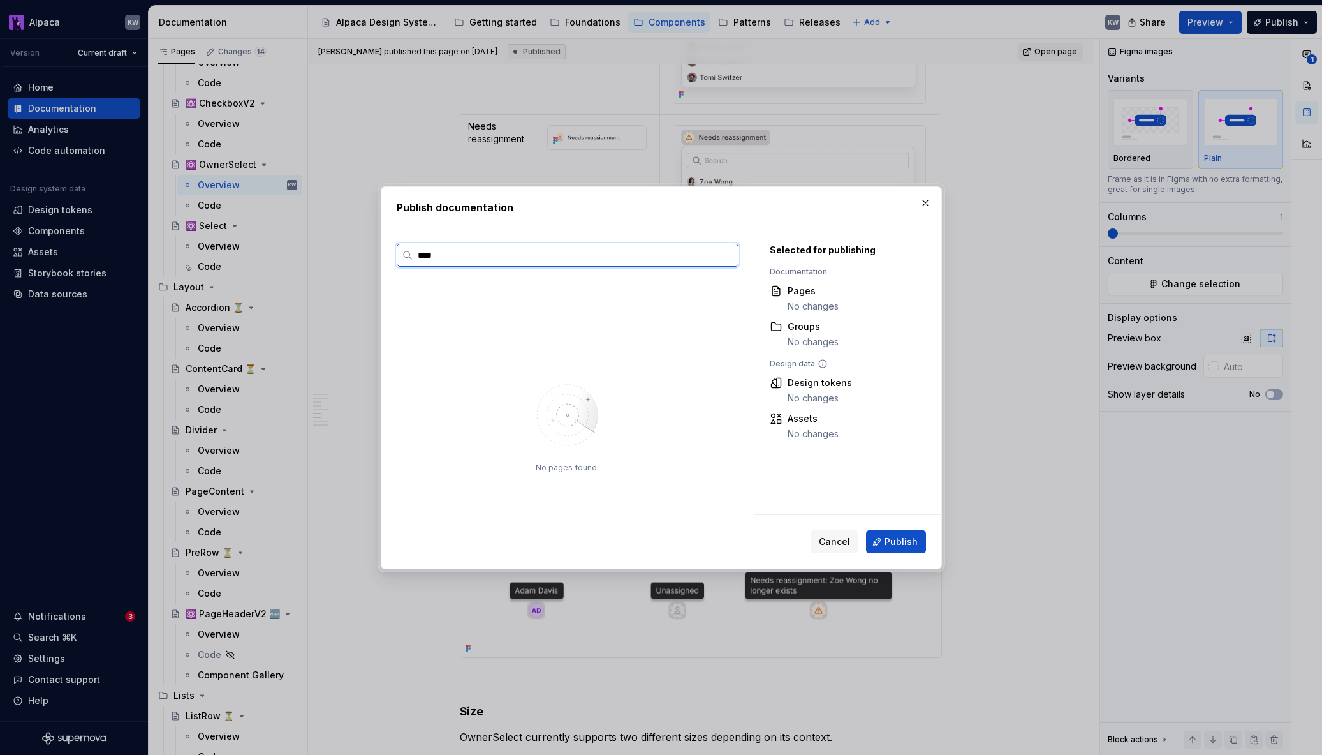
type input "*****"
type input "***"
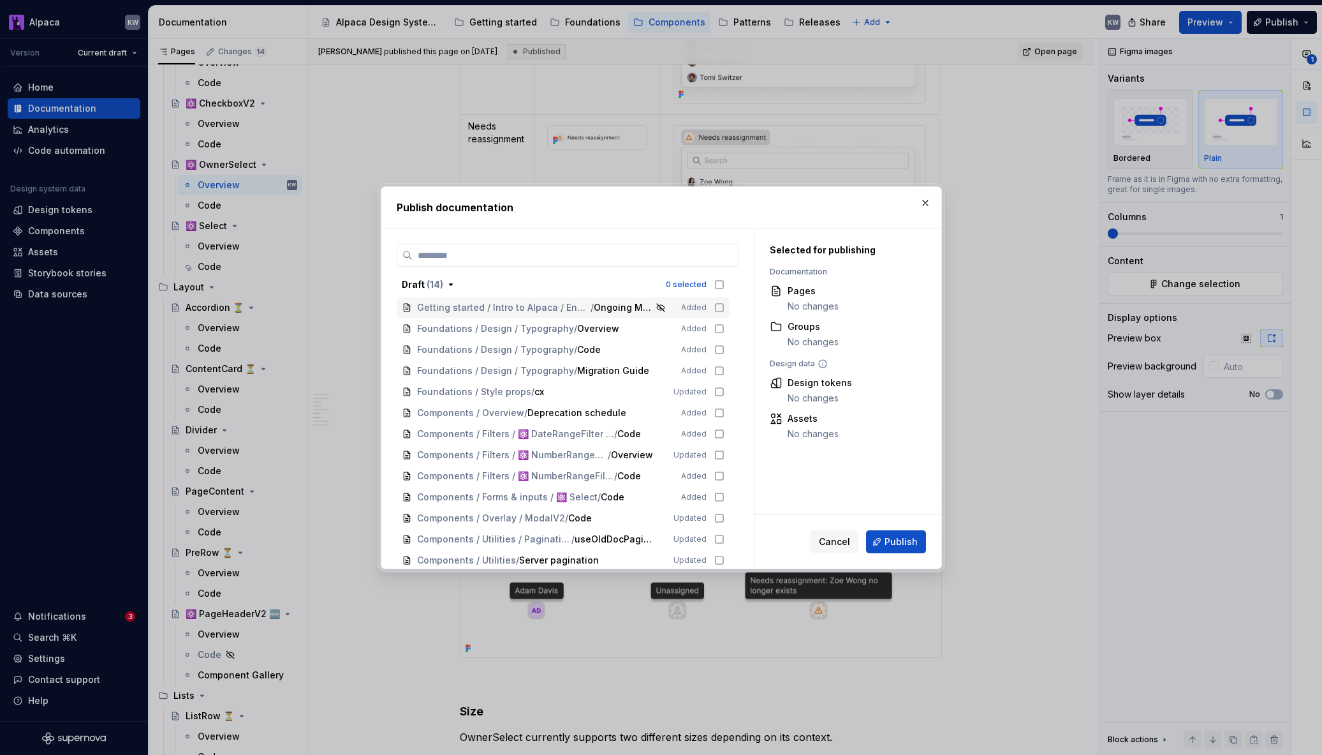
click at [931, 208] on button "button" at bounding box center [926, 203] width 18 height 18
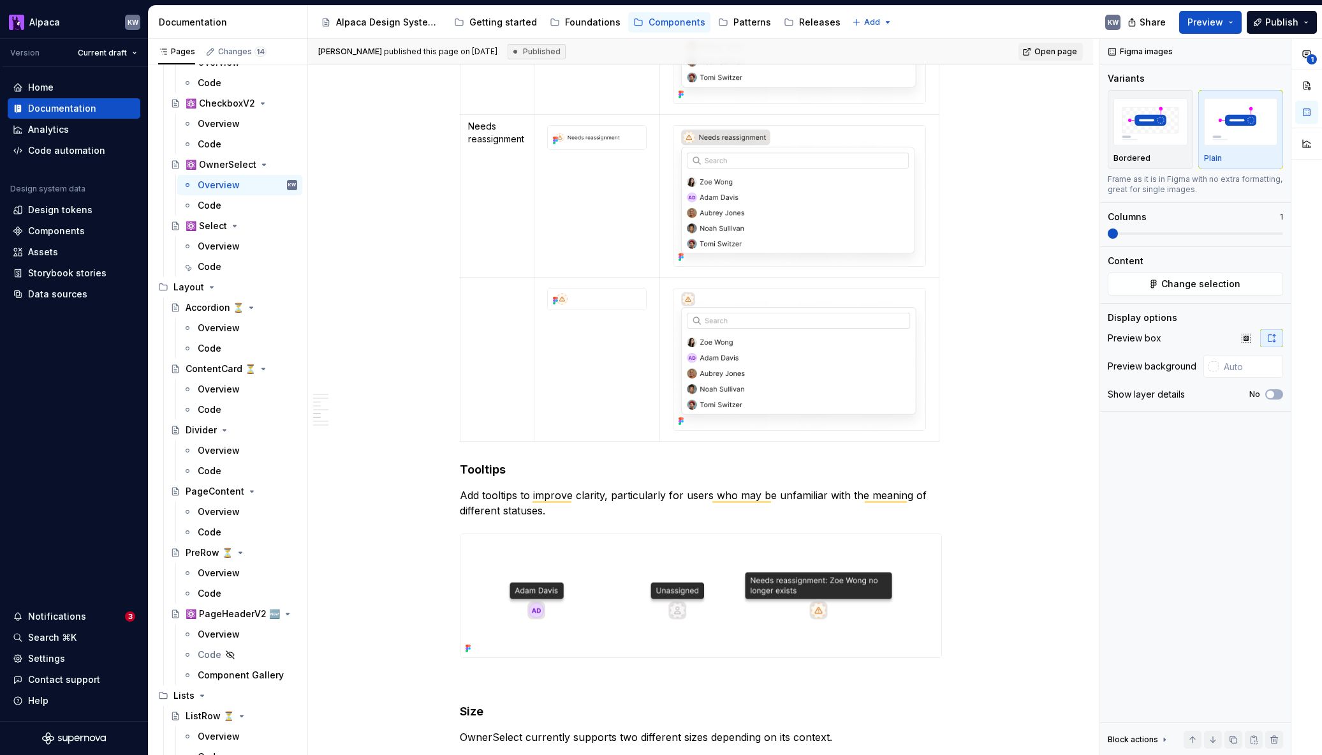
type textarea "*"
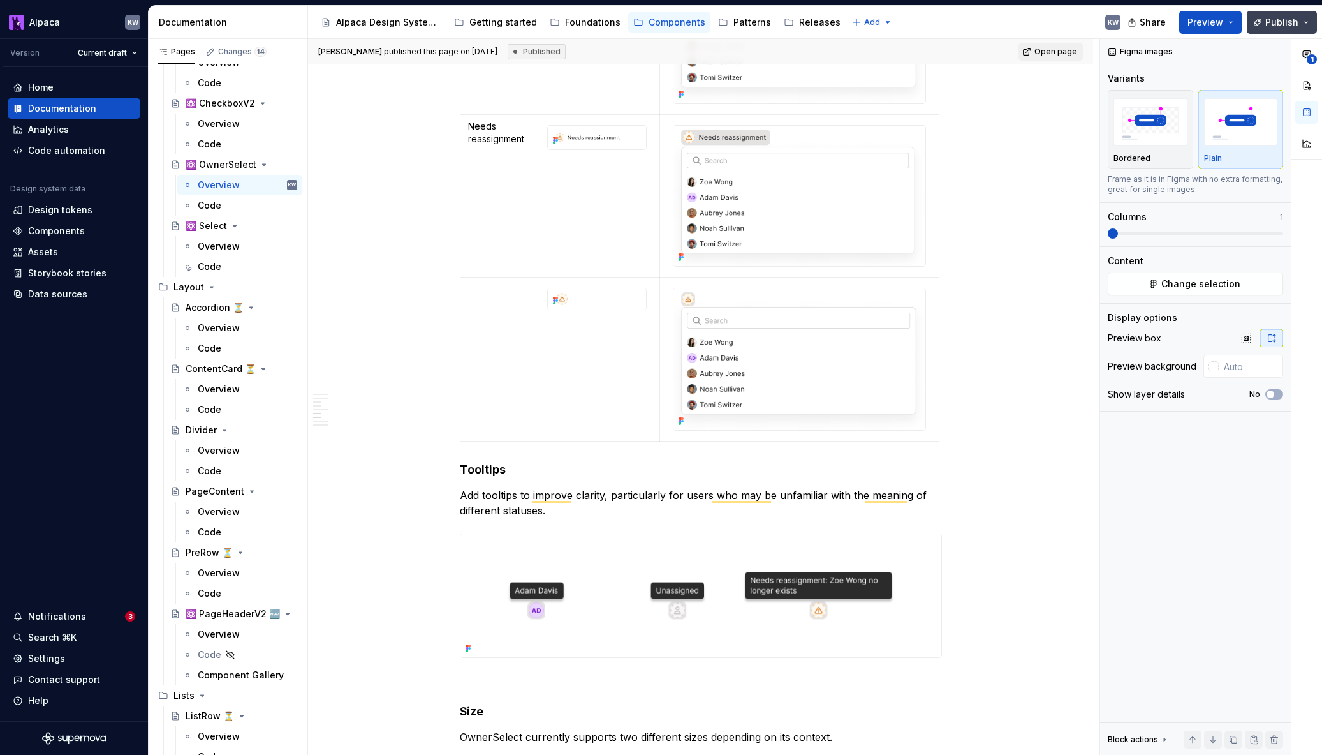
click at [1275, 20] on span "Publish" at bounding box center [1282, 22] width 33 height 13
click at [1222, 22] on span "Preview" at bounding box center [1206, 22] width 36 height 13
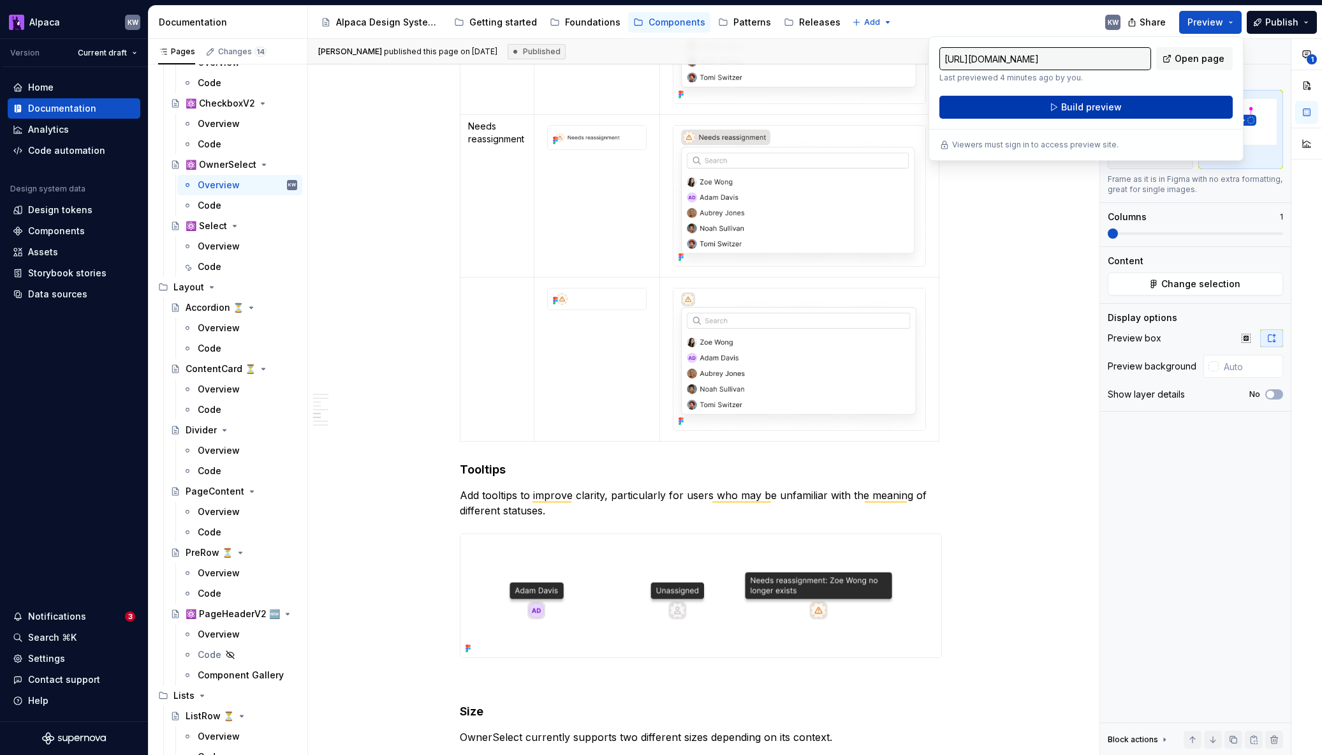
click at [1150, 101] on button "Build preview" at bounding box center [1086, 107] width 293 height 23
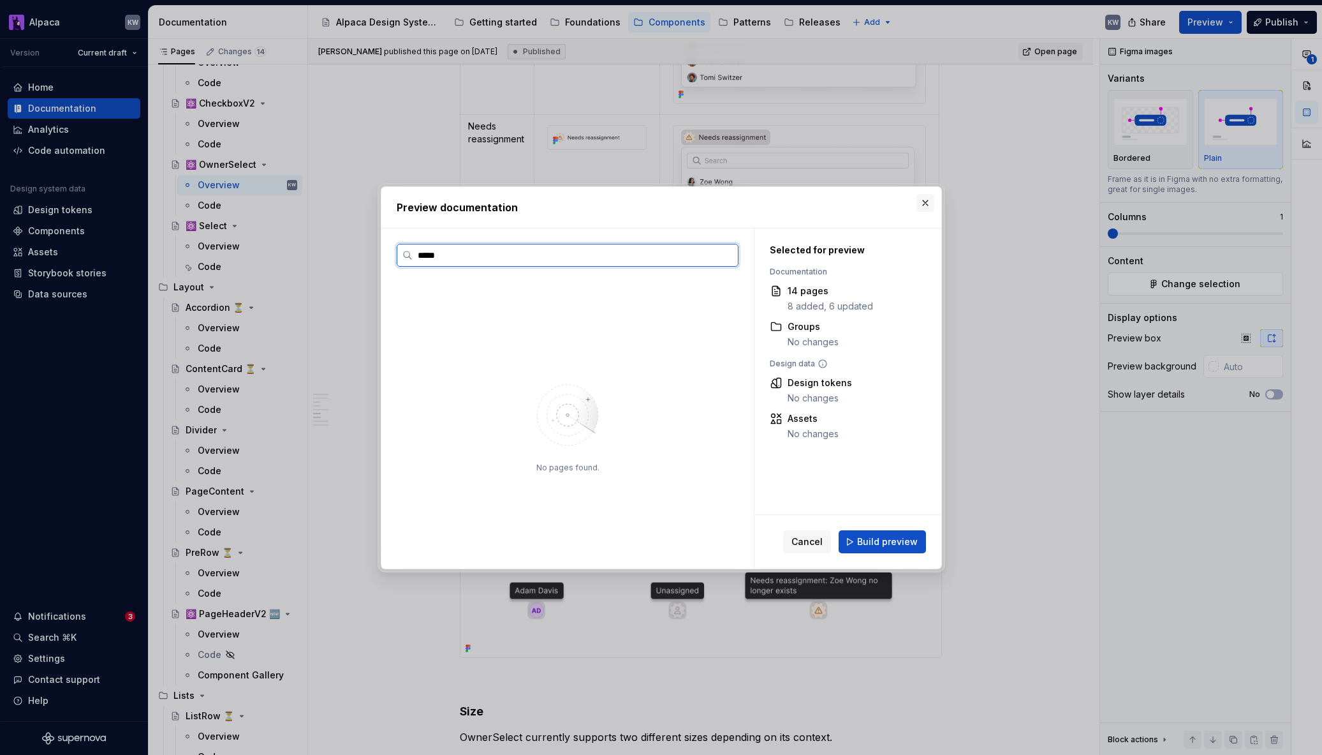
type input "*****"
click at [919, 205] on button "button" at bounding box center [926, 203] width 18 height 18
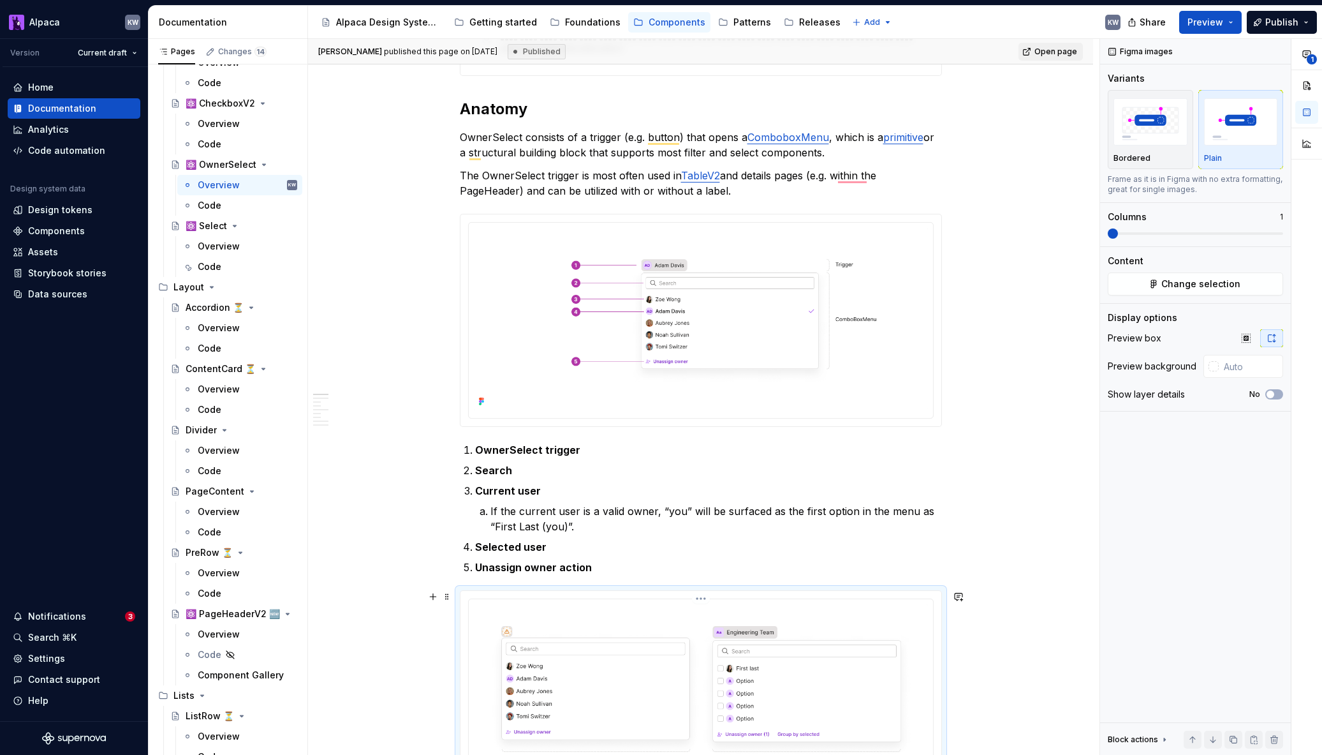
scroll to position [695, 0]
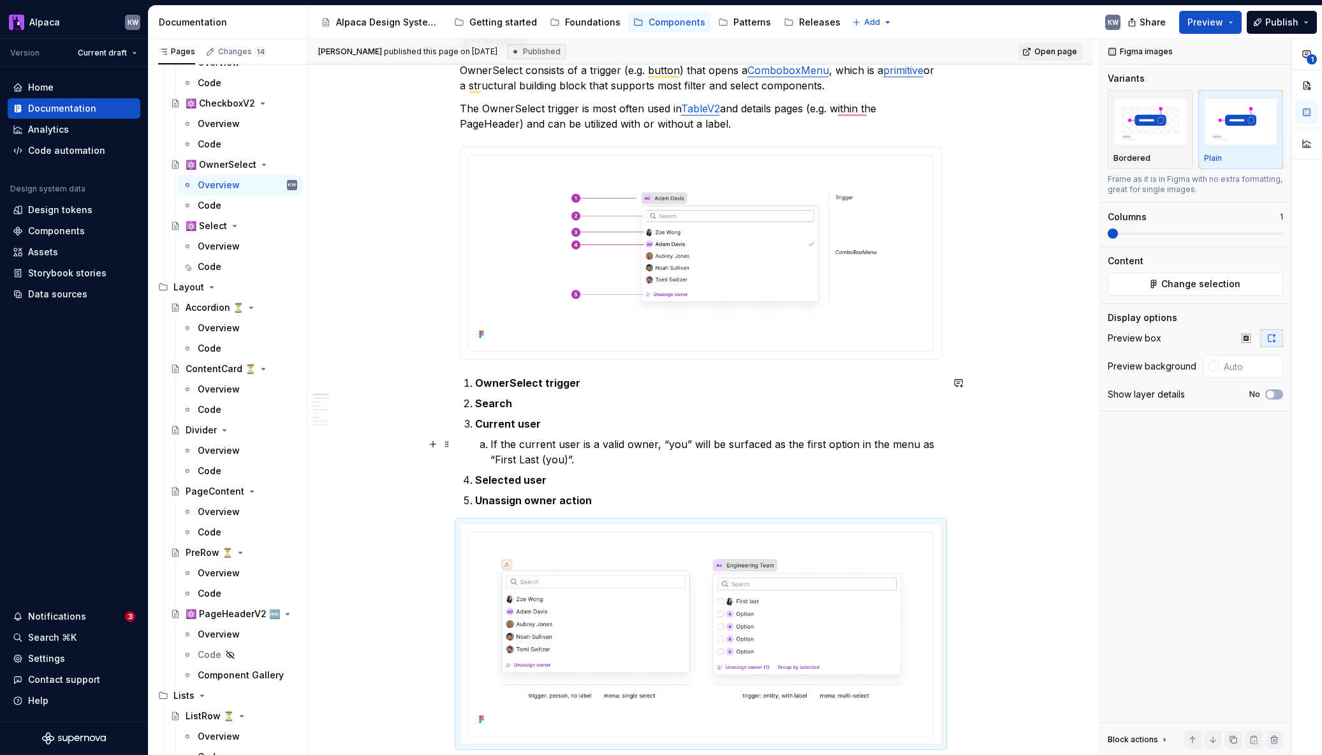
click at [690, 443] on p "If the current user is a valid owner, “you” will be surfaced as the first optio…" at bounding box center [717, 451] width 452 height 31
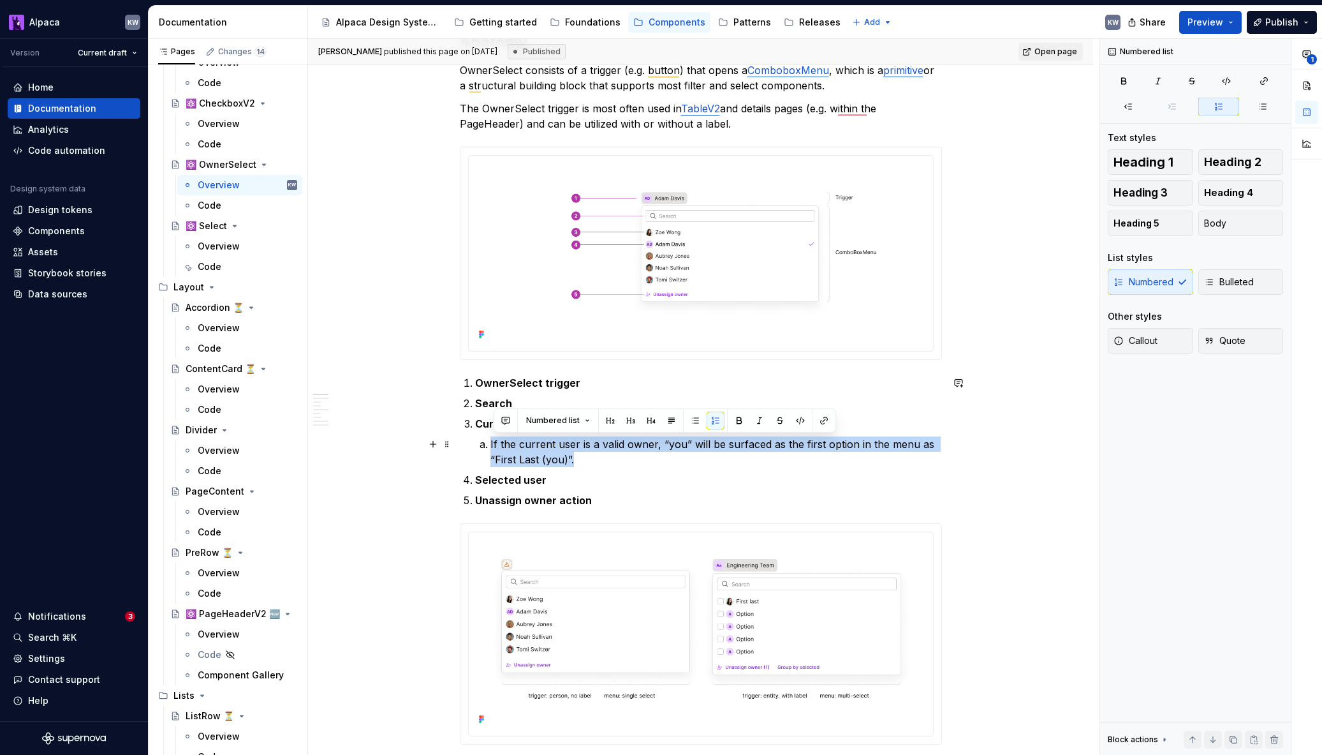
drag, startPoint x: 540, startPoint y: 452, endPoint x: 469, endPoint y: 438, distance: 71.4
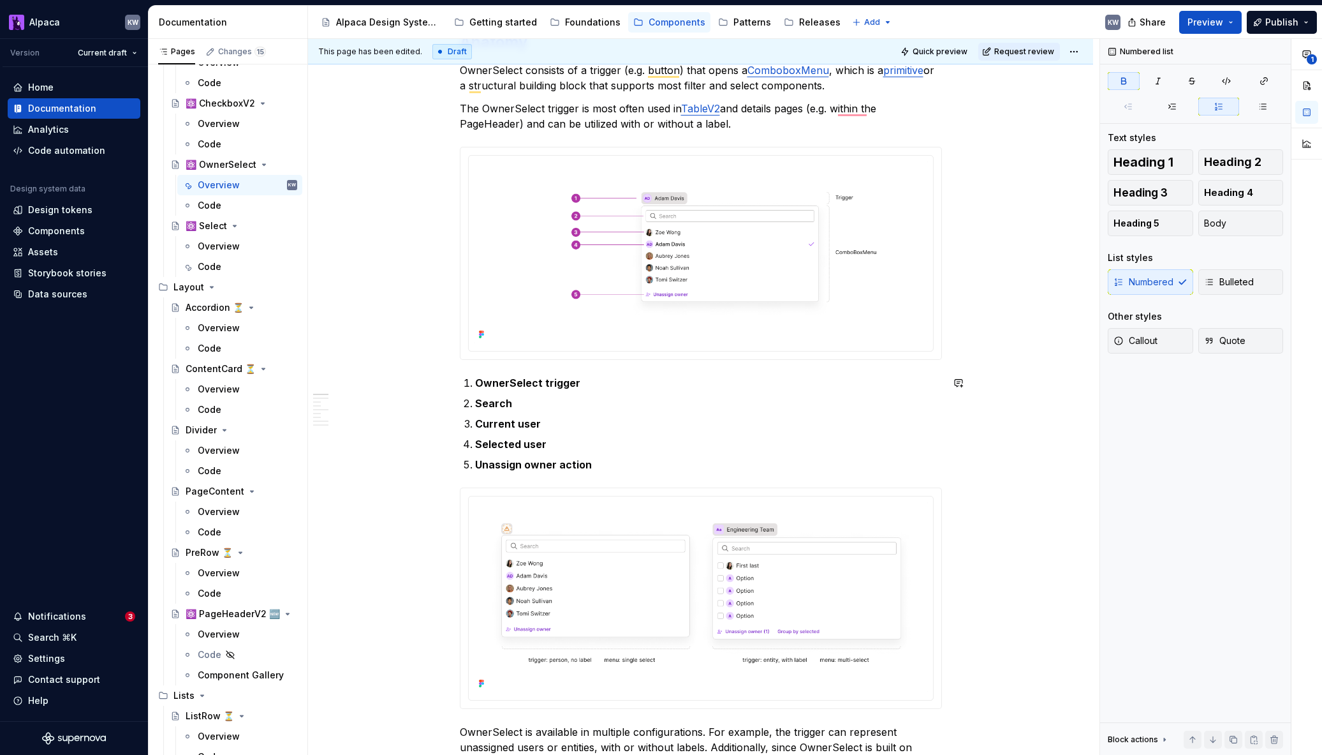
type textarea "*"
click at [1288, 20] on span "Publish" at bounding box center [1282, 22] width 33 height 13
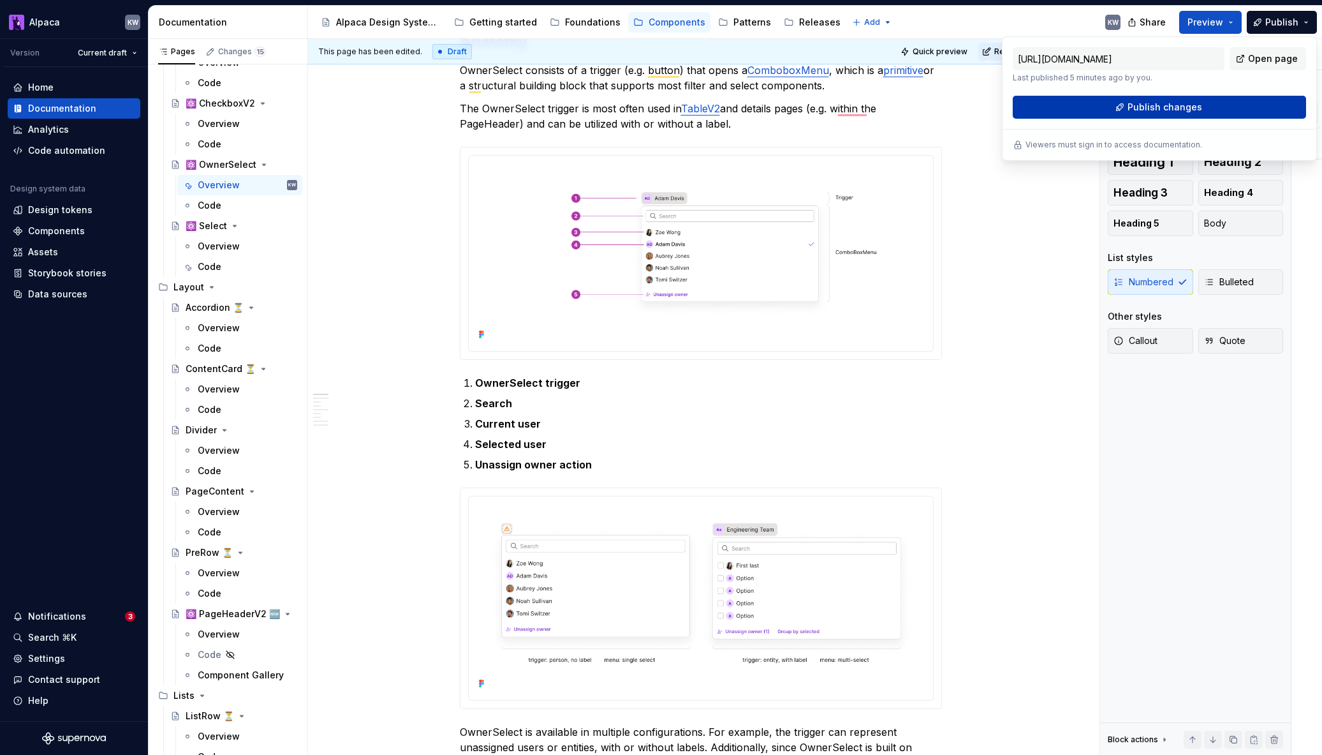
click at [1215, 105] on button "Publish changes" at bounding box center [1159, 107] width 293 height 23
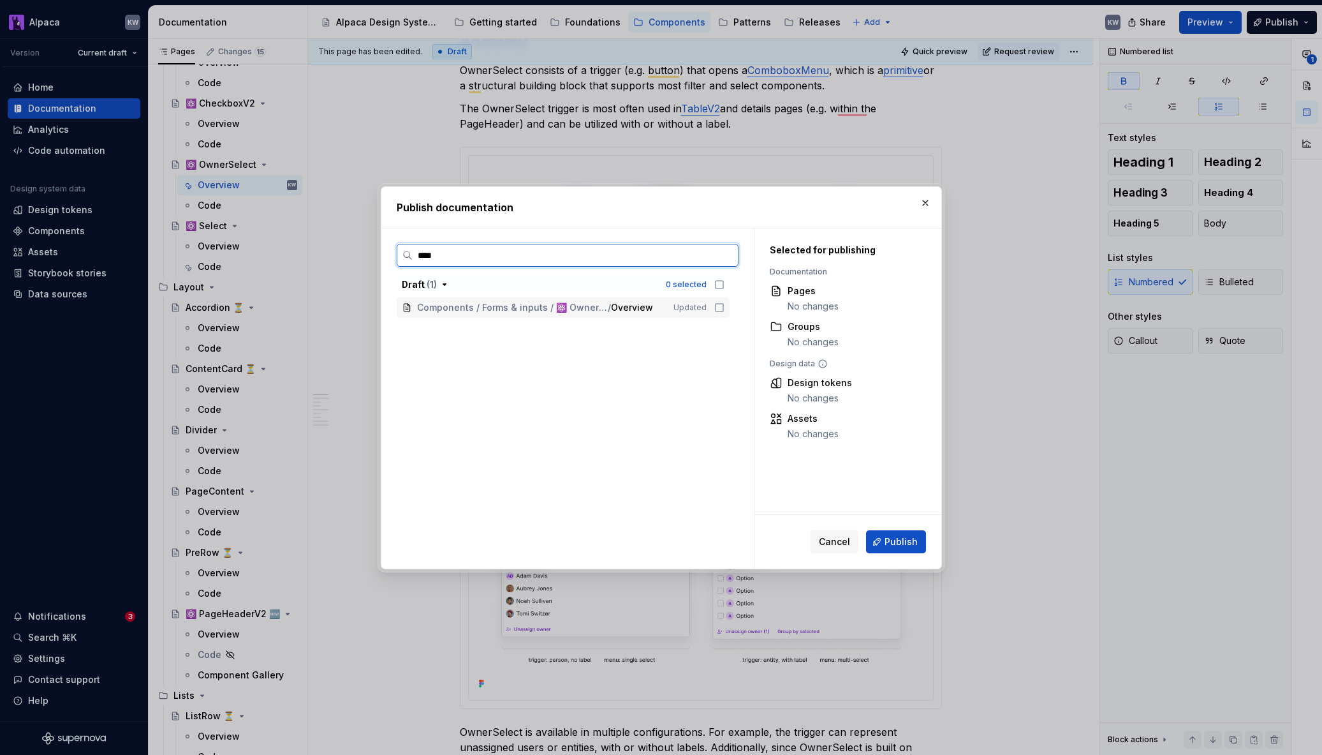
type input "*****"
click at [725, 307] on icon at bounding box center [719, 307] width 10 height 10
click at [906, 544] on span "Publish" at bounding box center [901, 541] width 33 height 13
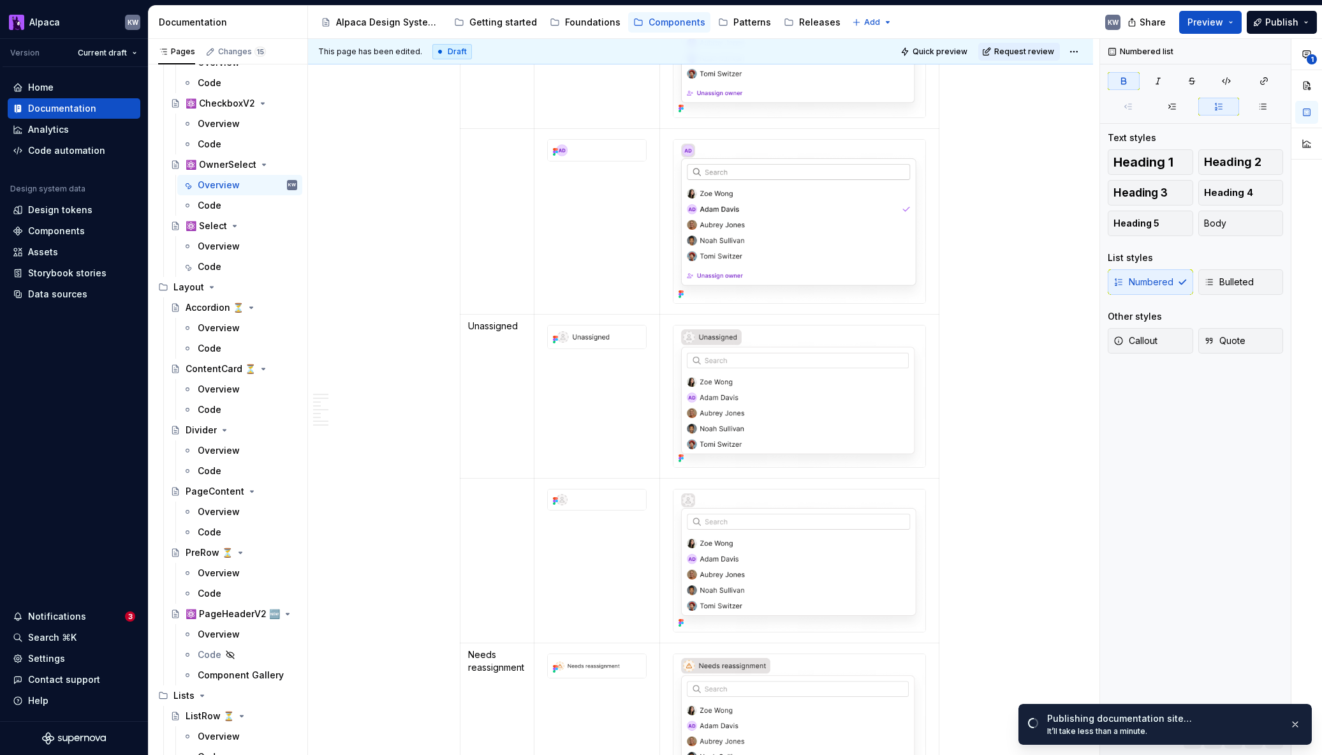
scroll to position [1721, 0]
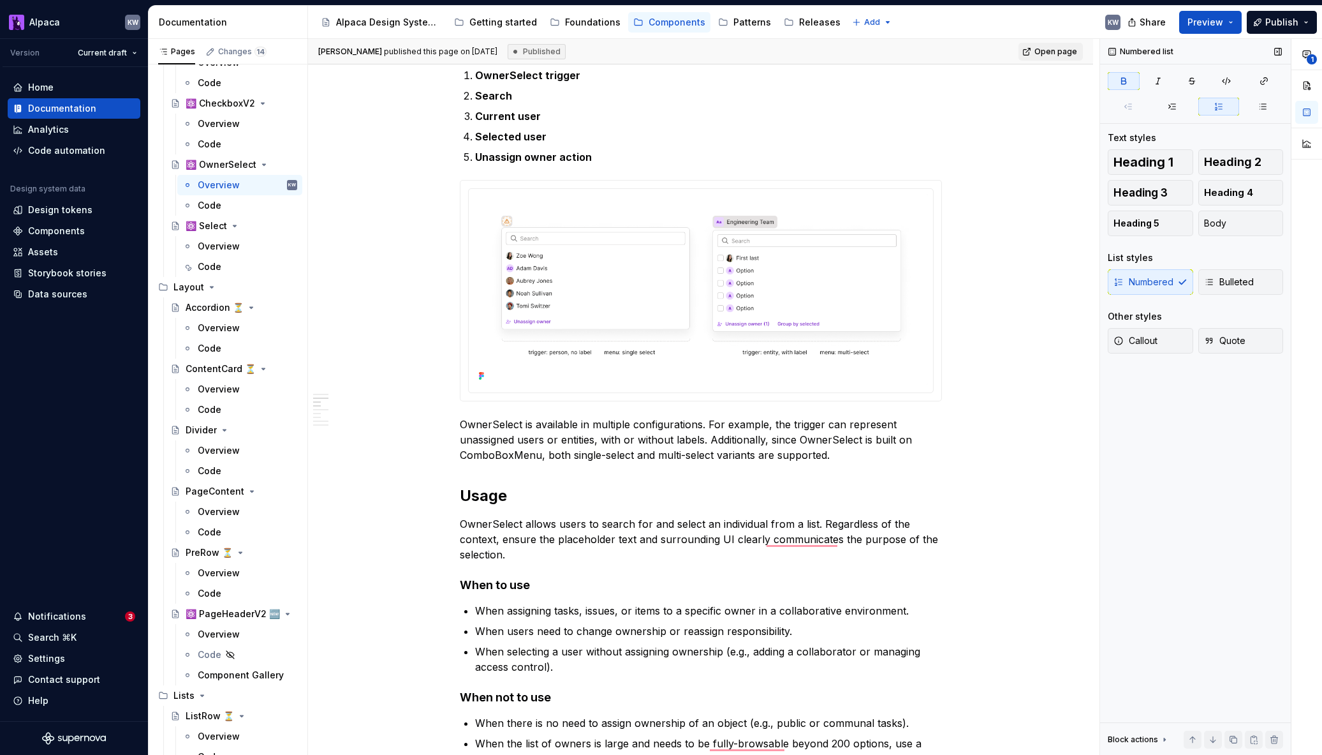
type textarea "*"
